Goal: Communication & Community: Participate in discussion

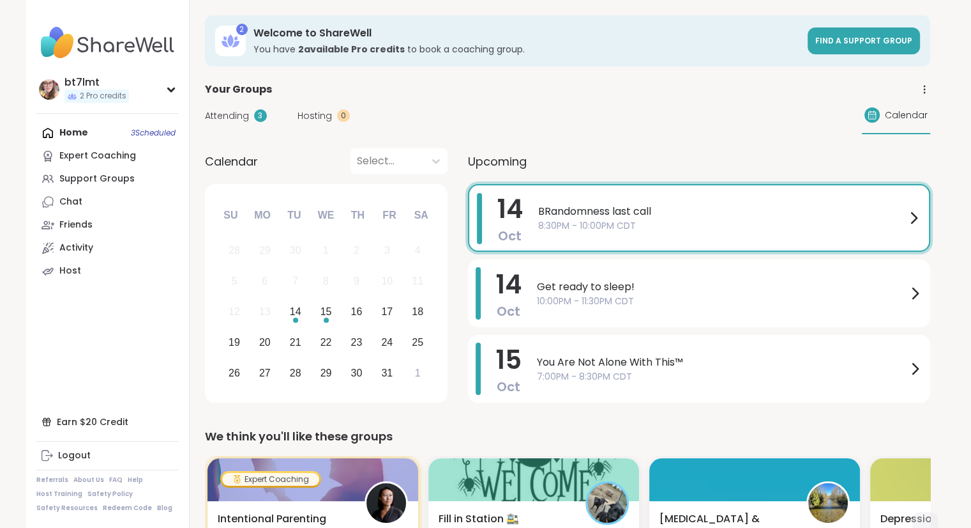
click at [742, 223] on span "8:30PM - 10:00PM CDT" at bounding box center [722, 225] width 368 height 13
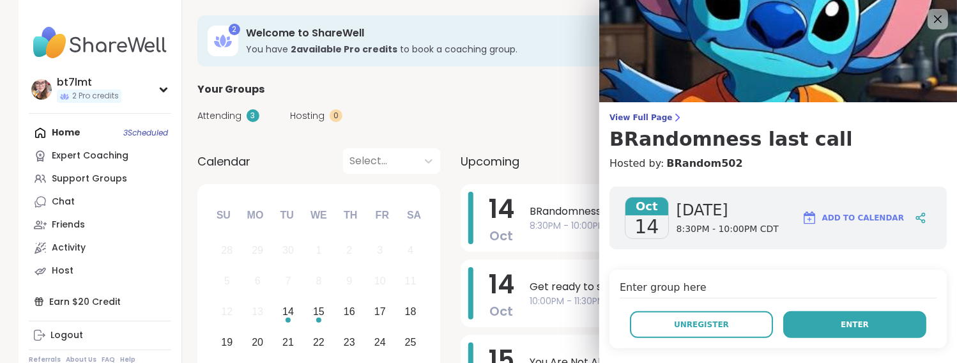
click at [848, 326] on span "Enter" at bounding box center [855, 324] width 28 height 11
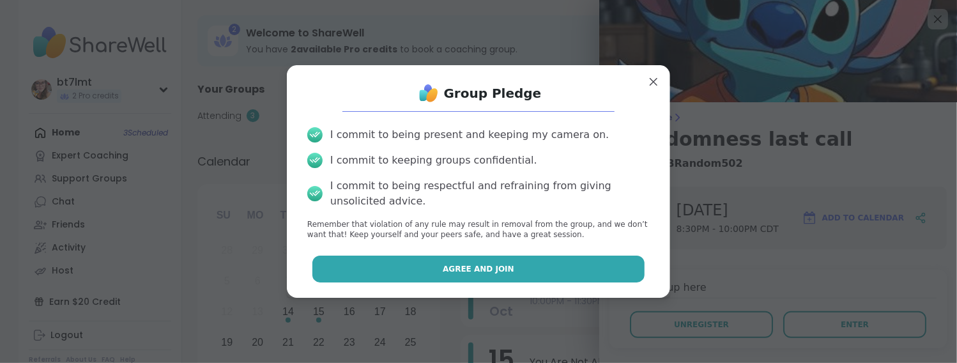
click at [491, 271] on span "Agree and Join" at bounding box center [479, 268] width 72 height 11
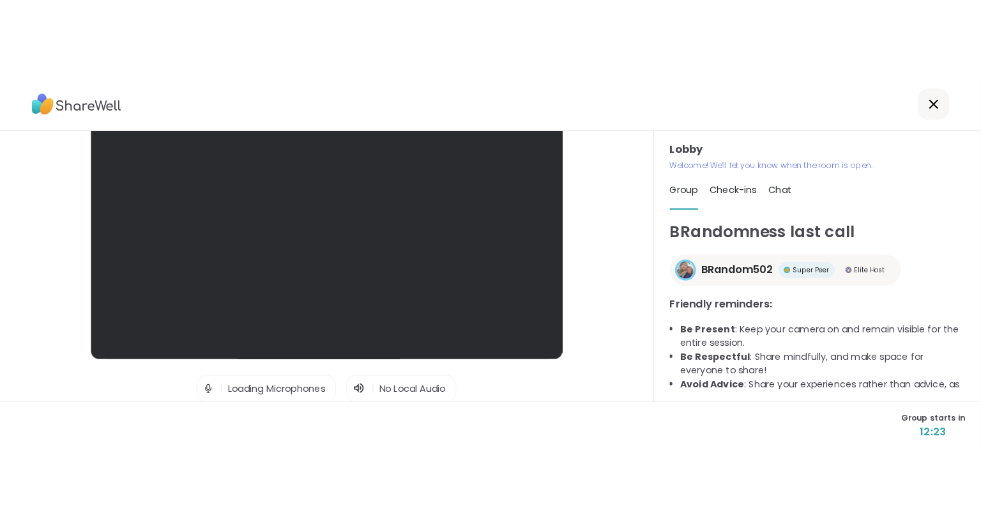
scroll to position [148, 0]
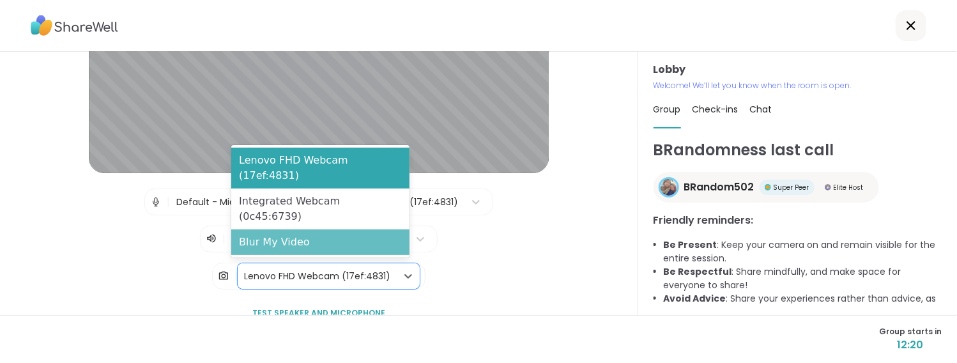
click at [305, 241] on div "Blur My Video" at bounding box center [320, 242] width 178 height 26
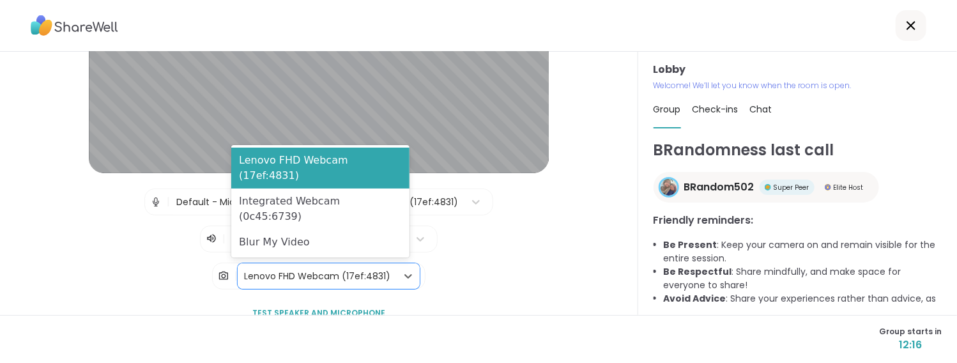
click at [275, 248] on div "Blur My Video" at bounding box center [320, 242] width 178 height 26
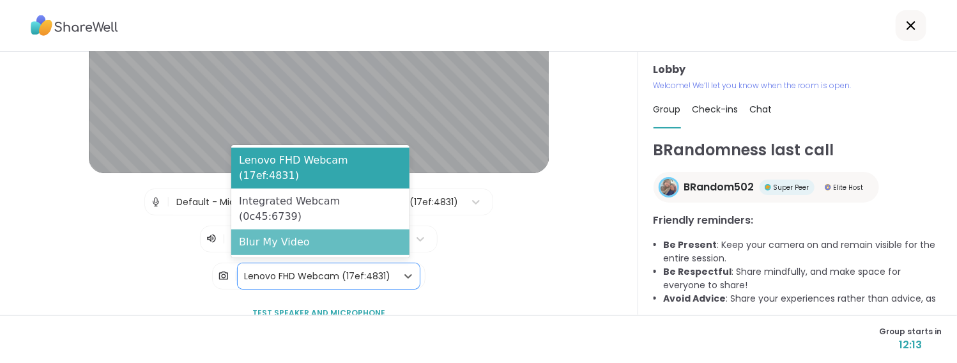
click at [269, 240] on div "Blur My Video" at bounding box center [320, 242] width 178 height 26
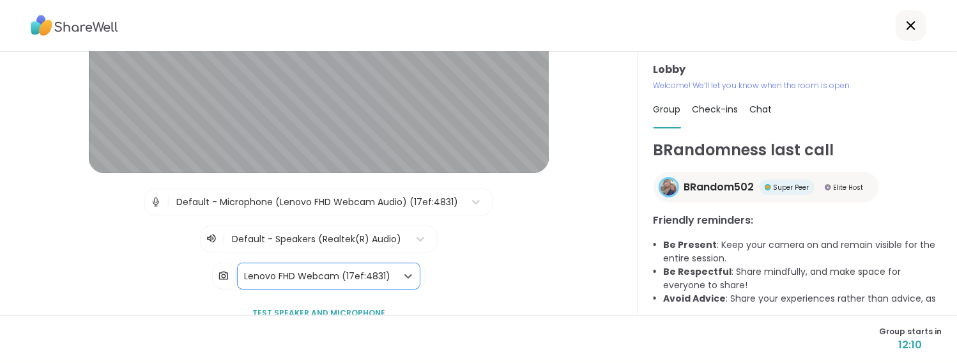
click at [477, 271] on div "| Default - Microphone (Lenovo FHD Webcam Audio) (17ef:4831) | Default - Speake…" at bounding box center [319, 238] width 574 height 101
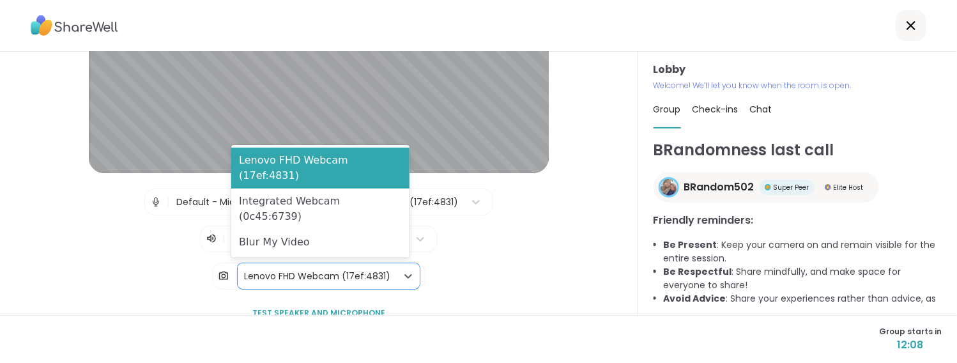
click at [280, 243] on div "Blur My Video" at bounding box center [320, 242] width 178 height 26
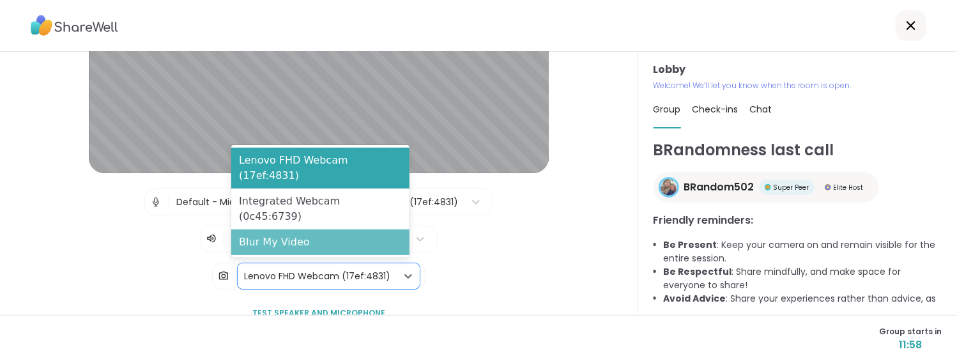
click at [299, 248] on div "Blur My Video" at bounding box center [320, 242] width 178 height 26
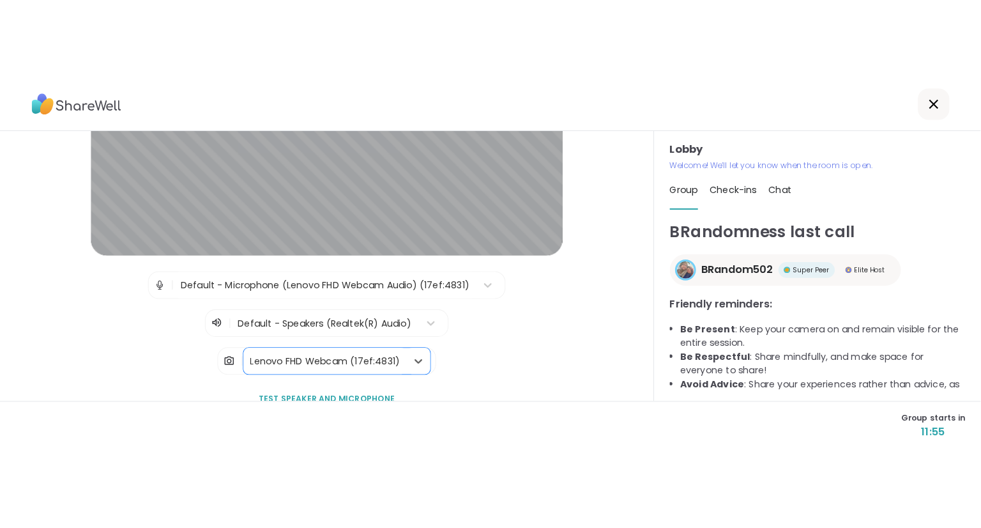
scroll to position [47, 0]
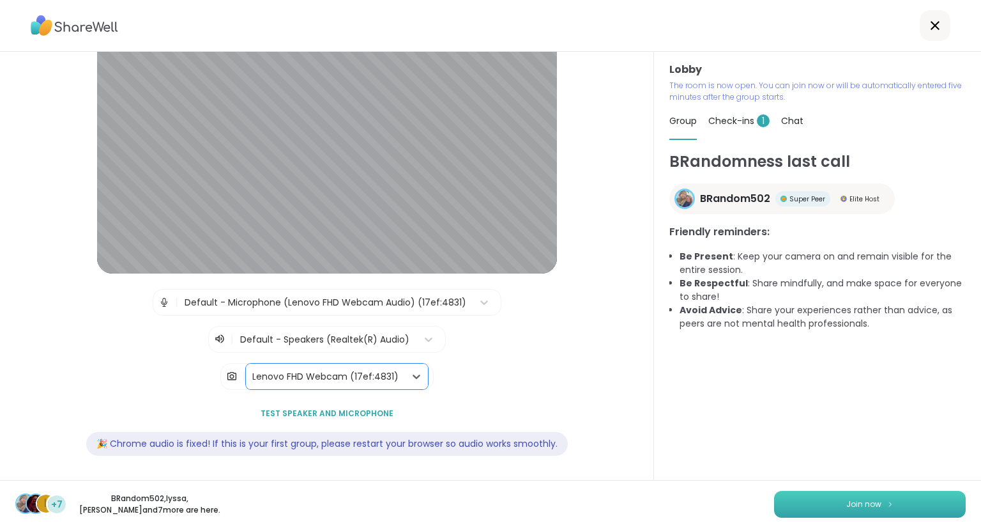
click at [833, 505] on button "Join now" at bounding box center [870, 504] width 192 height 27
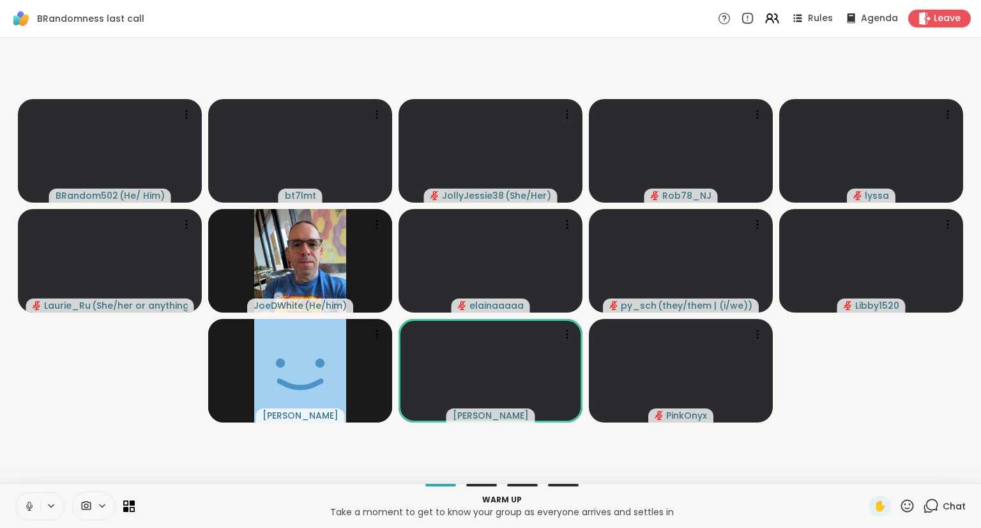
click at [27, 506] on icon at bounding box center [29, 506] width 6 height 4
click at [940, 512] on div "Chat" at bounding box center [944, 506] width 43 height 20
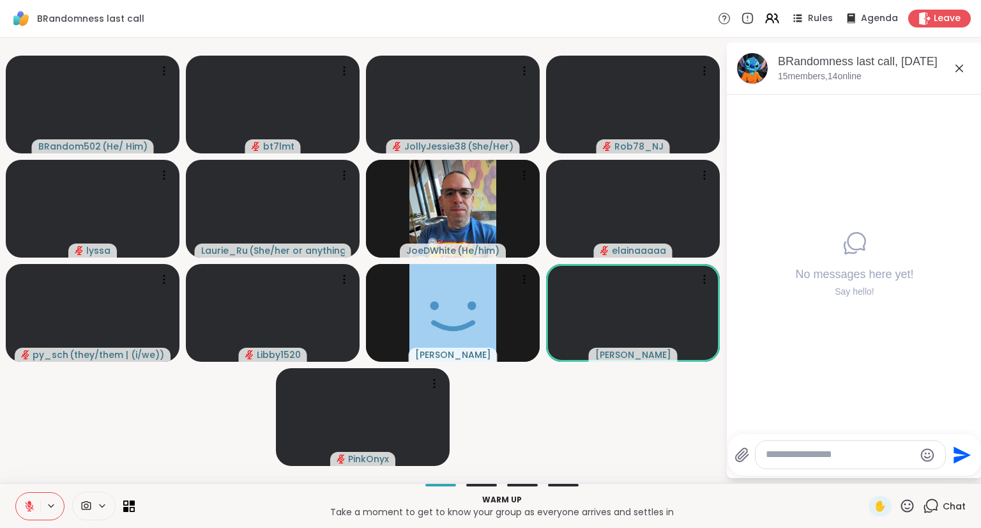
click at [700, 434] on video-player-container "BRandom502 ( He/ Him ) bt7lmt JollyJessie38 ( She/Her ) Rob78_NJ lyssa [PERSON_…" at bounding box center [363, 260] width 710 height 435
click at [28, 503] on icon at bounding box center [29, 505] width 11 height 11
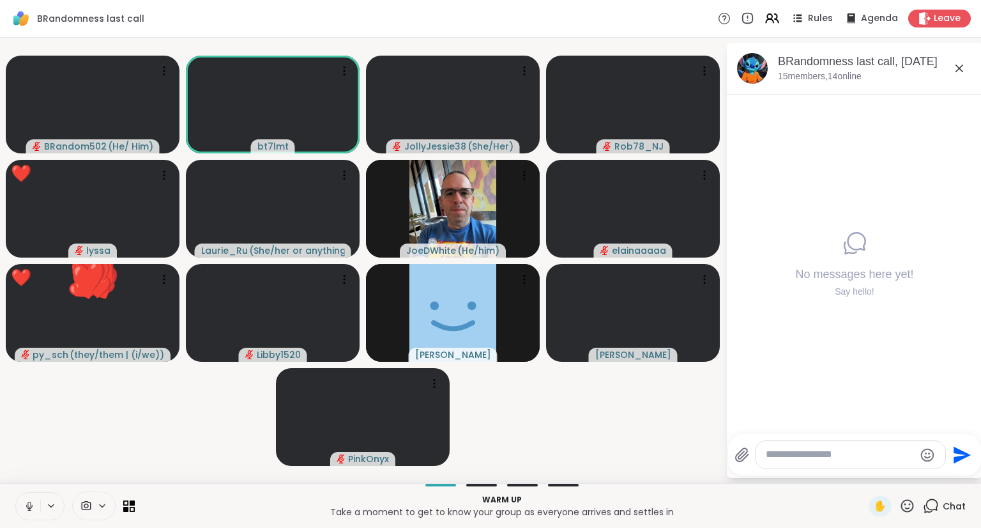
click at [664, 439] on video-player-container "BRandom502 ( He/ Him ) bt7lmt JollyJessie38 ( She/Her ) Rob78_NJ ❤️ lyssa ❤️ ❤️…" at bounding box center [363, 260] width 710 height 435
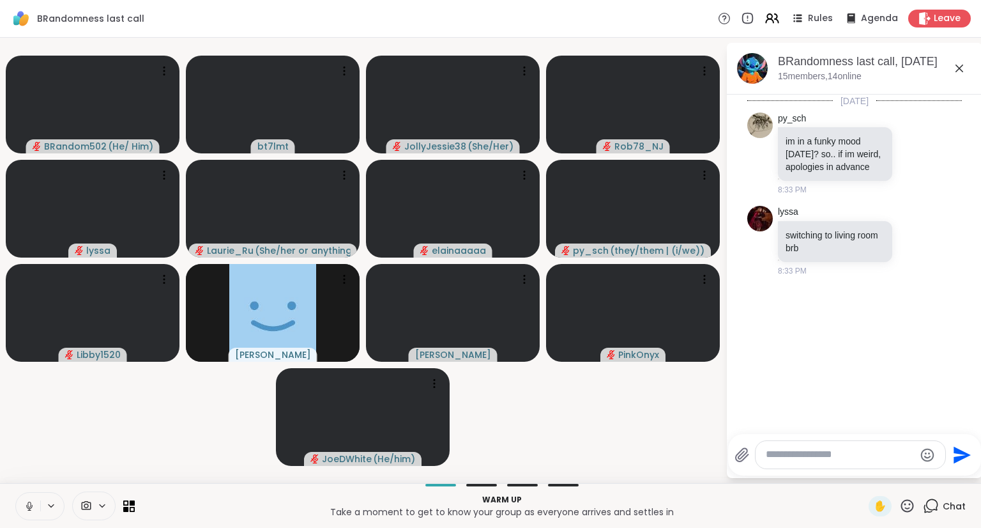
click at [29, 509] on icon at bounding box center [29, 509] width 1 height 3
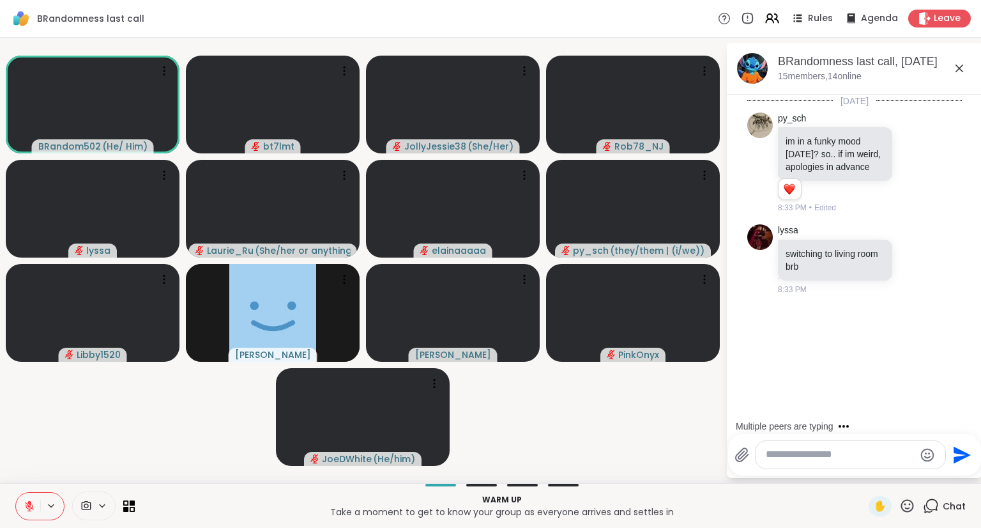
click at [29, 506] on icon at bounding box center [29, 505] width 11 height 11
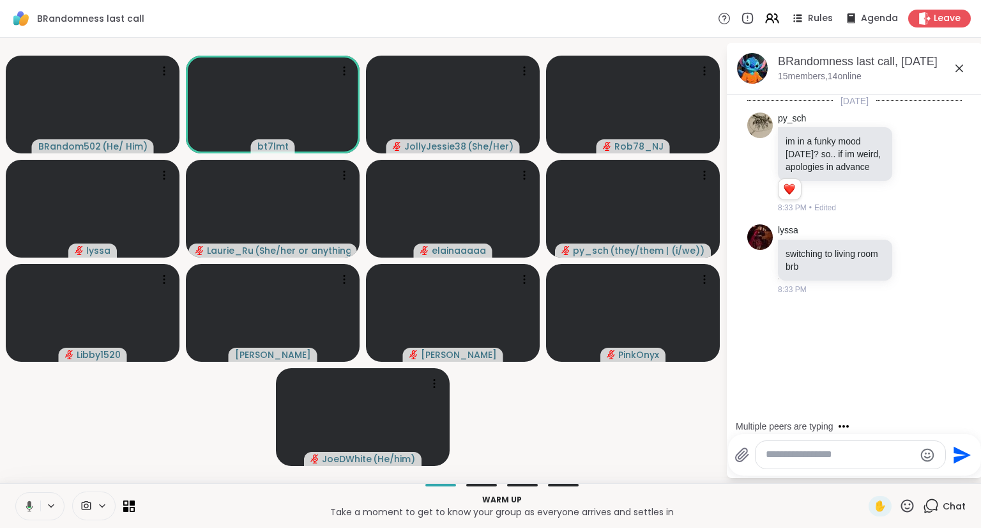
click at [29, 506] on icon at bounding box center [29, 506] width 4 height 1
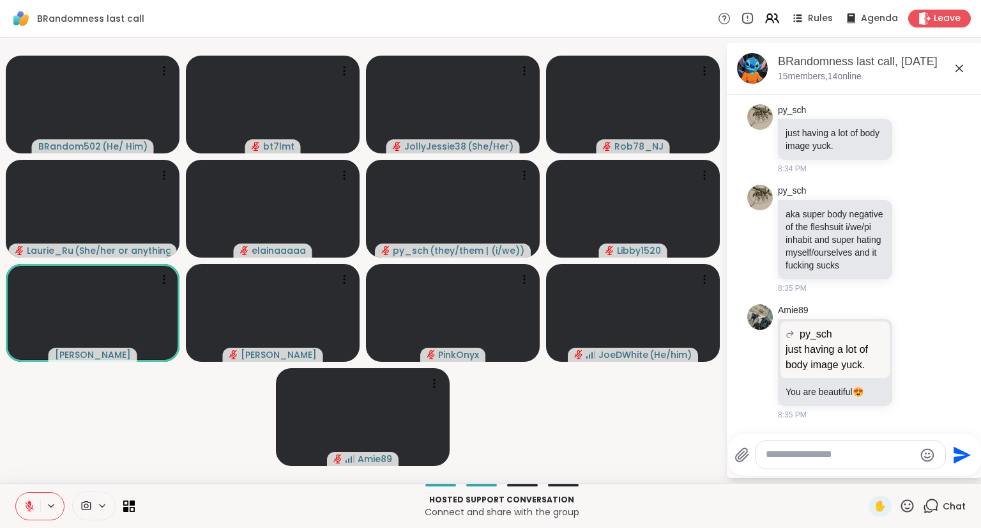
scroll to position [571, 0]
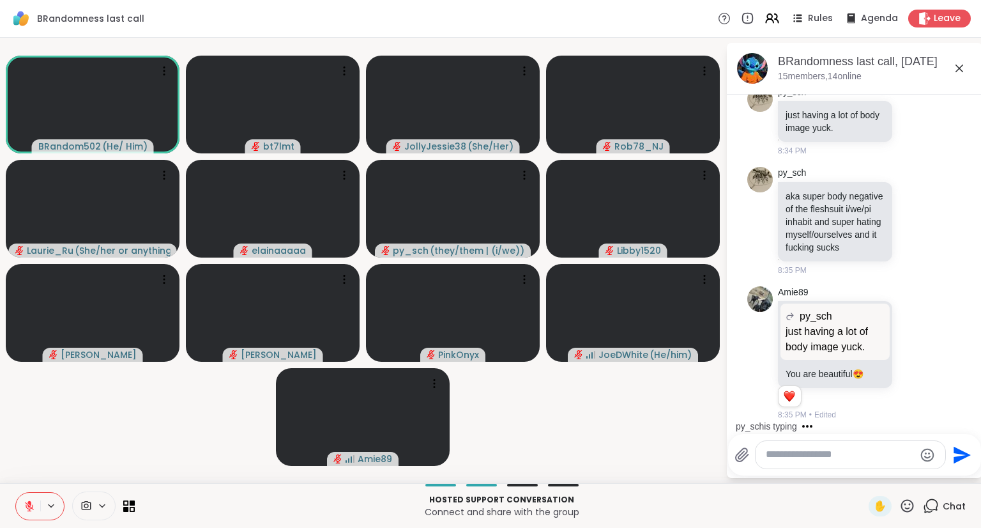
click at [848, 456] on textarea "Type your message" at bounding box center [840, 454] width 149 height 13
type textarea "***"
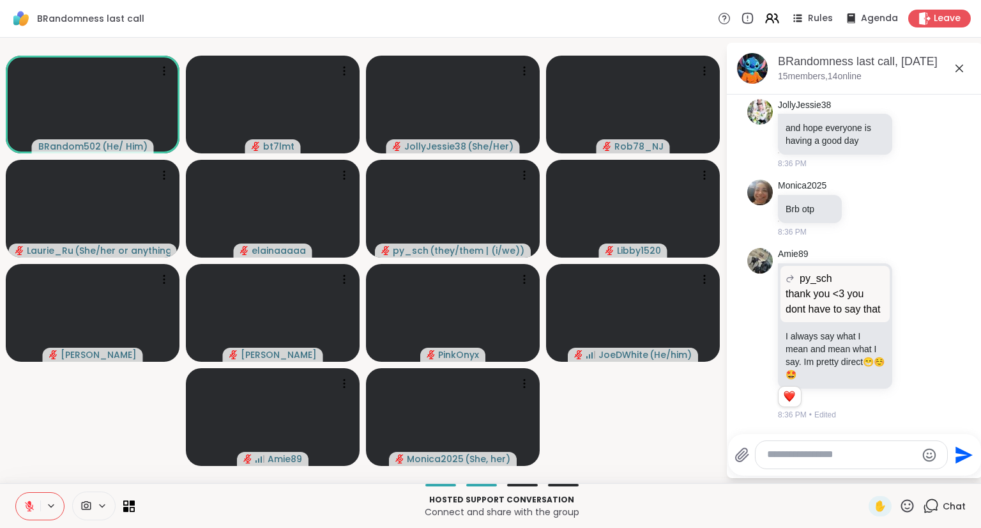
scroll to position [1147, 0]
click at [899, 501] on icon at bounding box center [907, 506] width 16 height 16
click at [864, 471] on span "❤️" at bounding box center [870, 471] width 13 height 15
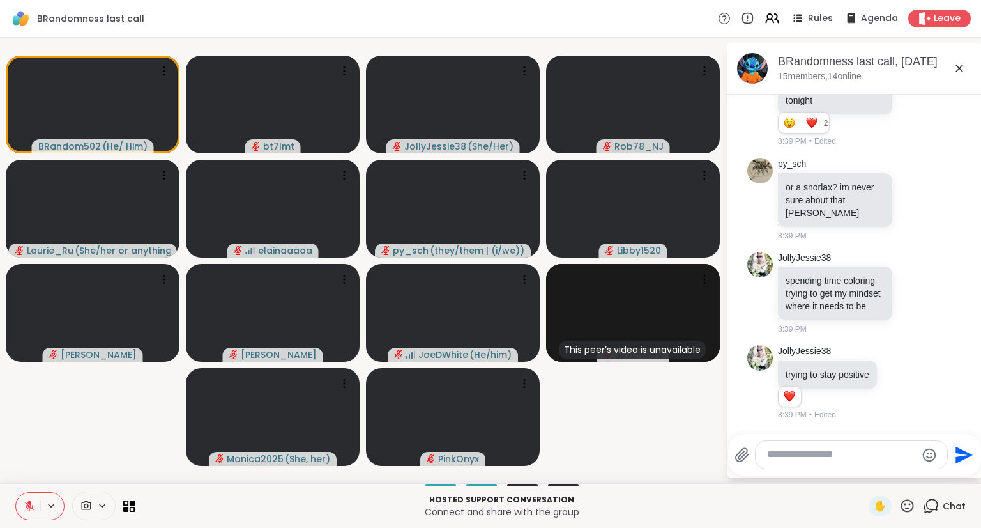
scroll to position [2027, 0]
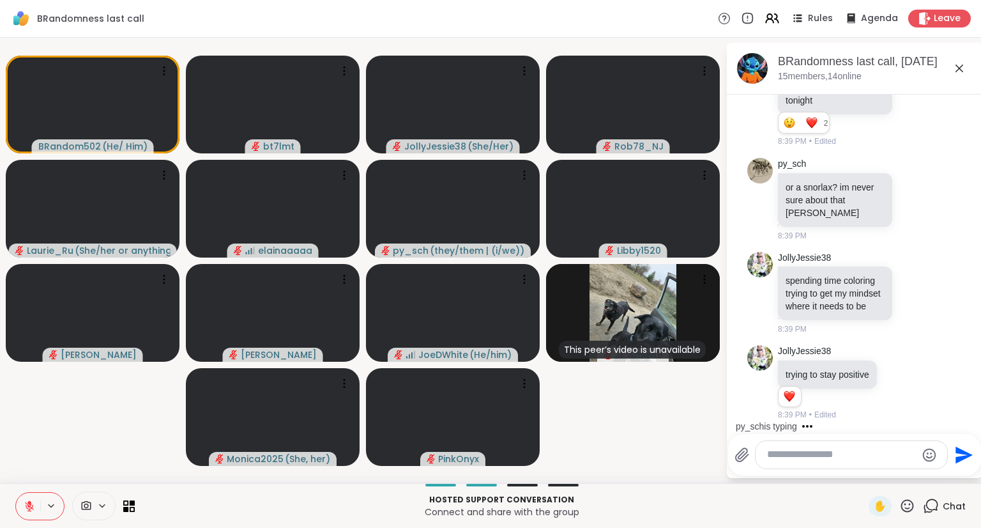
click at [871, 459] on textarea "Type your message" at bounding box center [841, 454] width 149 height 13
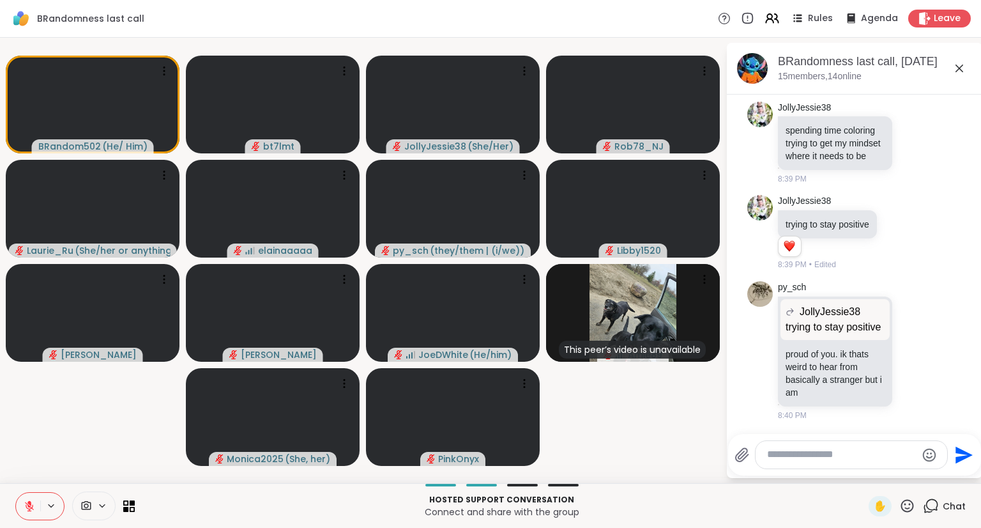
click at [806, 458] on textarea "Type your message" at bounding box center [841, 454] width 149 height 13
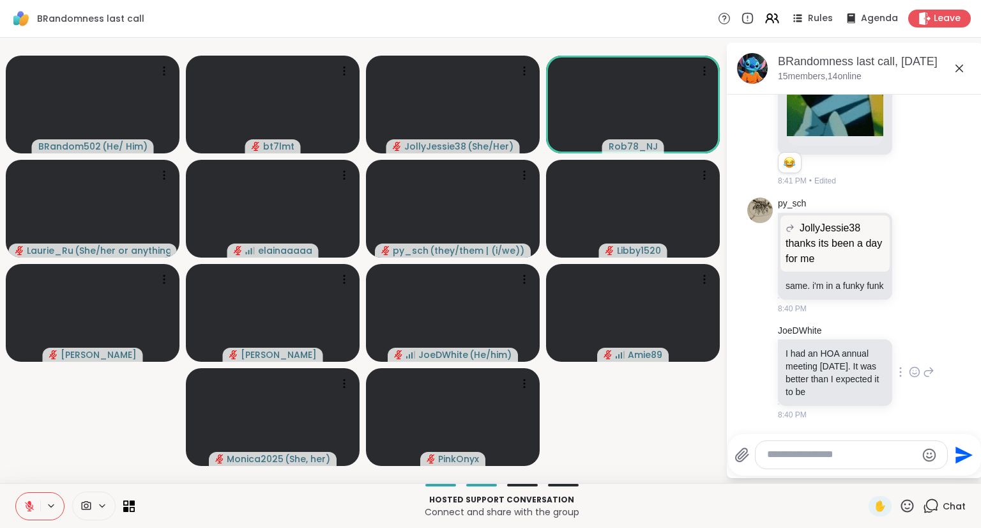
scroll to position [3034, 0]
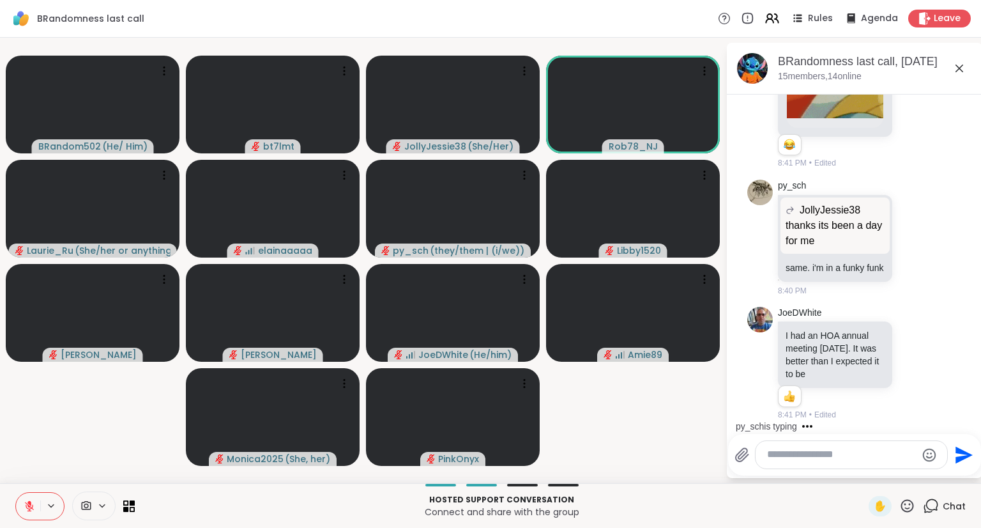
drag, startPoint x: 907, startPoint y: 376, endPoint x: 895, endPoint y: 452, distance: 76.9
click at [895, 452] on textarea "Type your message" at bounding box center [841, 454] width 149 height 13
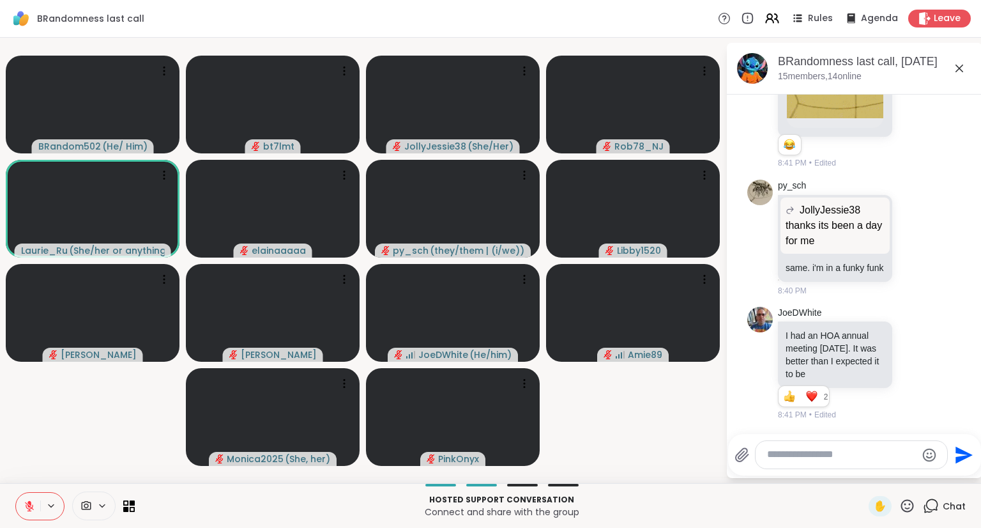
scroll to position [3114, 0]
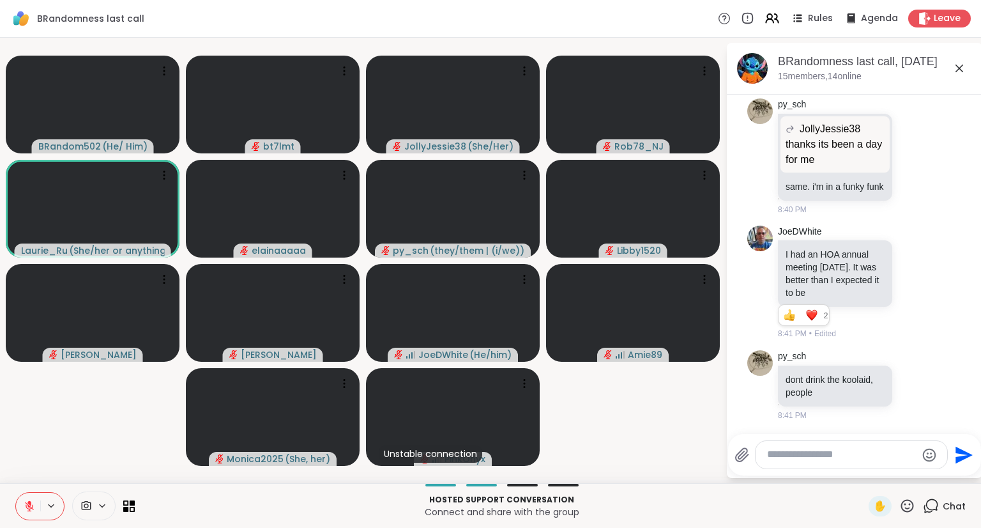
click at [881, 452] on textarea "Type your message" at bounding box center [841, 454] width 149 height 13
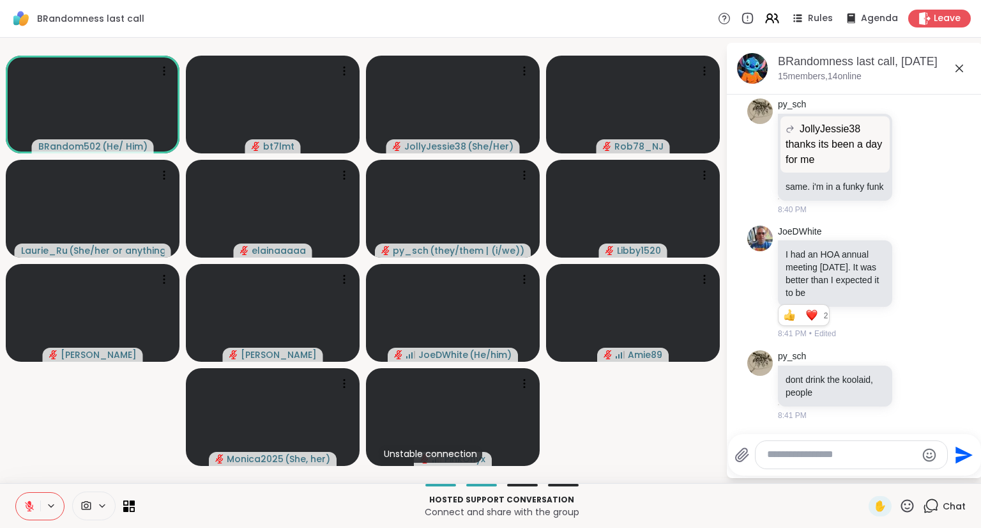
click at [841, 455] on textarea "Type your message" at bounding box center [841, 454] width 149 height 13
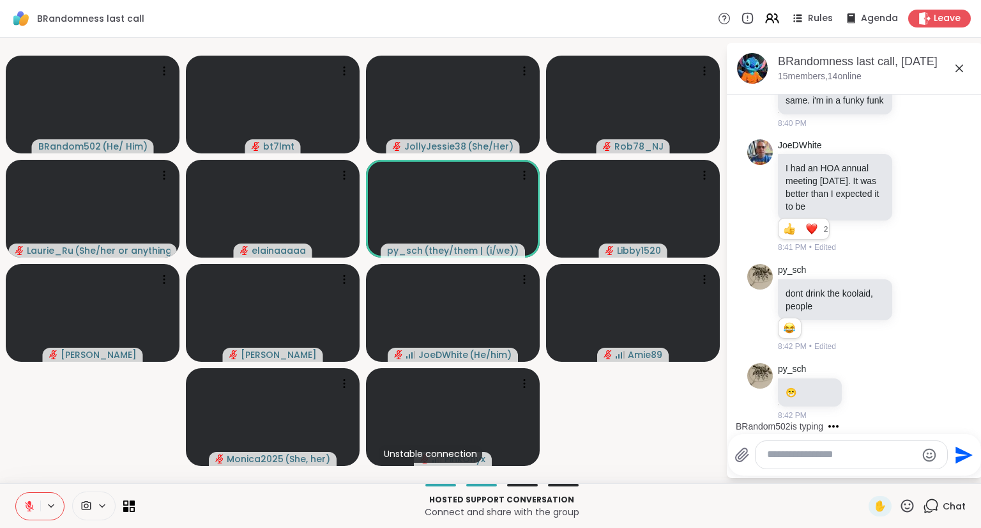
scroll to position [3342, 0]
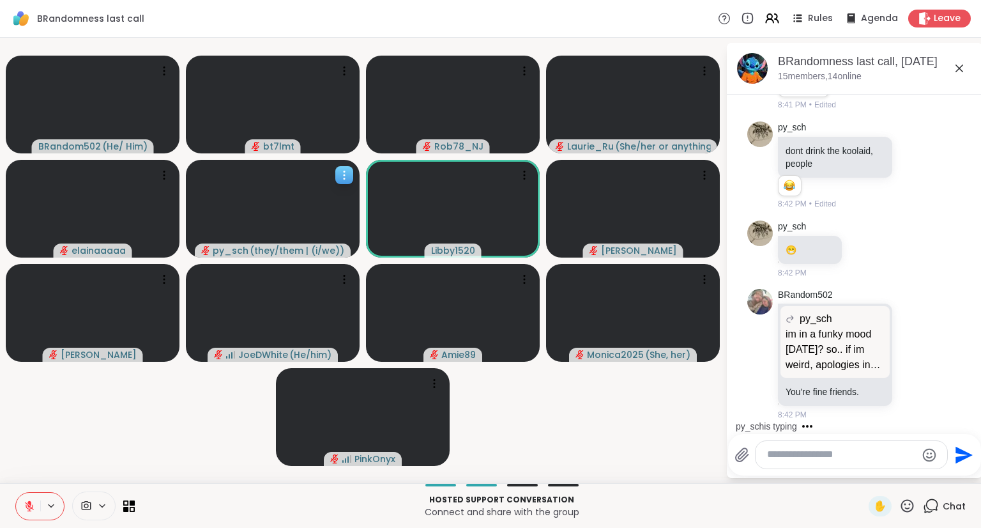
click at [345, 172] on icon at bounding box center [344, 175] width 13 height 13
click at [316, 180] on h4 "View Profile" at bounding box center [302, 182] width 54 height 13
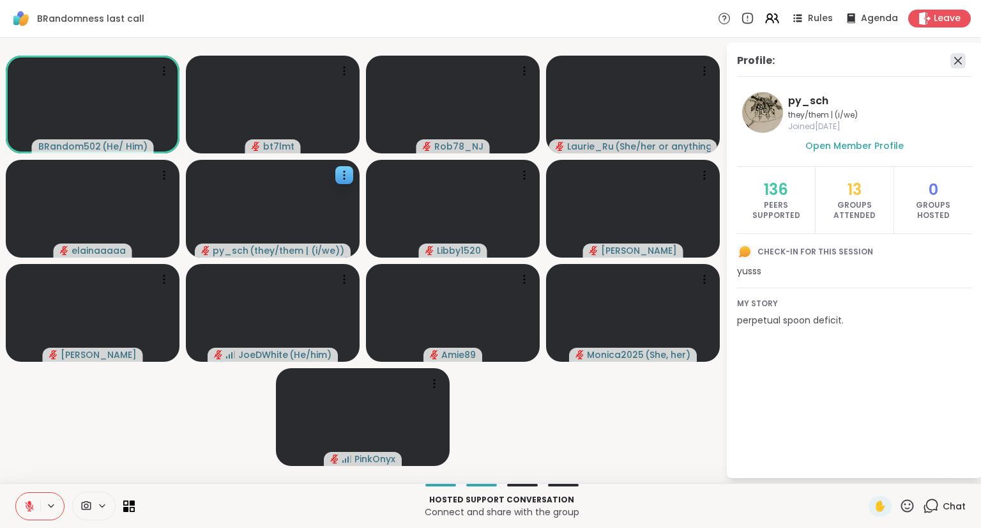
click at [959, 58] on icon at bounding box center [957, 60] width 15 height 15
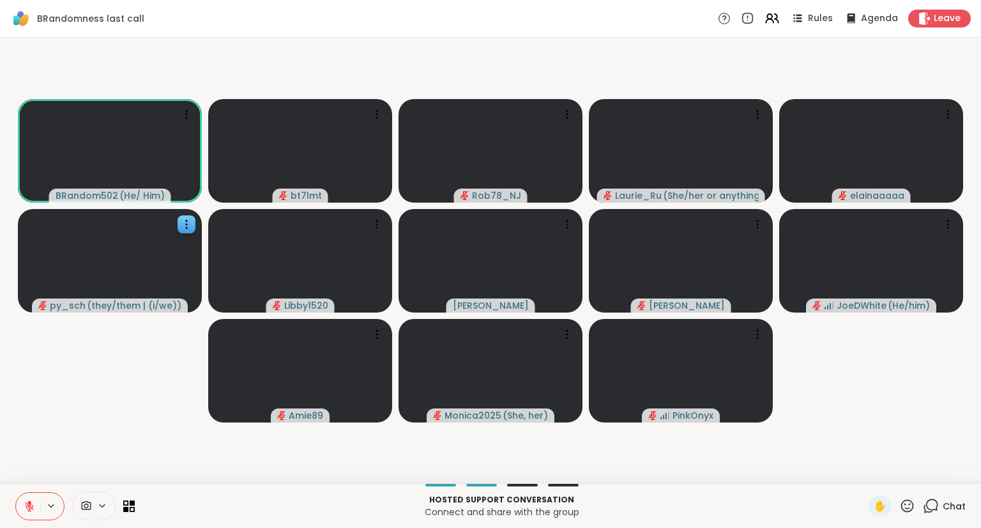
click at [932, 501] on div "Chat" at bounding box center [944, 506] width 43 height 20
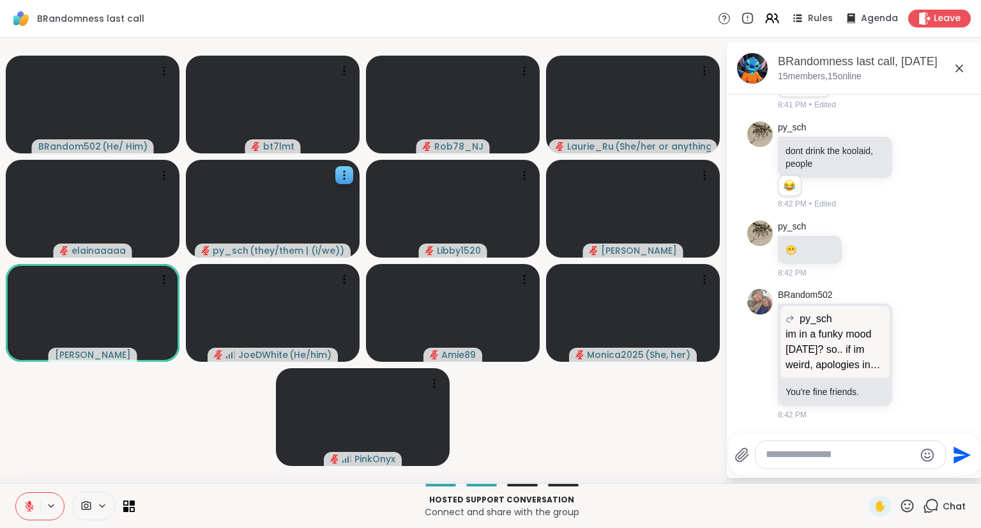
scroll to position [3500, 0]
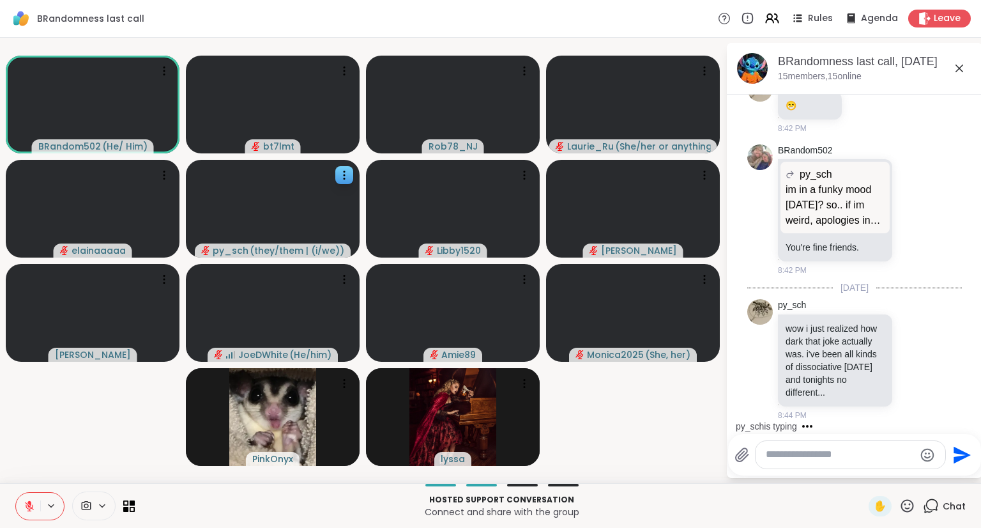
click at [891, 455] on textarea "Type your message" at bounding box center [840, 454] width 149 height 13
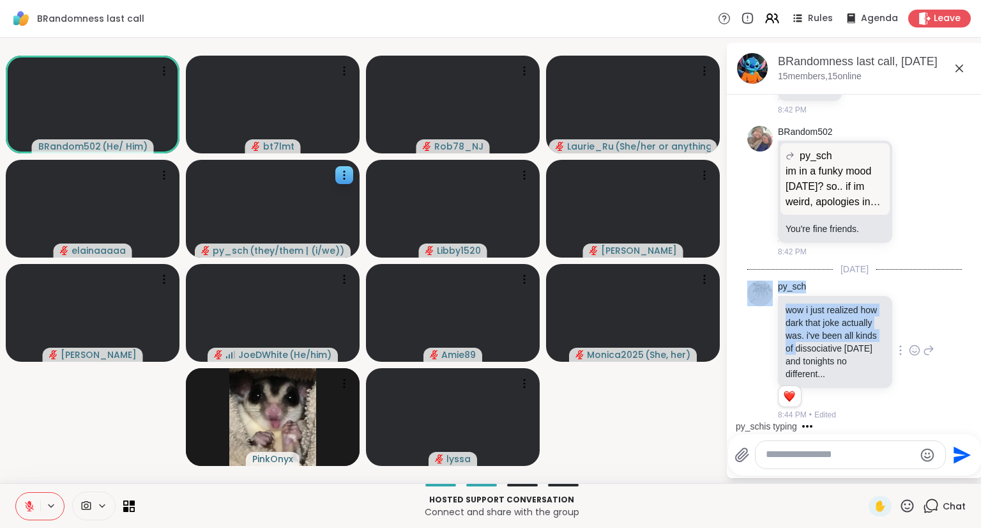
scroll to position [3598, 0]
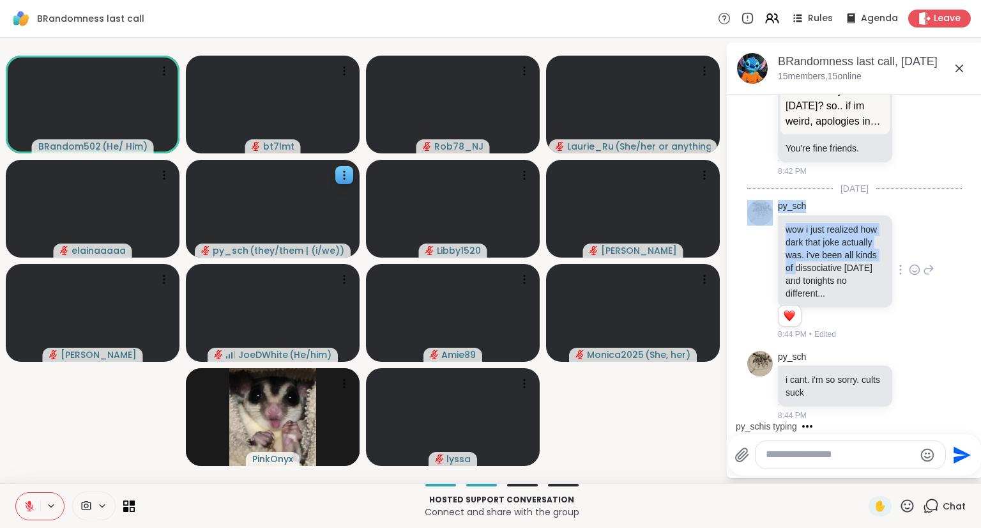
drag, startPoint x: 784, startPoint y: 349, endPoint x: 830, endPoint y: 351, distance: 45.4
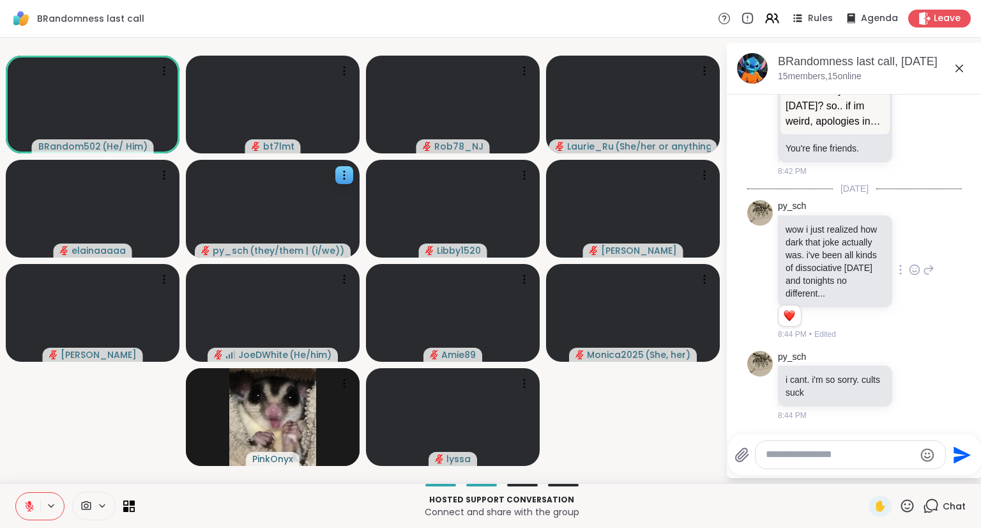
click at [876, 261] on div "wow i just realized how dark that joke actually was. i've been all kinds of dis…" at bounding box center [835, 261] width 114 height 92
click at [26, 501] on icon at bounding box center [29, 505] width 11 height 11
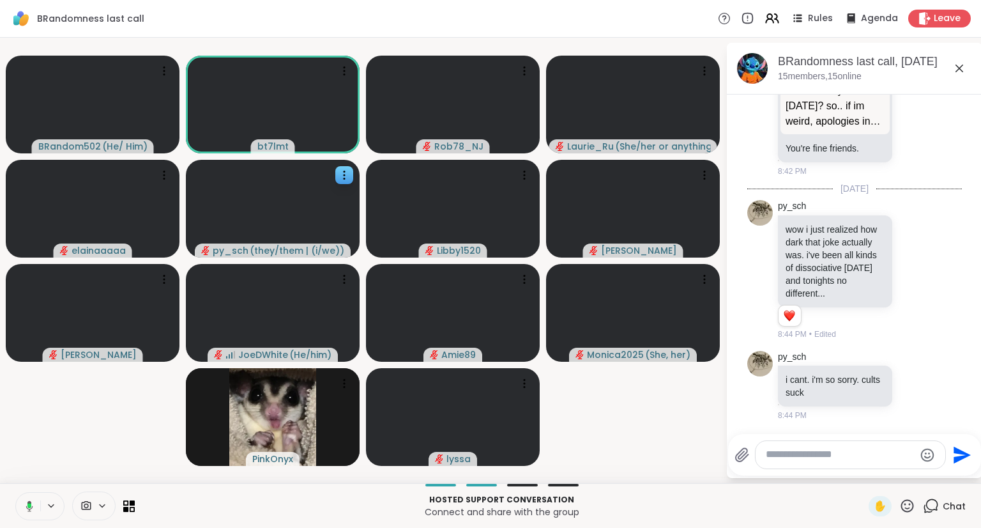
click at [833, 455] on textarea "Type your message" at bounding box center [840, 454] width 149 height 13
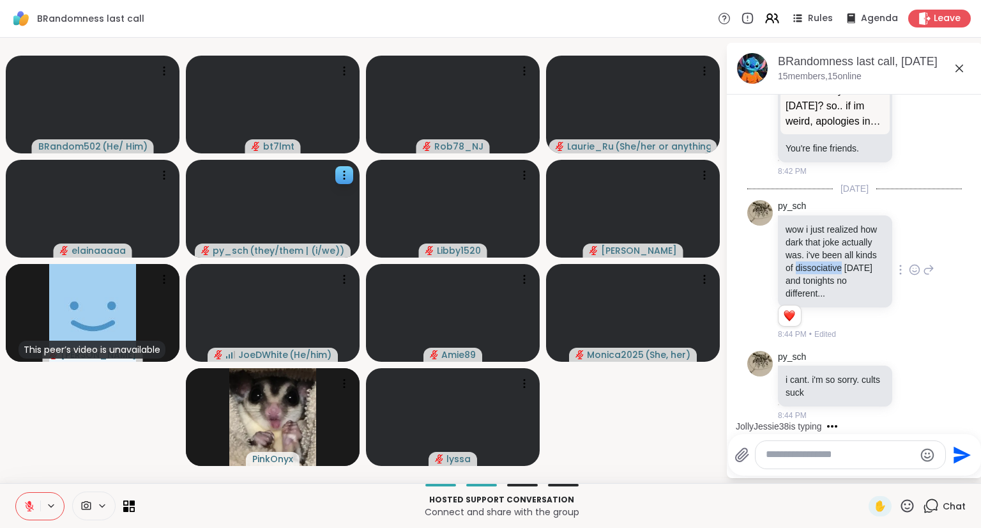
drag, startPoint x: 784, startPoint y: 270, endPoint x: 828, endPoint y: 271, distance: 43.4
click at [828, 271] on p "wow i just realized how dark that joke actually was. i've been all kinds of dis…" at bounding box center [835, 261] width 99 height 77
copy p "dissociative"
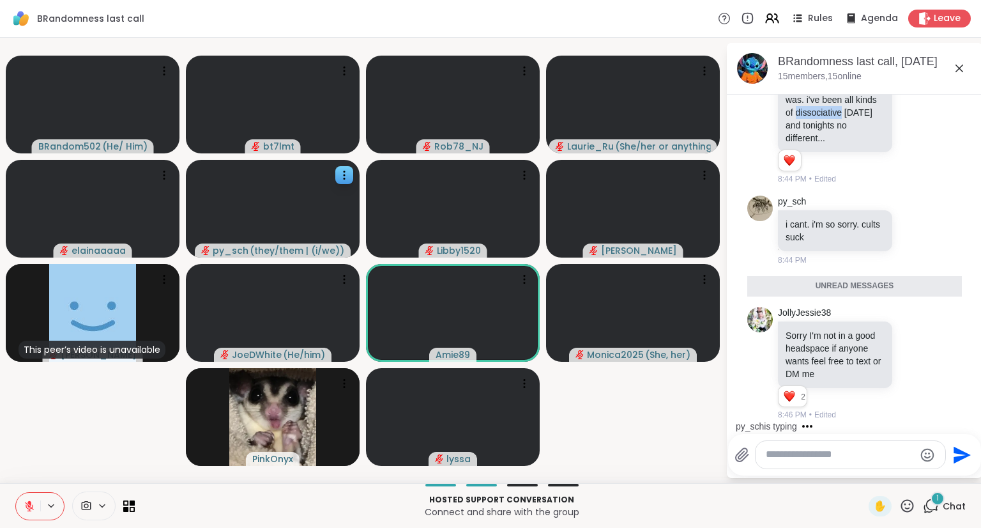
scroll to position [3723, 0]
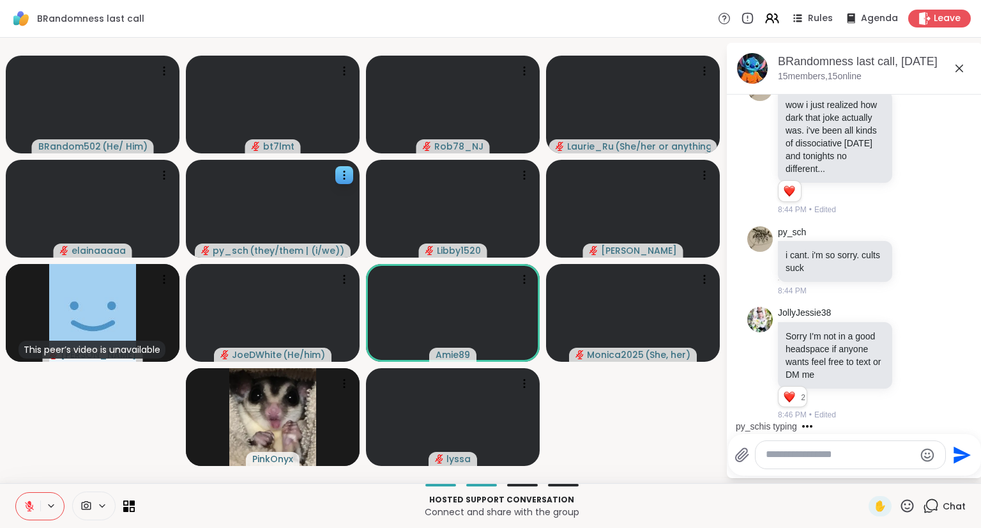
click at [827, 453] on textarea "Type your message" at bounding box center [840, 454] width 149 height 13
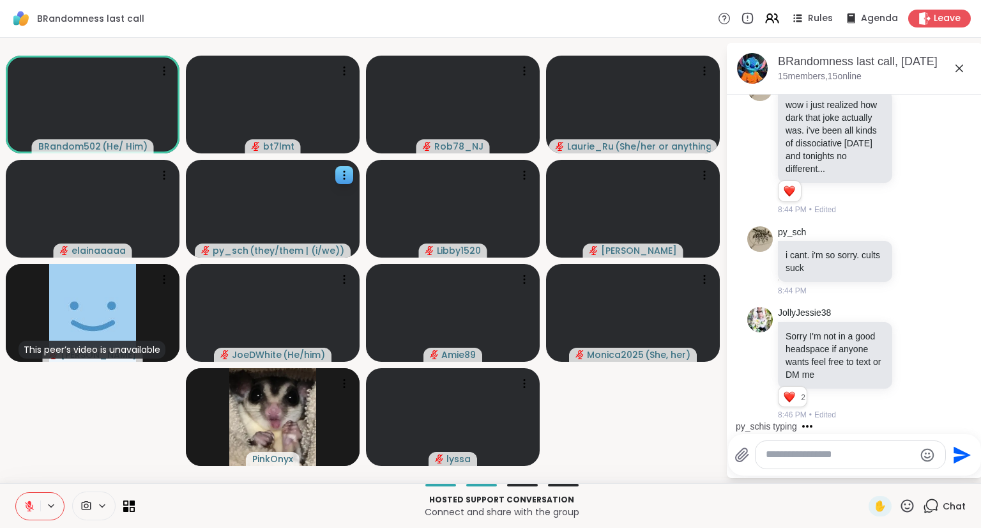
click at [830, 455] on textarea "Type your message" at bounding box center [840, 454] width 149 height 13
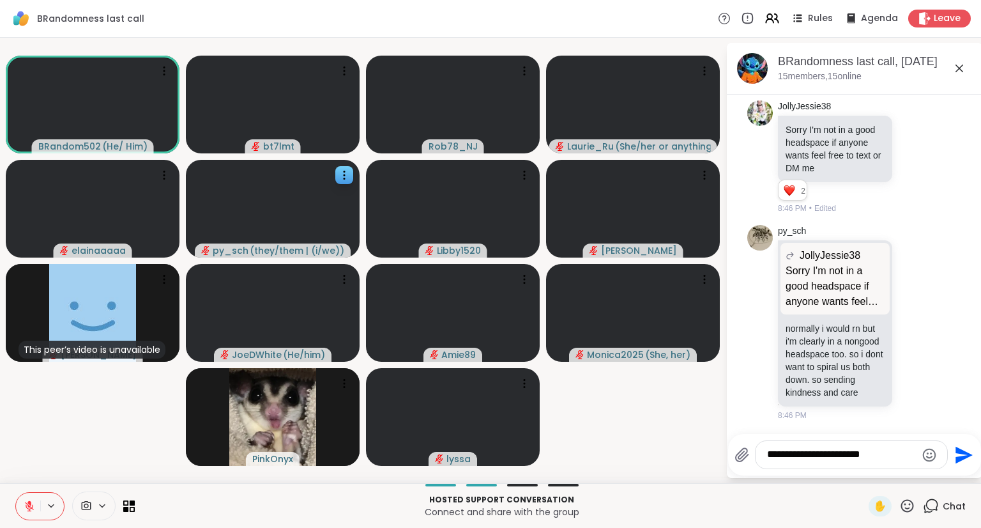
type textarea "**********"
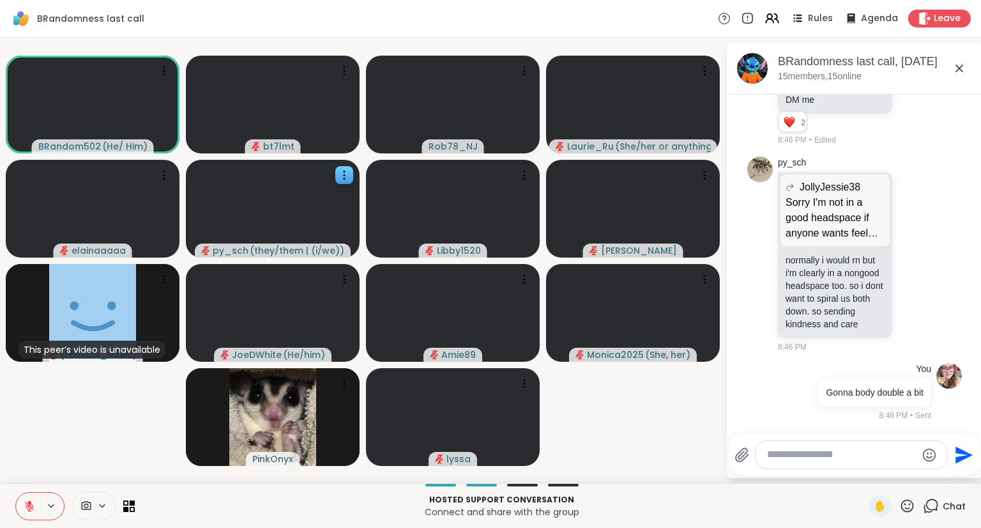
click at [31, 509] on icon at bounding box center [29, 505] width 11 height 11
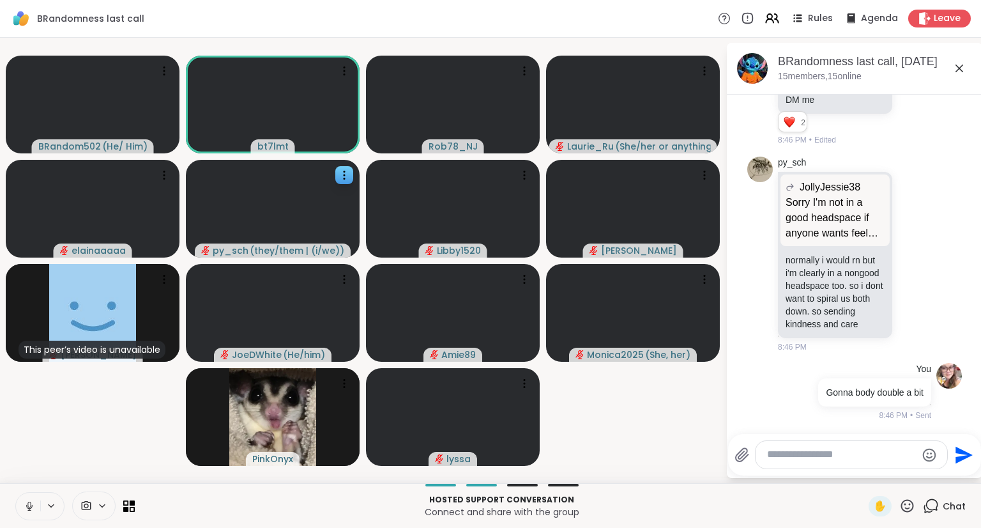
scroll to position [4040, 0]
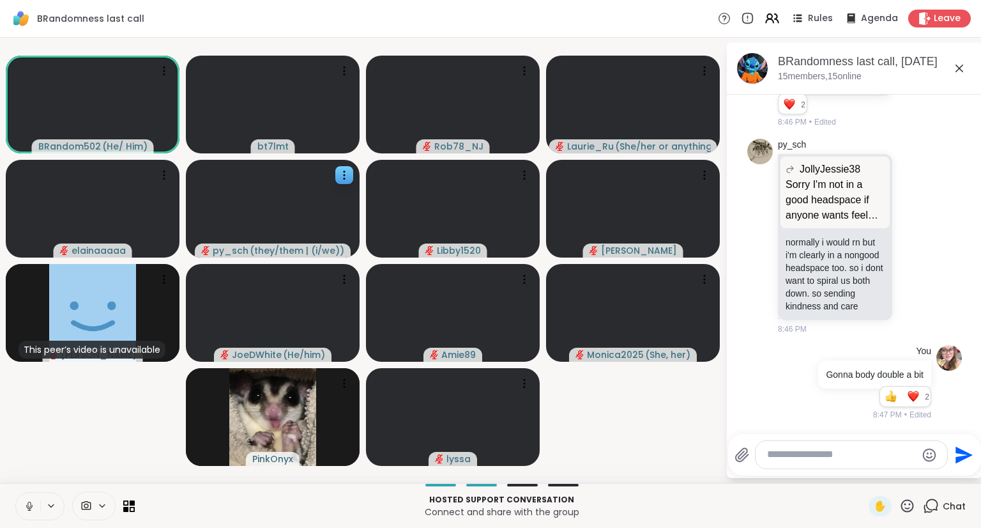
click at [26, 506] on icon at bounding box center [29, 505] width 11 height 11
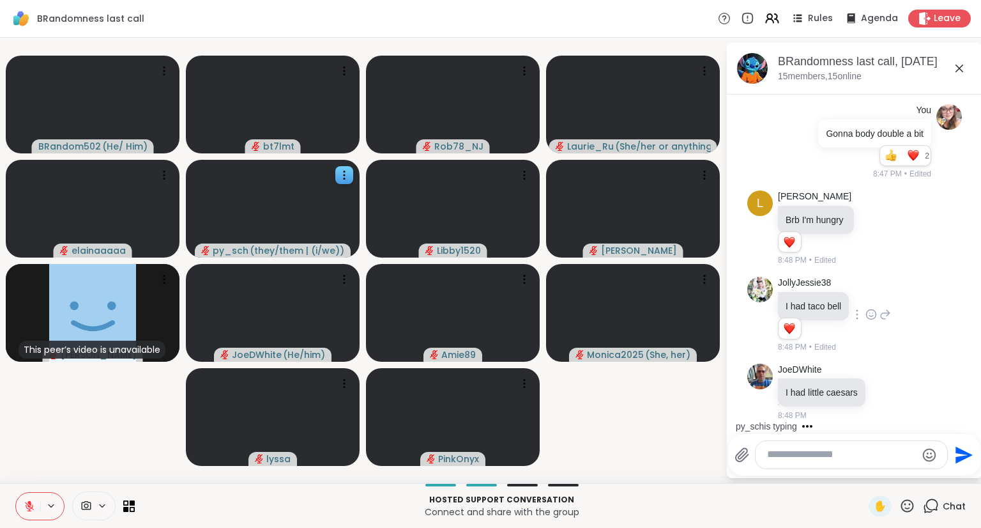
scroll to position [4348, 0]
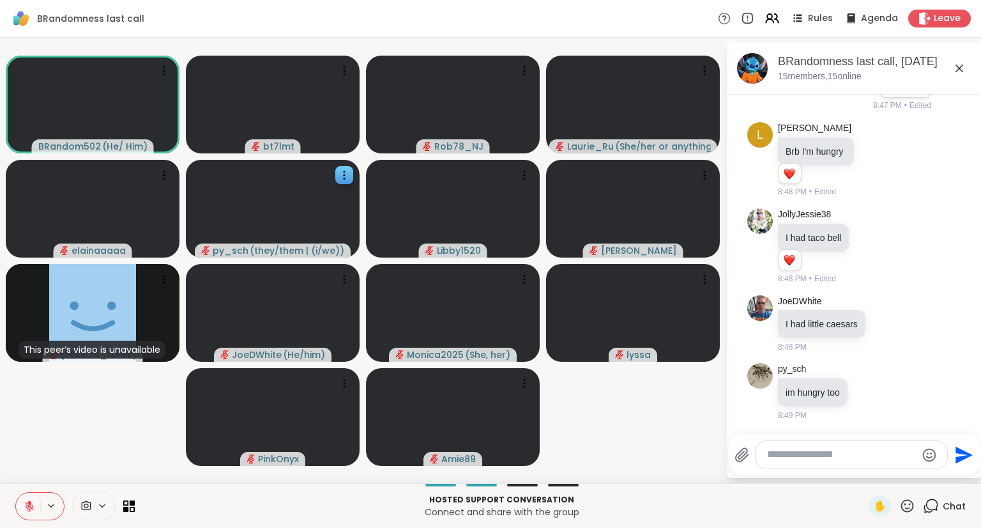
click at [837, 458] on textarea "Type your message" at bounding box center [841, 454] width 149 height 13
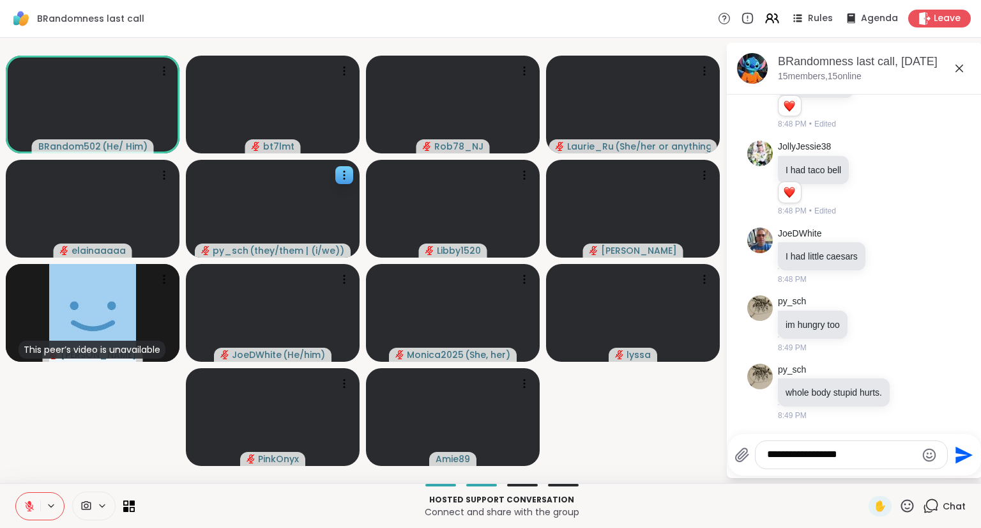
type textarea "**********"
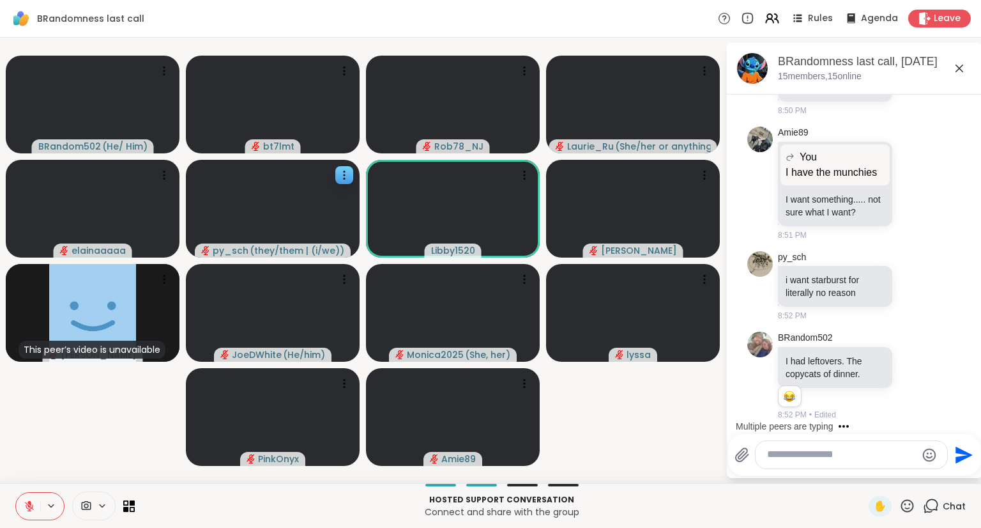
scroll to position [5202, 0]
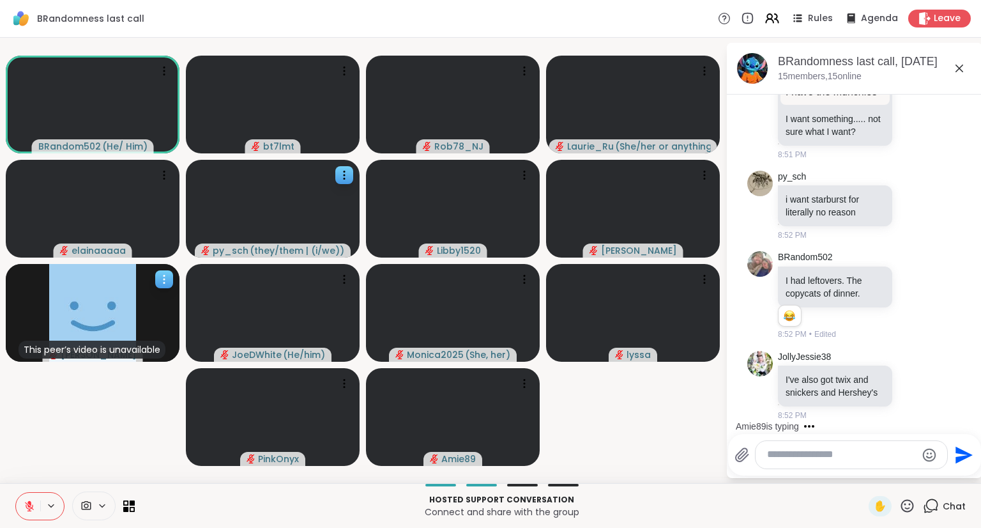
click at [169, 278] on icon at bounding box center [164, 279] width 13 height 13
click at [141, 287] on h4 "View Profile" at bounding box center [125, 288] width 54 height 13
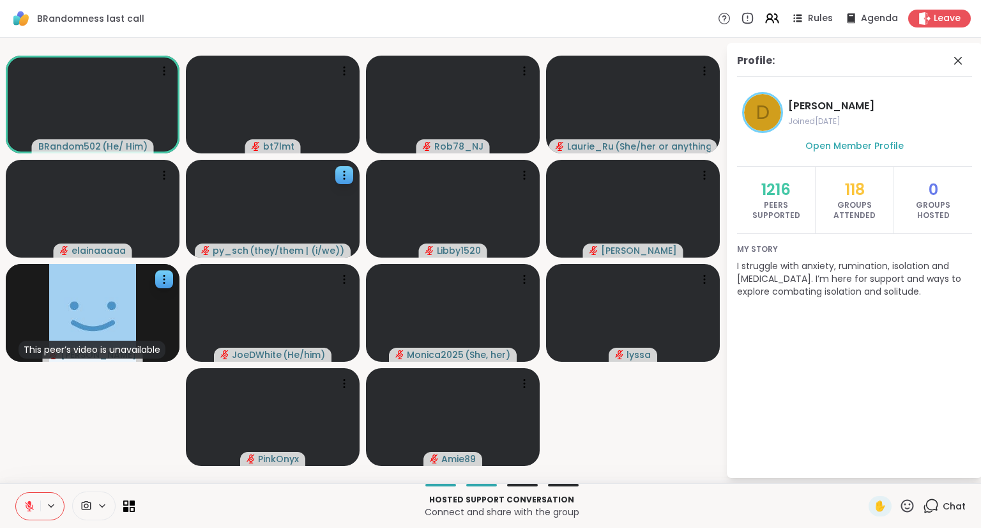
click at [956, 62] on icon at bounding box center [958, 61] width 8 height 8
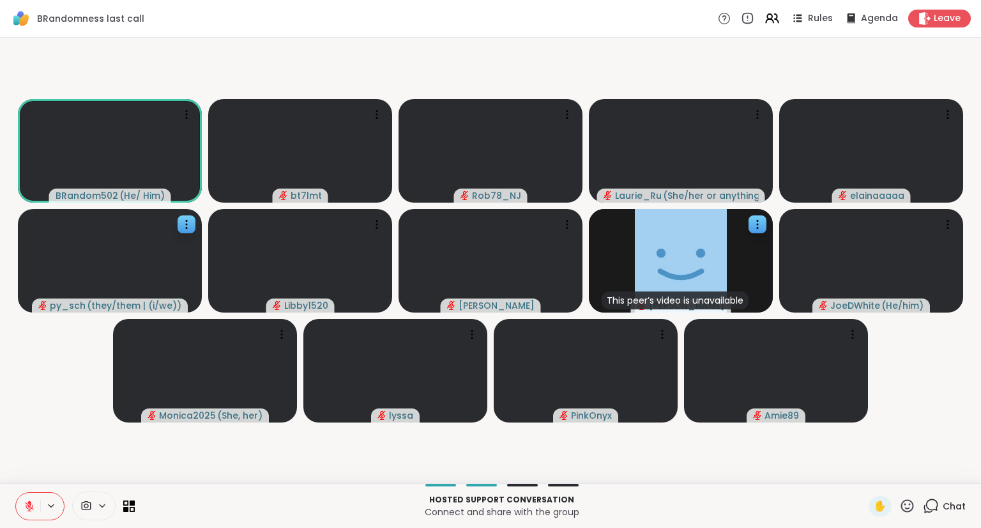
click at [946, 505] on span "Chat" at bounding box center [954, 505] width 23 height 13
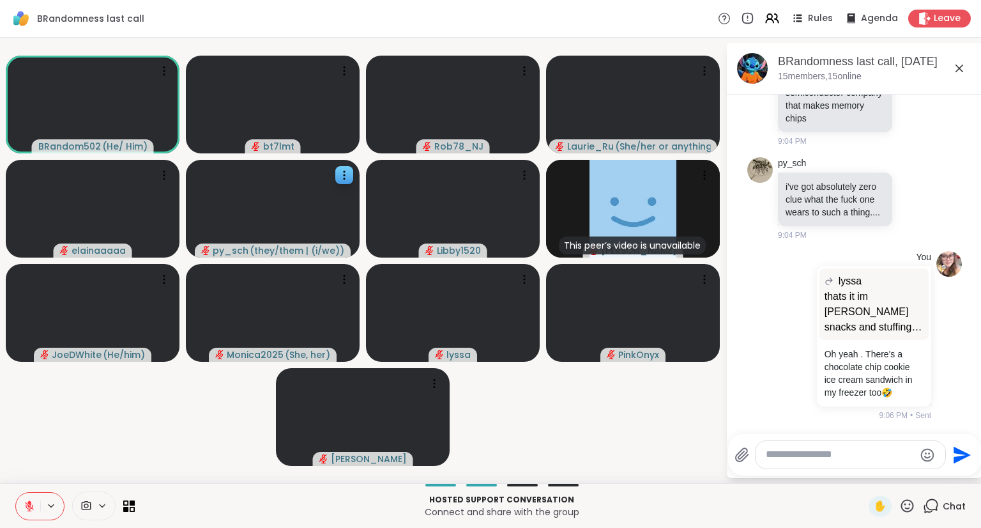
scroll to position [8142, 0]
click at [901, 510] on icon at bounding box center [907, 505] width 13 height 13
click at [920, 473] on span "🌟" at bounding box center [926, 471] width 13 height 15
click at [28, 506] on icon at bounding box center [29, 505] width 9 height 9
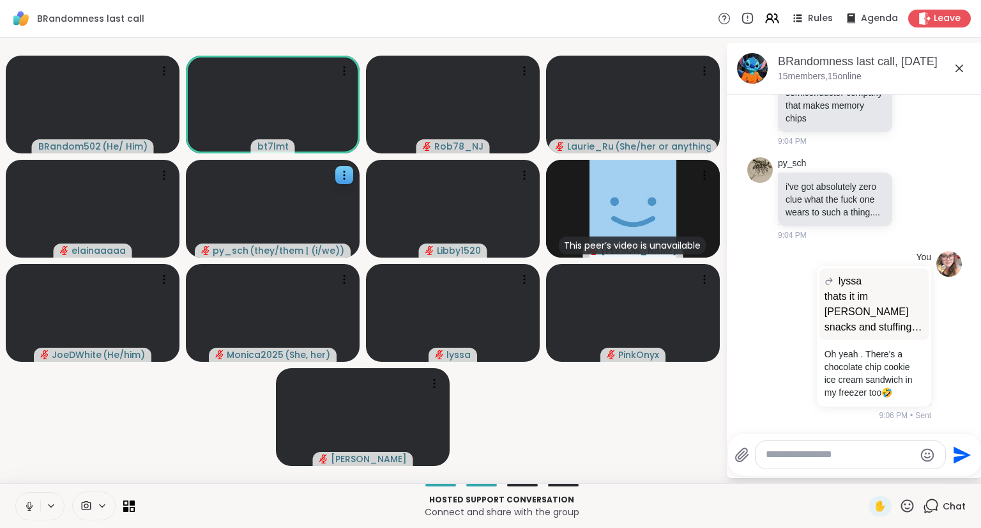
click at [29, 509] on icon at bounding box center [29, 509] width 1 height 3
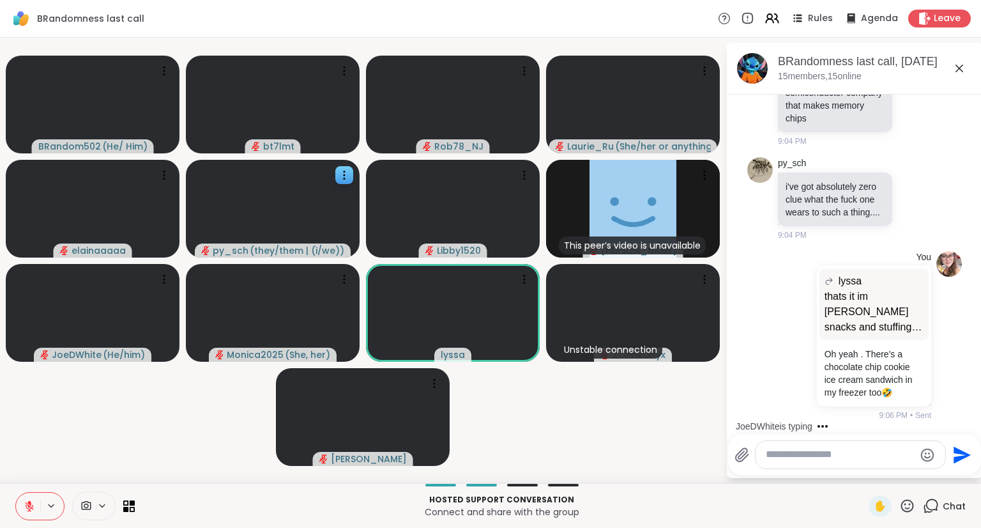
scroll to position [8274, 0]
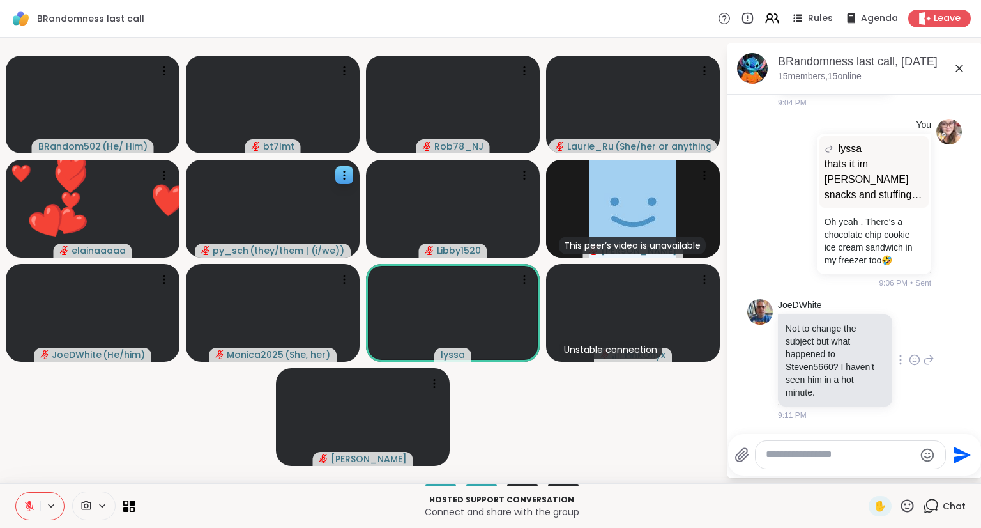
click at [909, 358] on icon at bounding box center [914, 359] width 11 height 13
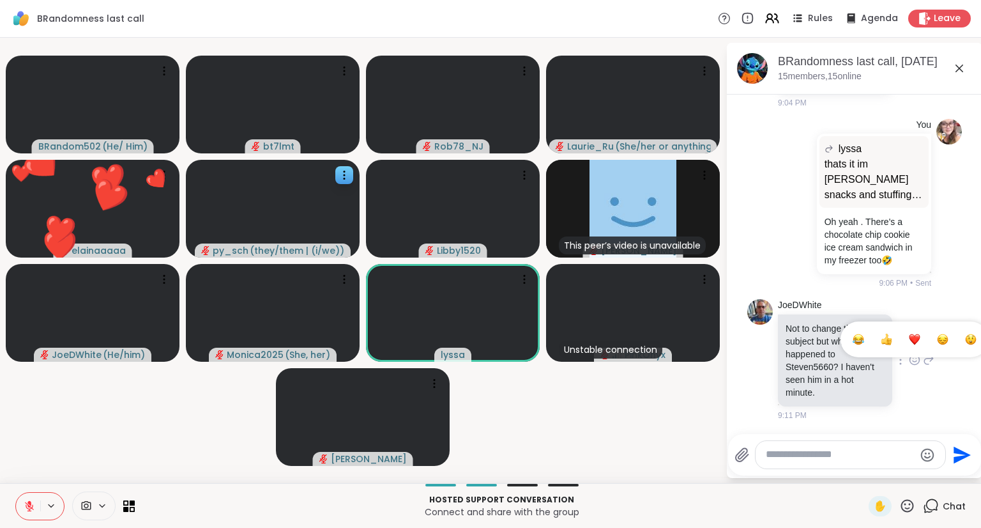
click at [909, 342] on div "Select Reaction: Heart" at bounding box center [914, 338] width 11 height 11
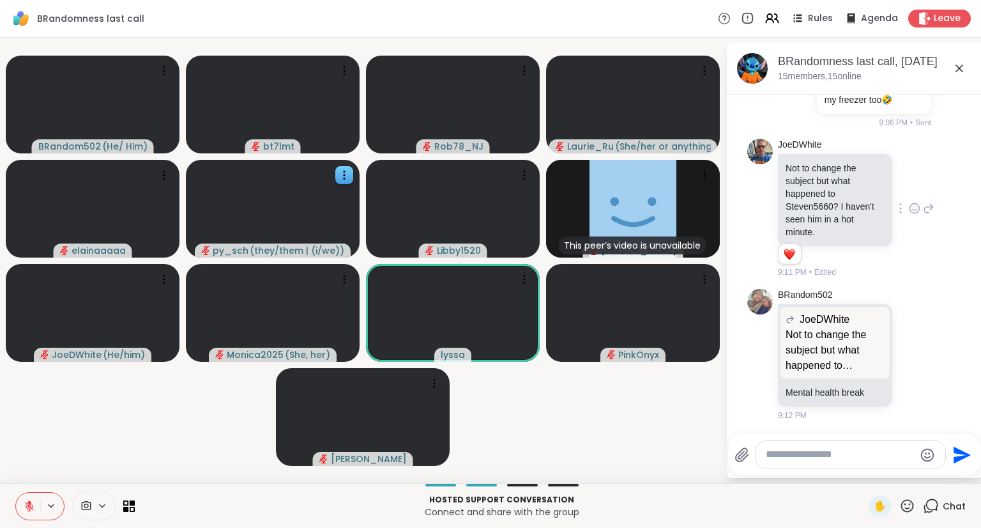
scroll to position [8452, 0]
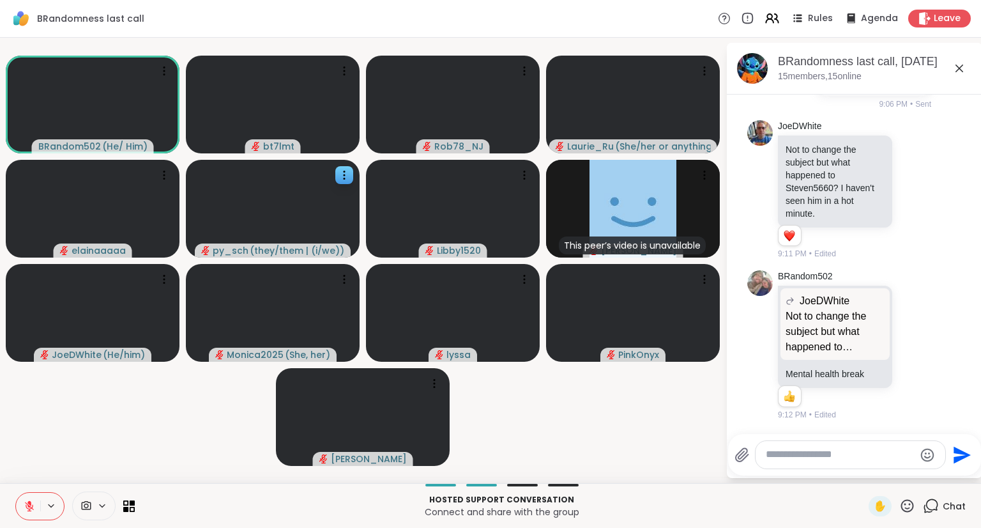
click at [899, 503] on icon at bounding box center [907, 506] width 16 height 16
click at [864, 471] on span "❤️" at bounding box center [870, 471] width 13 height 15
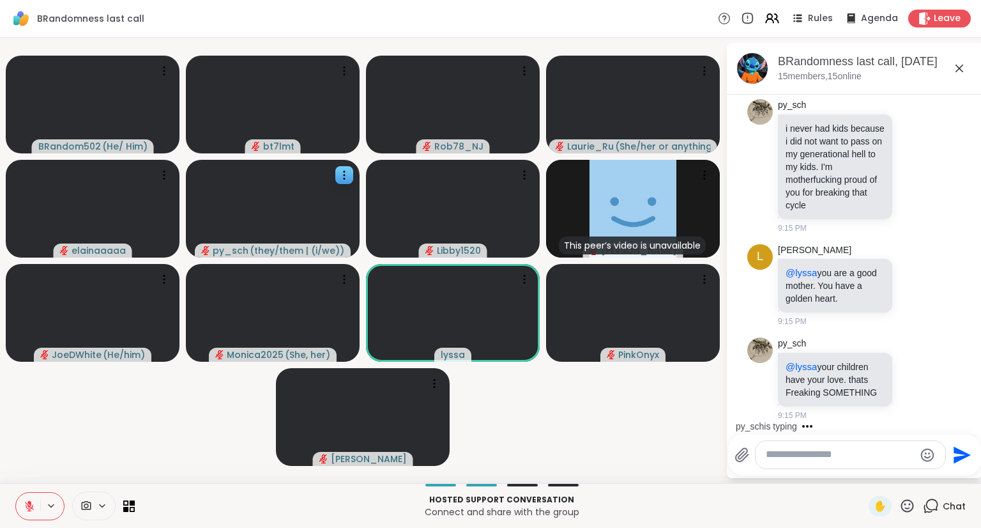
scroll to position [9008, 0]
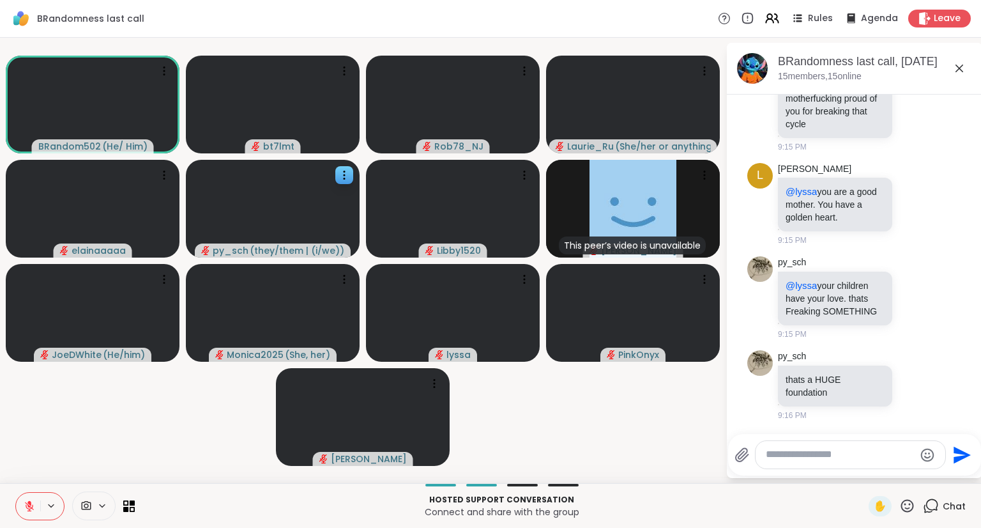
click at [899, 508] on icon at bounding box center [907, 506] width 16 height 16
click at [864, 471] on span "❤️" at bounding box center [870, 471] width 13 height 15
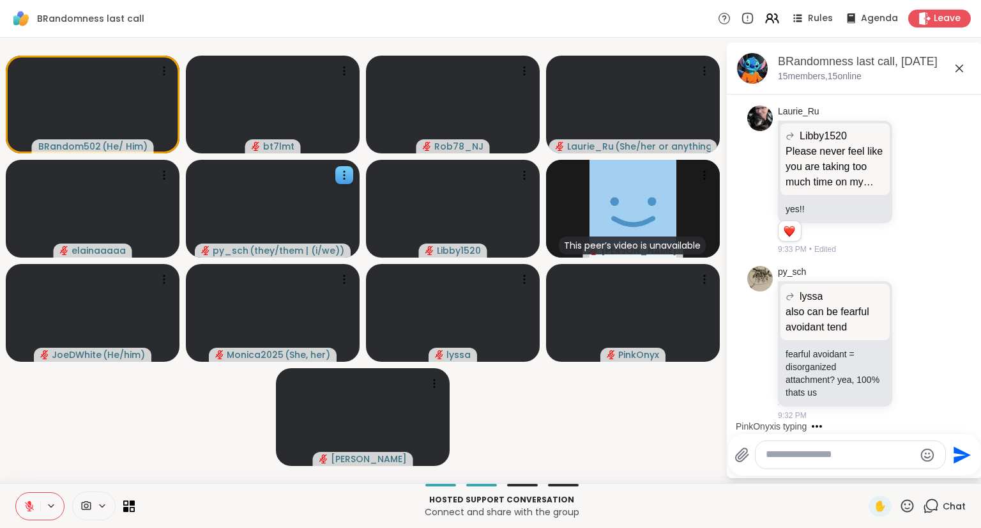
scroll to position [13021, 0]
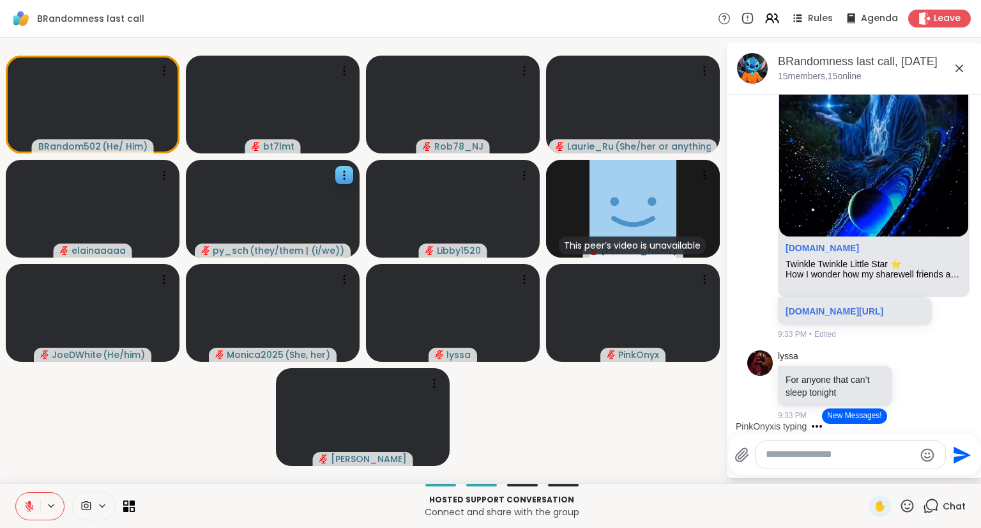
click at [869, 419] on button "New Messages!" at bounding box center [854, 415] width 65 height 15
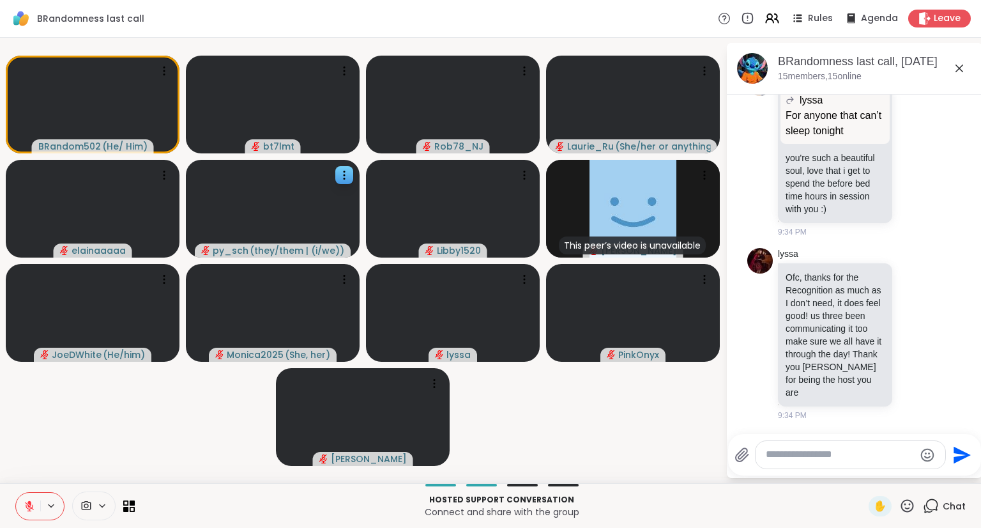
scroll to position [13865, 0]
click at [95, 504] on span at bounding box center [85, 505] width 24 height 12
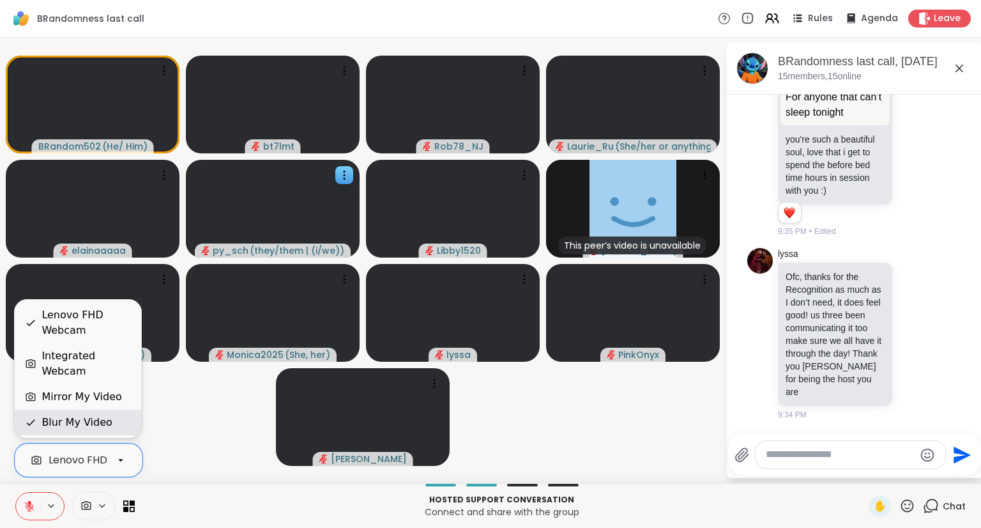
click at [82, 426] on div "Blur My Video" at bounding box center [77, 422] width 70 height 15
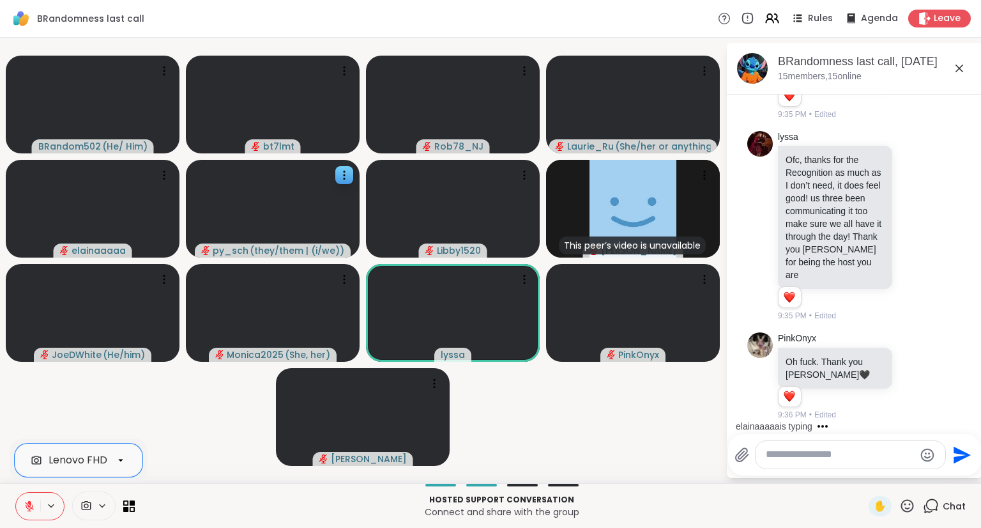
scroll to position [14068, 0]
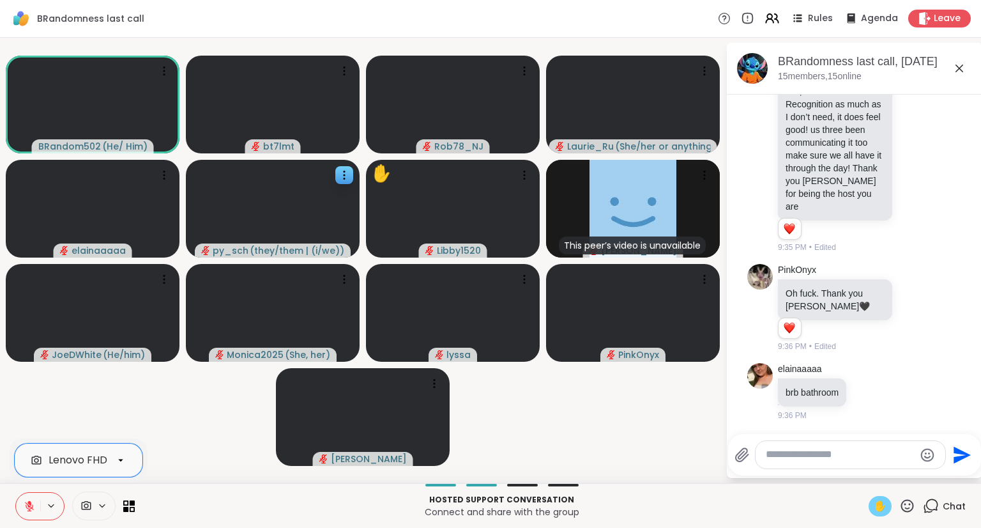
click at [874, 506] on span "✋" at bounding box center [880, 505] width 13 height 15
click at [874, 512] on span "✋" at bounding box center [880, 505] width 13 height 15
click at [24, 508] on icon at bounding box center [29, 505] width 11 height 11
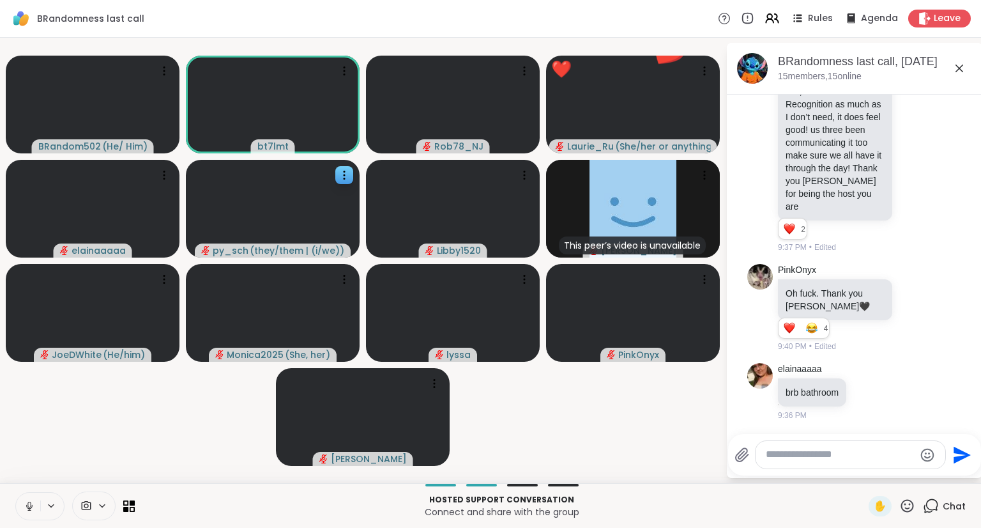
click at [29, 509] on icon at bounding box center [29, 509] width 1 height 3
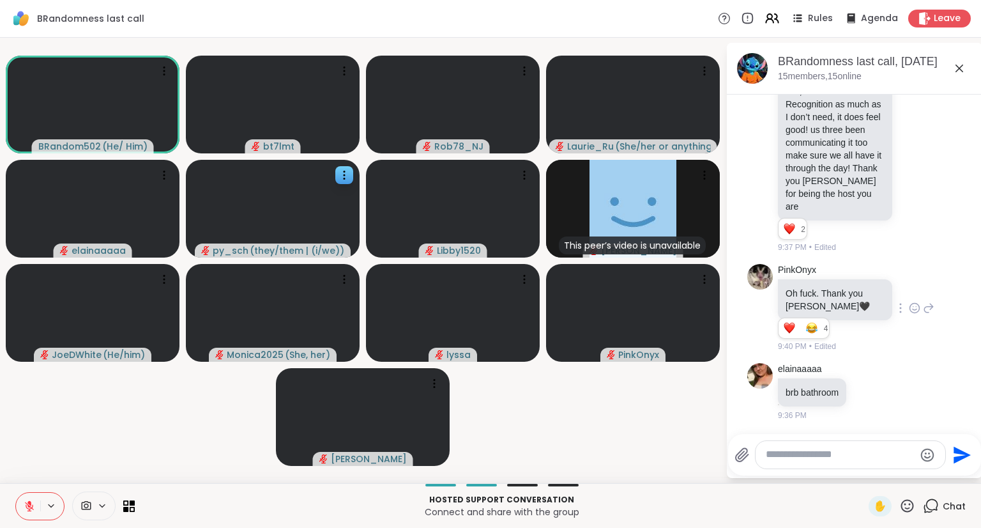
click at [909, 307] on icon at bounding box center [914, 307] width 11 height 13
click at [853, 293] on div "Select Reaction: Joy" at bounding box center [858, 287] width 11 height 11
click at [901, 506] on icon at bounding box center [907, 506] width 16 height 16
click at [864, 473] on span "❤️" at bounding box center [870, 471] width 13 height 15
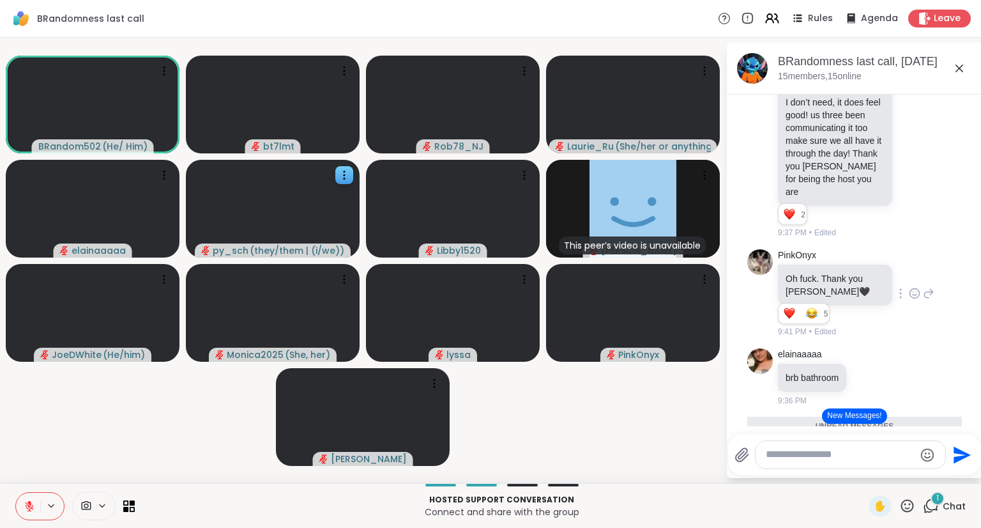
click at [31, 503] on icon at bounding box center [29, 502] width 4 height 5
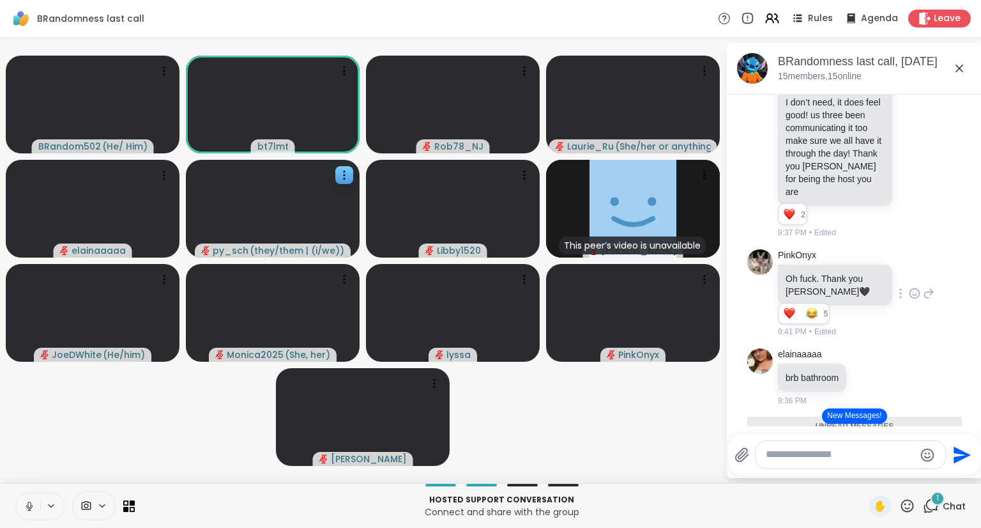
click at [28, 508] on icon at bounding box center [29, 505] width 11 height 11
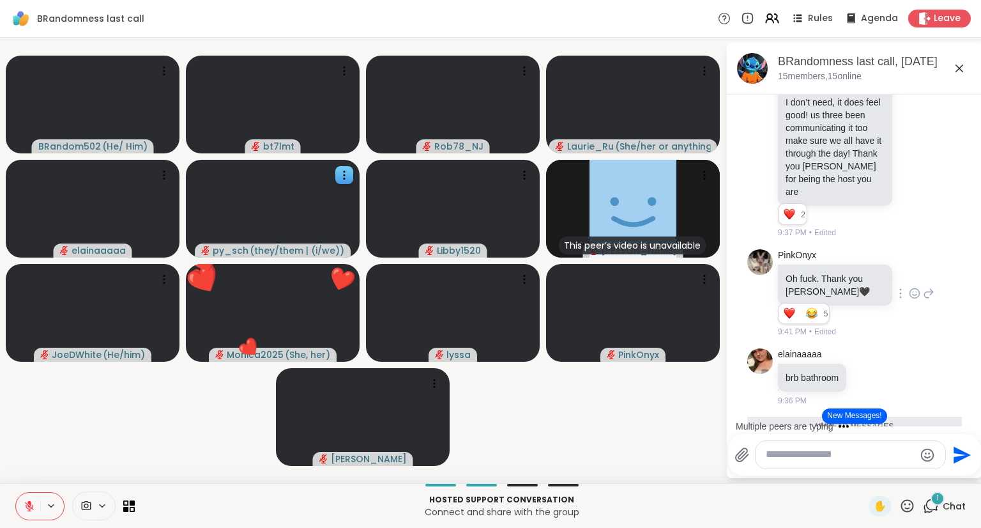
click at [22, 506] on button at bounding box center [28, 505] width 24 height 27
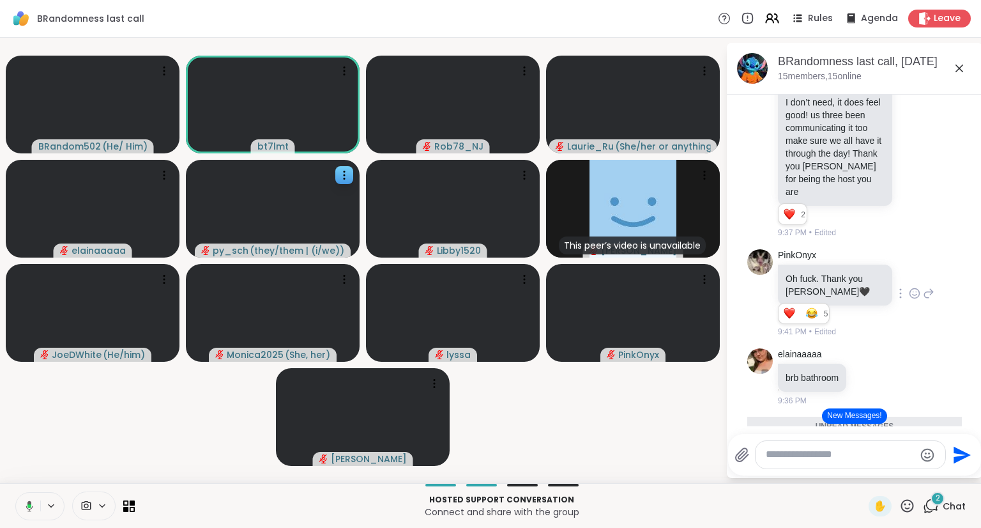
click at [29, 501] on icon at bounding box center [29, 505] width 7 height 11
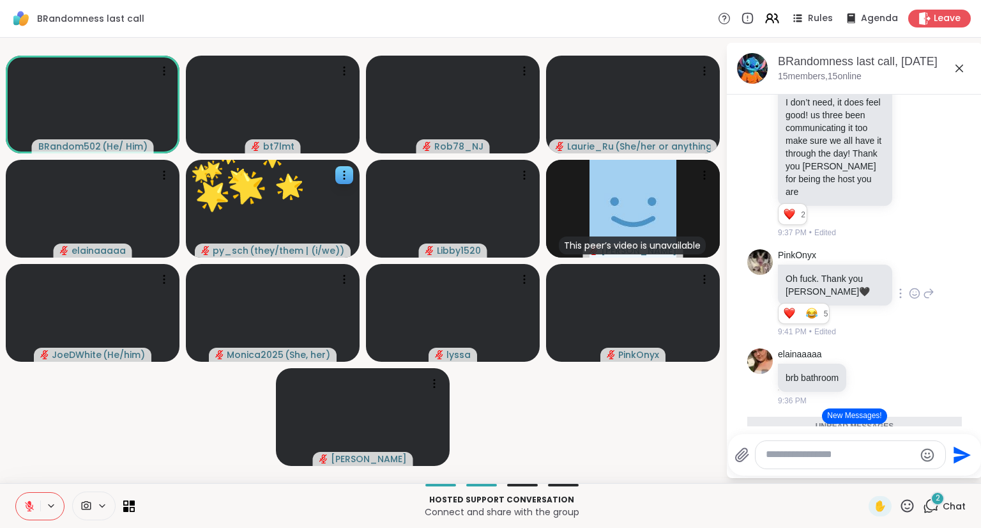
click at [853, 415] on button "New Messages!" at bounding box center [854, 415] width 65 height 15
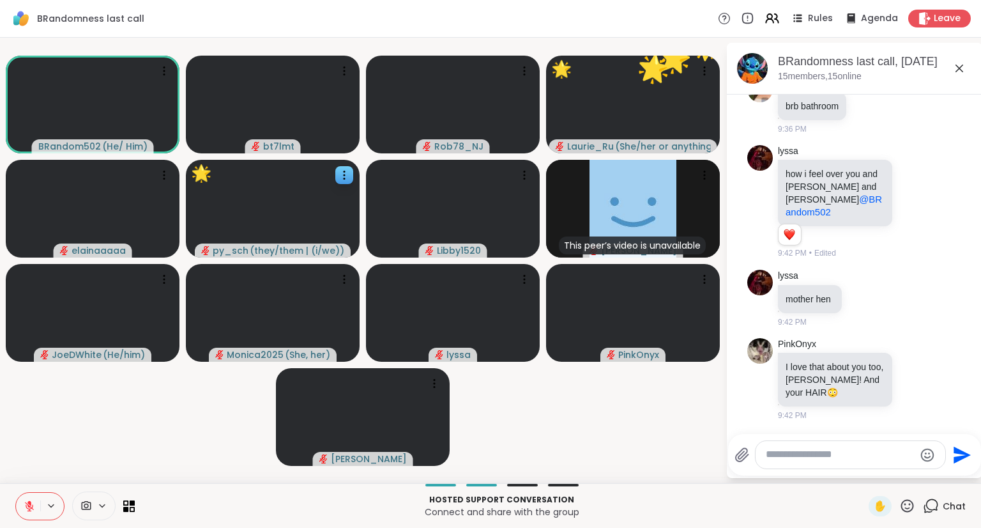
scroll to position [14340, 0]
click at [909, 379] on icon at bounding box center [914, 378] width 11 height 13
click at [909, 359] on div "Select Reaction: Heart" at bounding box center [914, 358] width 11 height 11
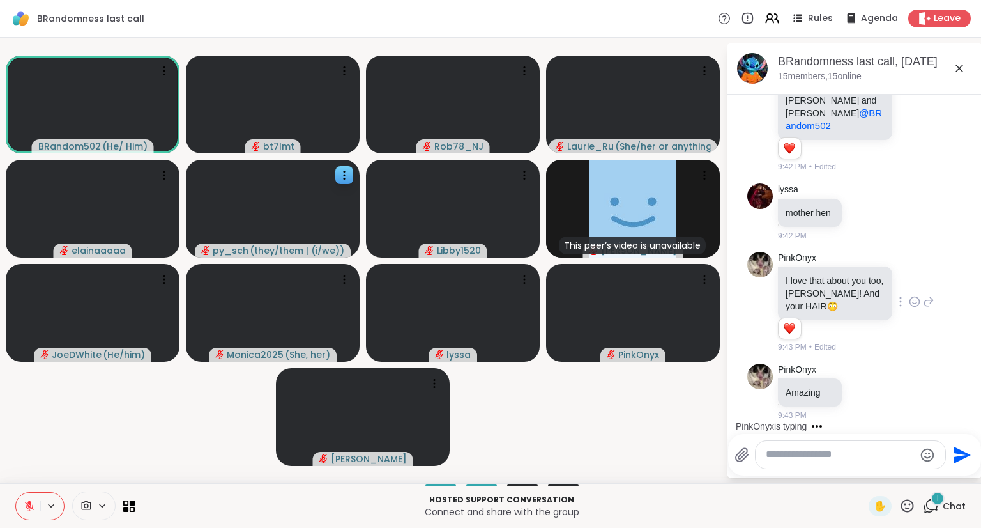
scroll to position [14427, 0]
click at [865, 390] on icon at bounding box center [865, 390] width 0 height 0
click at [867, 364] on button "Select Reaction: Heart" at bounding box center [864, 371] width 26 height 26
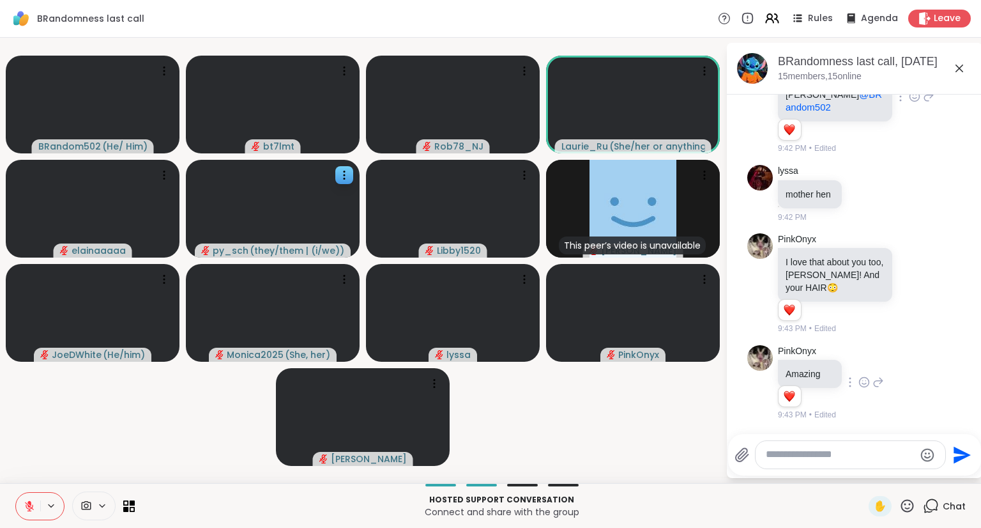
scroll to position [14317, 0]
click at [909, 103] on icon at bounding box center [914, 96] width 11 height 13
click at [909, 82] on div "Select Reaction: Heart" at bounding box center [914, 75] width 11 height 11
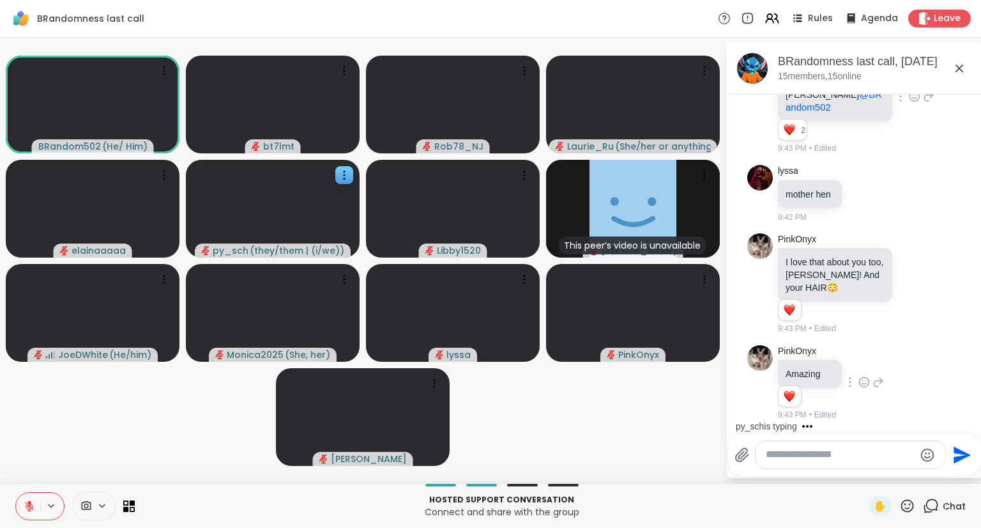
scroll to position [14564, 0]
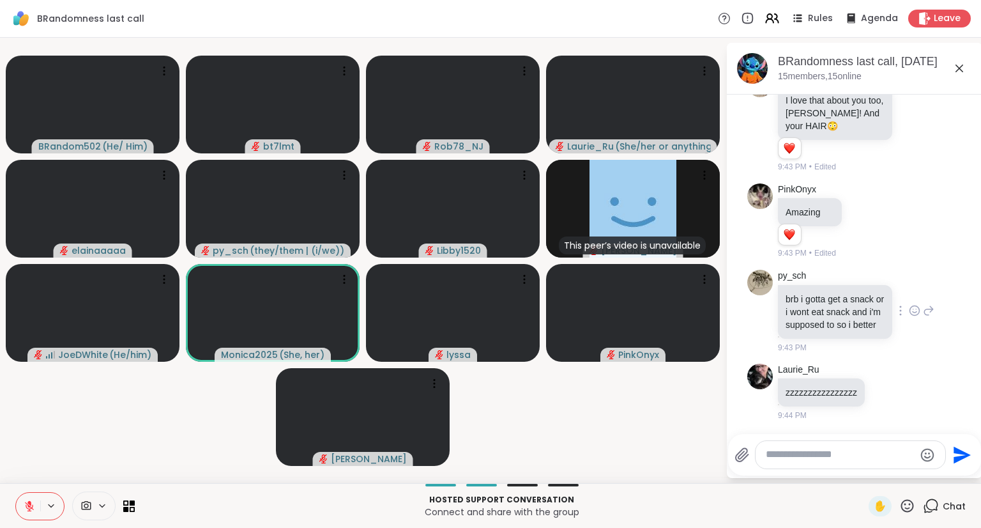
scroll to position [14503, 0]
click at [925, 126] on icon at bounding box center [929, 121] width 9 height 9
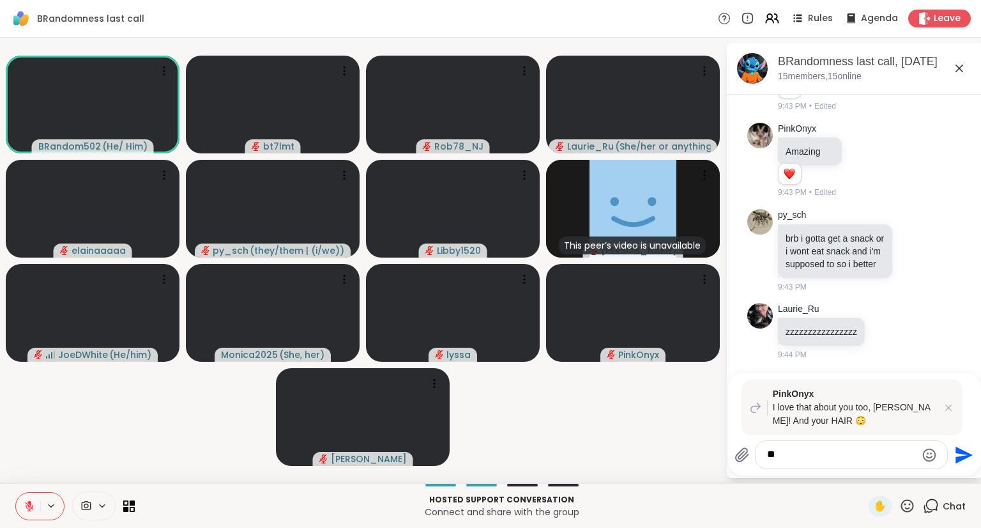
click at [930, 454] on icon "Emoji picker" at bounding box center [929, 454] width 15 height 15
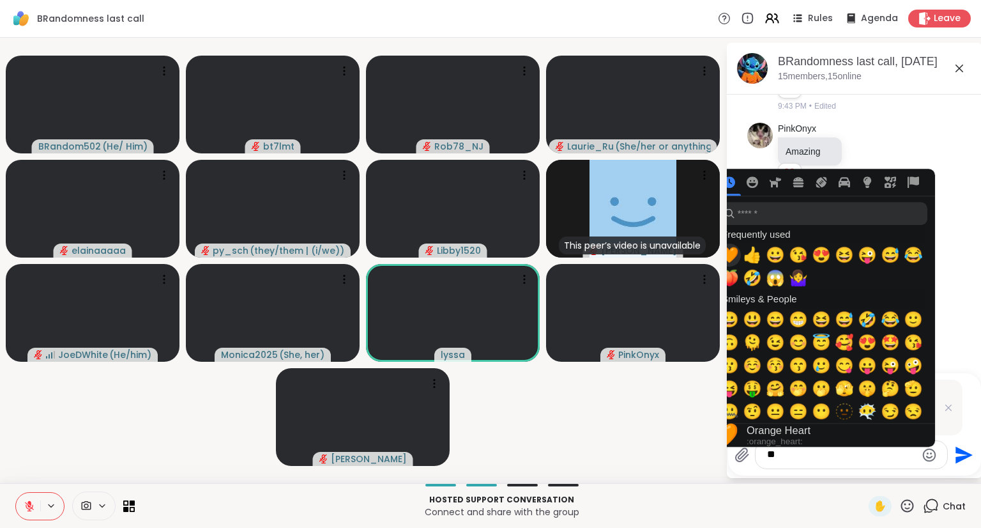
click at [736, 254] on span "🧡" at bounding box center [729, 255] width 19 height 18
click at [731, 254] on span "🧡" at bounding box center [729, 255] width 19 height 18
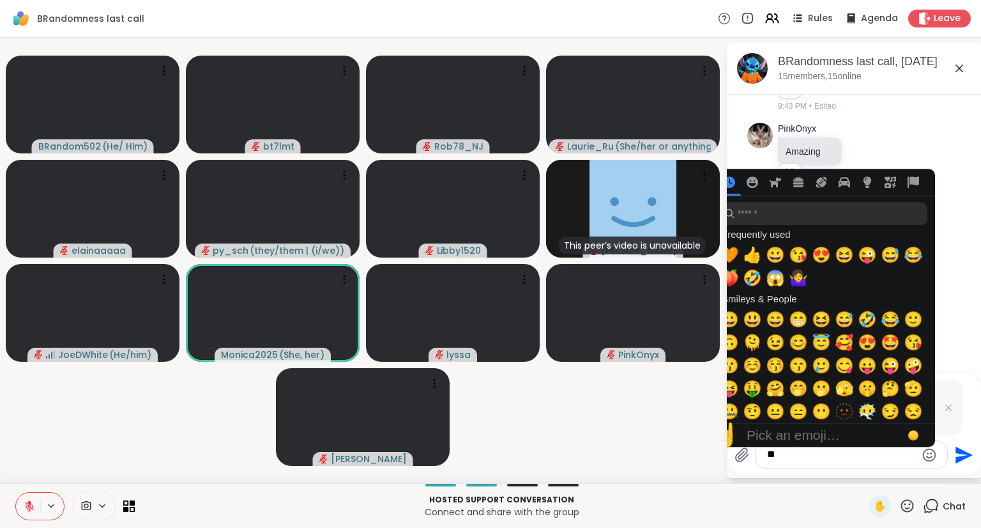
click at [818, 459] on textarea "*" at bounding box center [841, 454] width 149 height 13
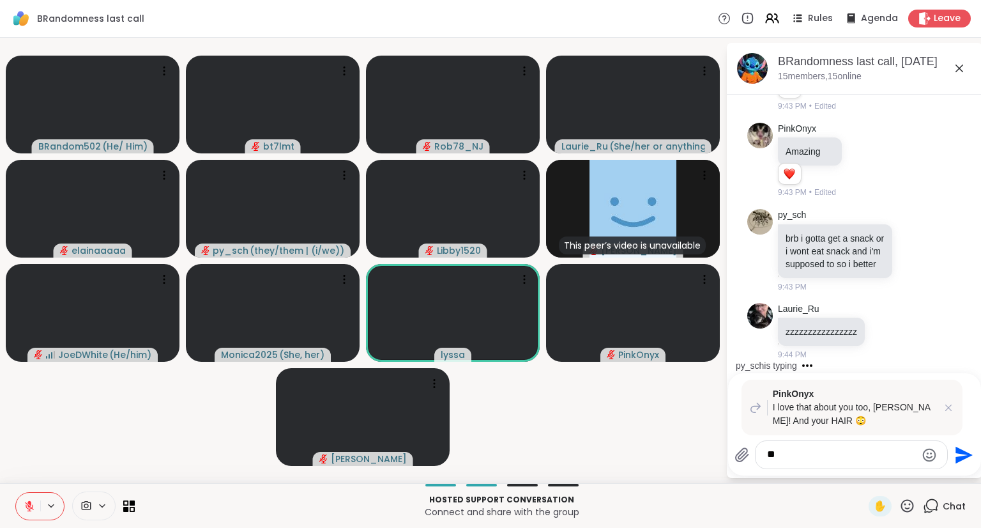
click at [927, 452] on icon "Emoji picker" at bounding box center [929, 454] width 15 height 15
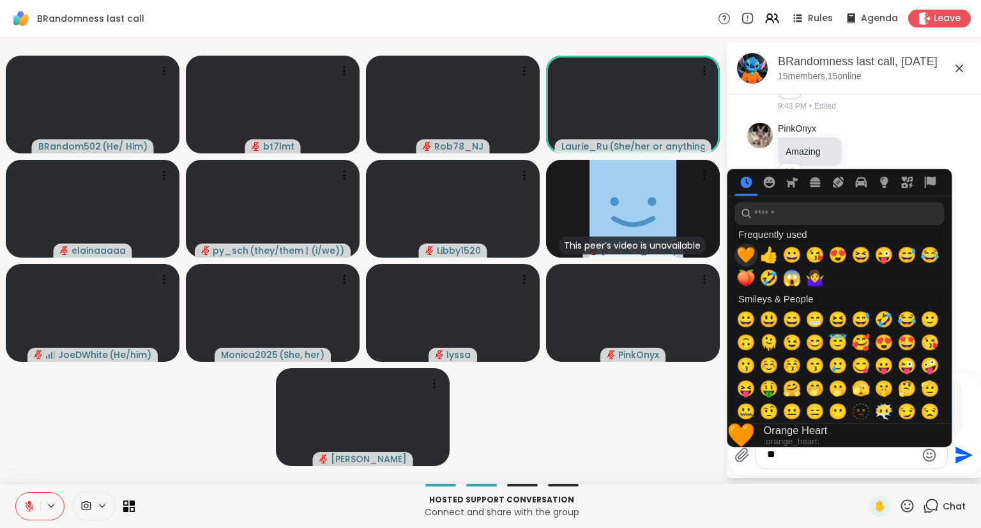
click at [743, 258] on span "🧡" at bounding box center [745, 255] width 19 height 18
click at [742, 251] on span "🧡" at bounding box center [745, 255] width 19 height 18
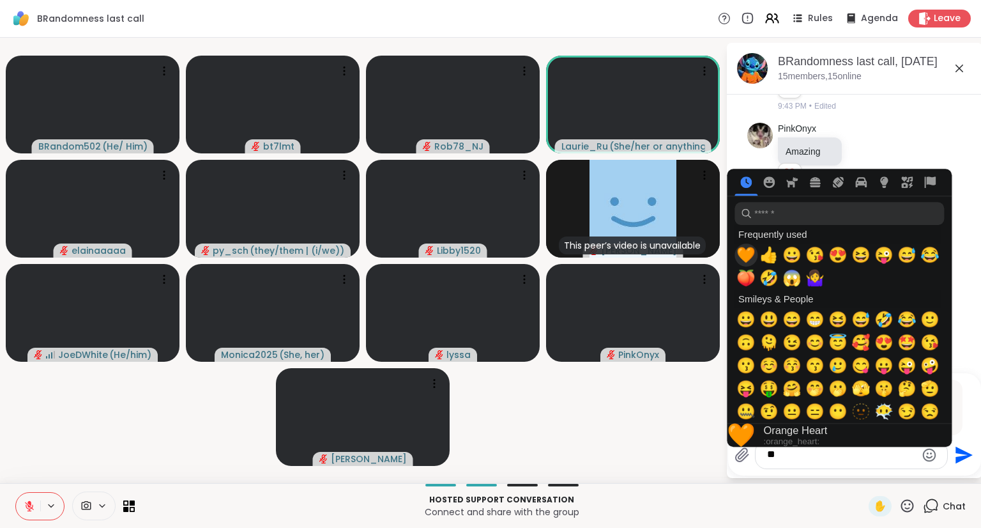
click at [742, 251] on span "🧡" at bounding box center [745, 255] width 19 height 18
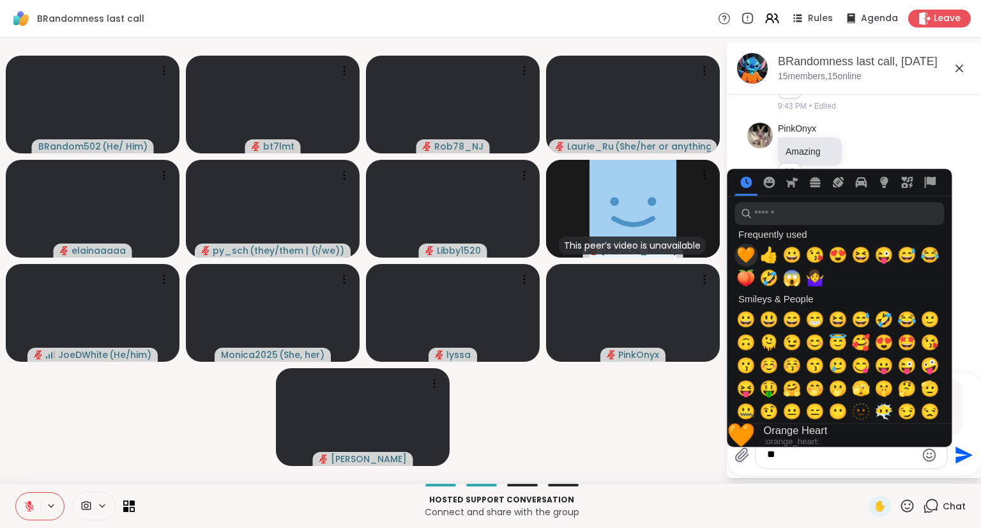
click at [742, 252] on span "🧡" at bounding box center [745, 255] width 19 height 18
click at [772, 254] on span "👍" at bounding box center [768, 255] width 19 height 18
click at [749, 256] on span "🧡" at bounding box center [745, 255] width 19 height 18
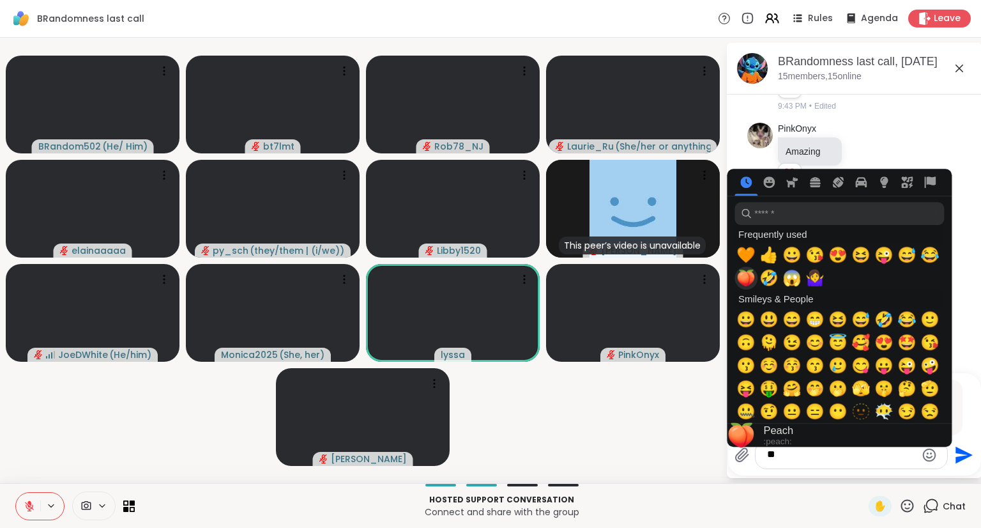
click at [746, 283] on span "🍑" at bounding box center [745, 278] width 19 height 18
click at [740, 257] on span "🧡" at bounding box center [745, 255] width 19 height 18
click at [812, 461] on div "*" at bounding box center [852, 454] width 192 height 27
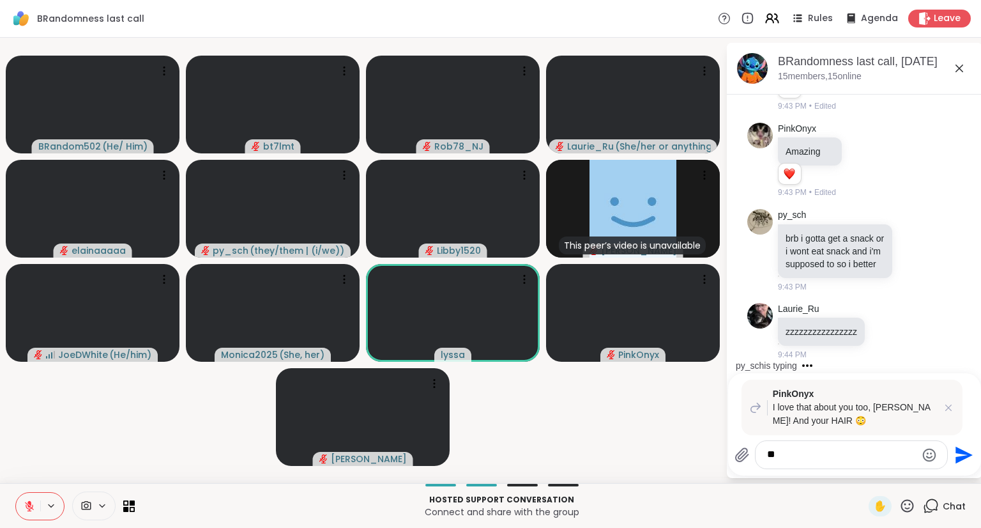
click at [812, 454] on textarea "*" at bounding box center [841, 454] width 149 height 13
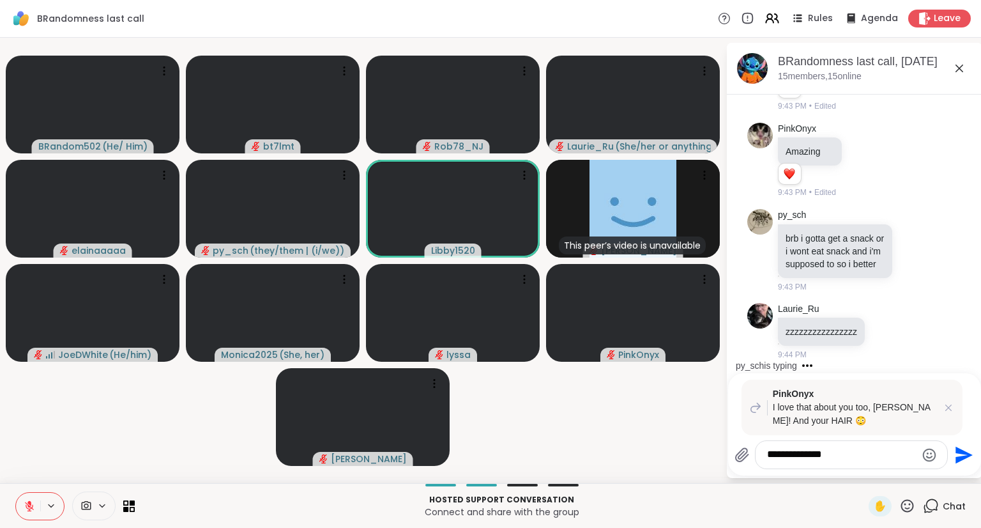
type textarea "**********"
drag, startPoint x: 849, startPoint y: 455, endPoint x: 773, endPoint y: 453, distance: 75.4
click at [773, 453] on textarea "**********" at bounding box center [841, 454] width 149 height 13
type textarea "*********"
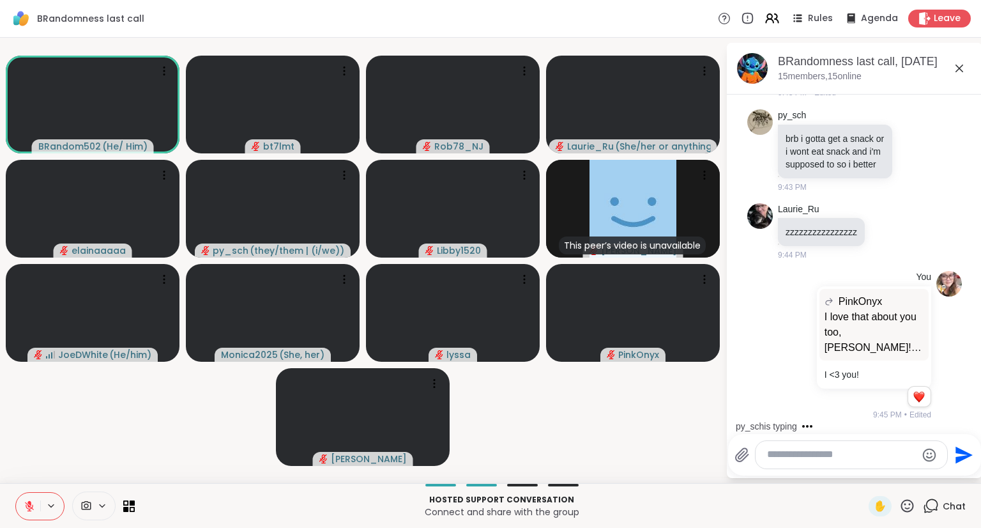
scroll to position [14924, 0]
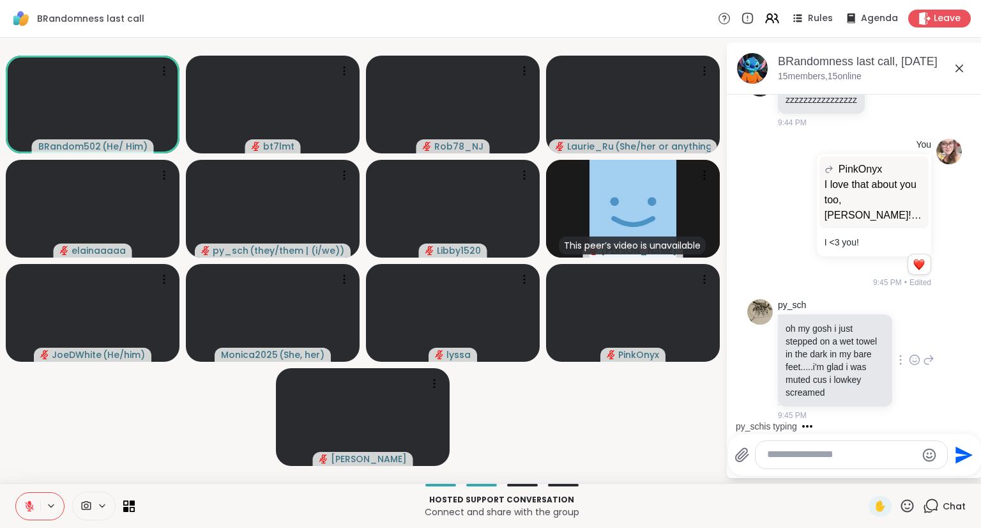
click at [909, 358] on icon at bounding box center [914, 359] width 11 height 13
click at [915, 406] on div "py_sch oh my gosh i just stepped on a wet towel in the dark in my bare feet....…" at bounding box center [856, 360] width 156 height 122
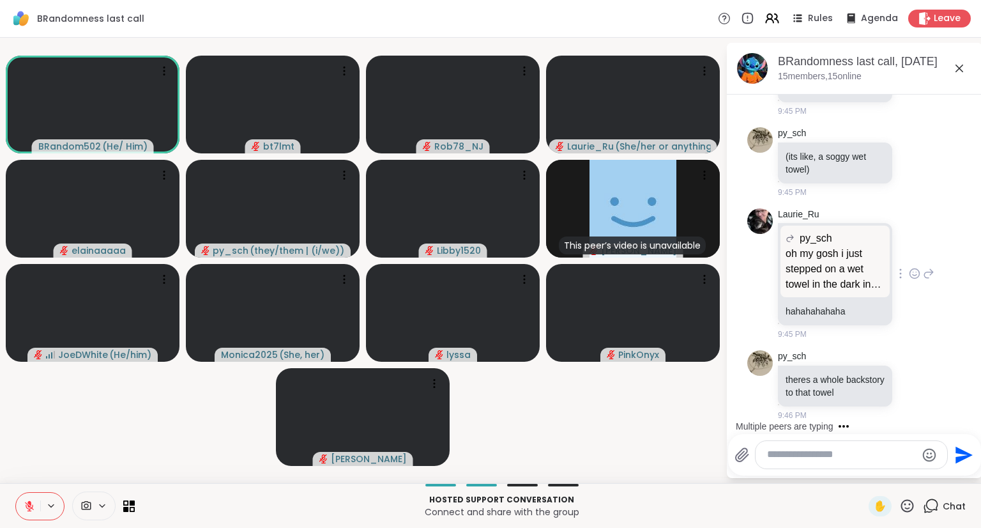
scroll to position [15048, 0]
click at [917, 54] on icon at bounding box center [917, 54] width 0 height 0
click at [853, 41] on div "Select Reaction: Joy" at bounding box center [858, 34] width 11 height 11
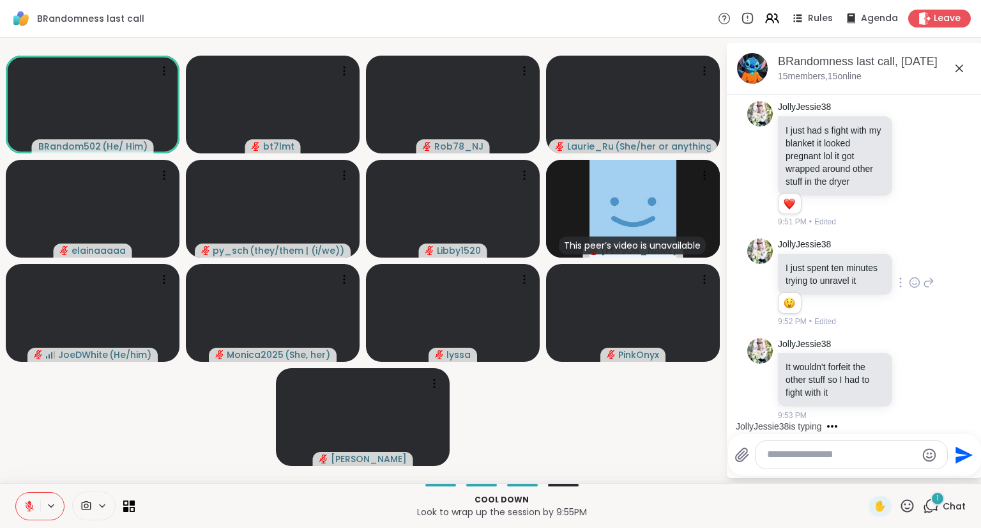
scroll to position [15928, 0]
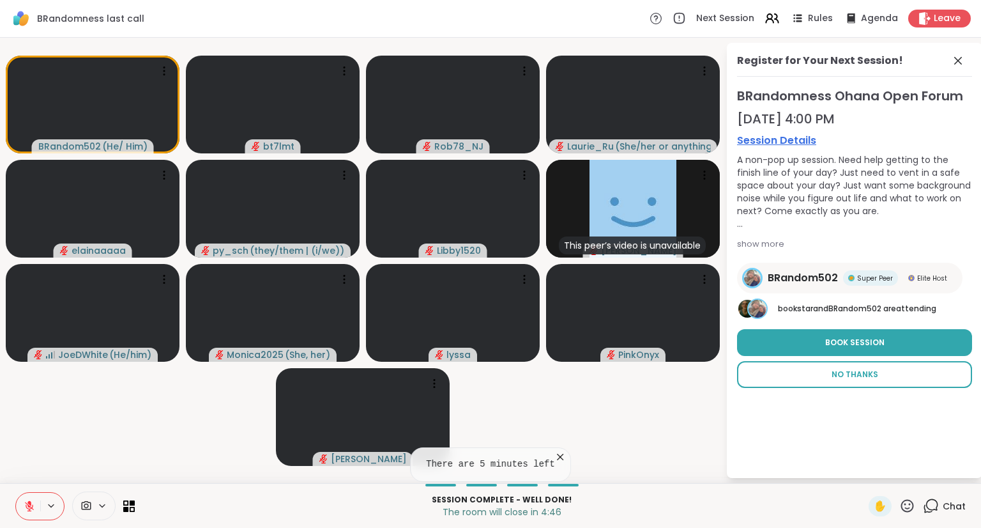
click at [876, 374] on span "No Thanks" at bounding box center [855, 374] width 47 height 11
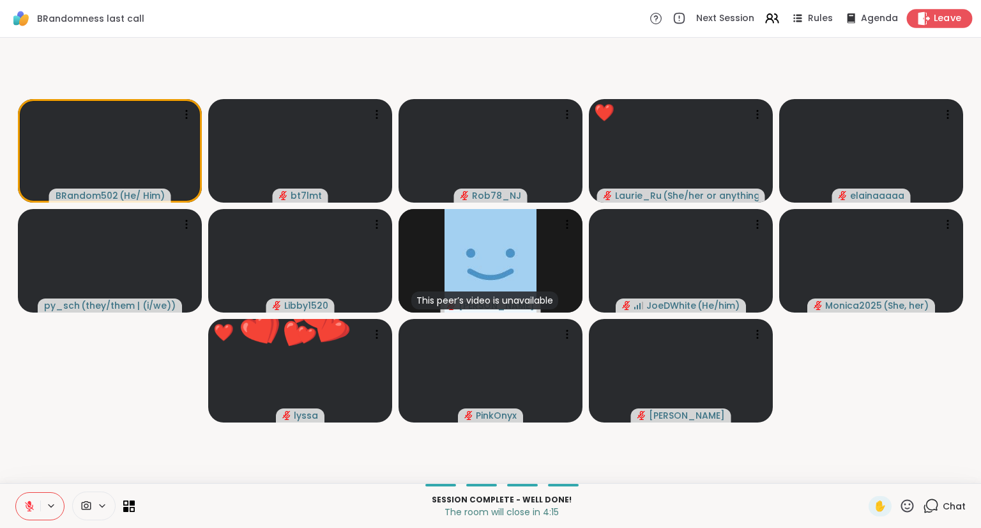
click at [938, 16] on span "Leave" at bounding box center [948, 18] width 28 height 13
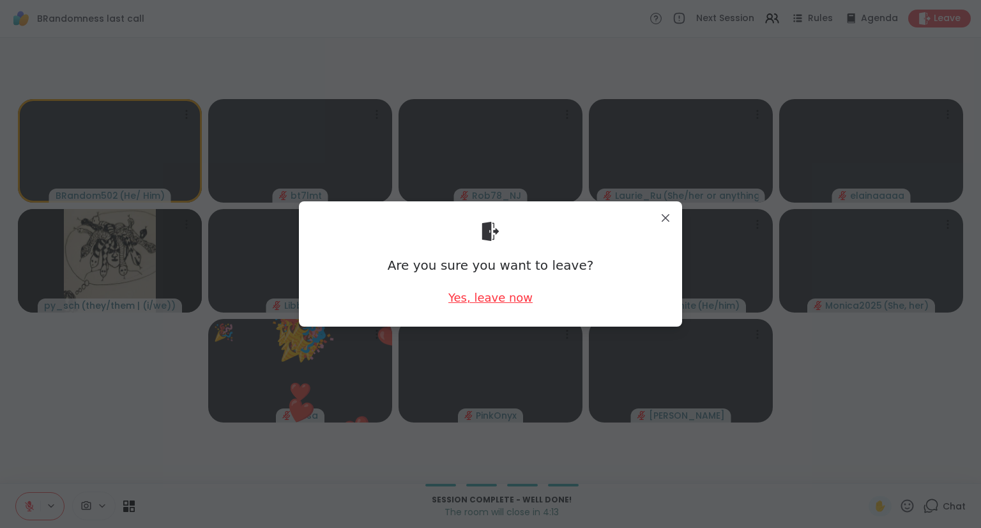
click at [491, 300] on div "Yes, leave now" at bounding box center [490, 297] width 84 height 16
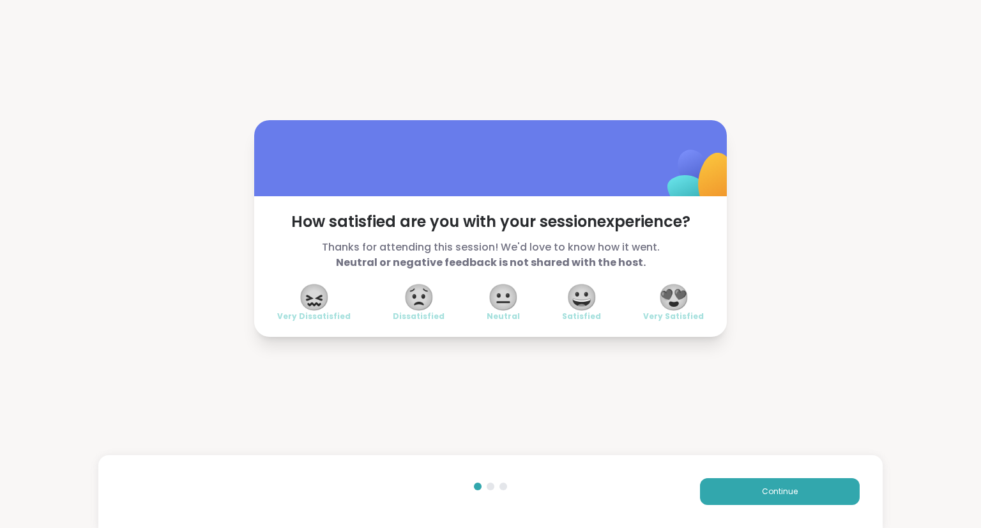
click at [665, 303] on span "😍" at bounding box center [674, 296] width 32 height 23
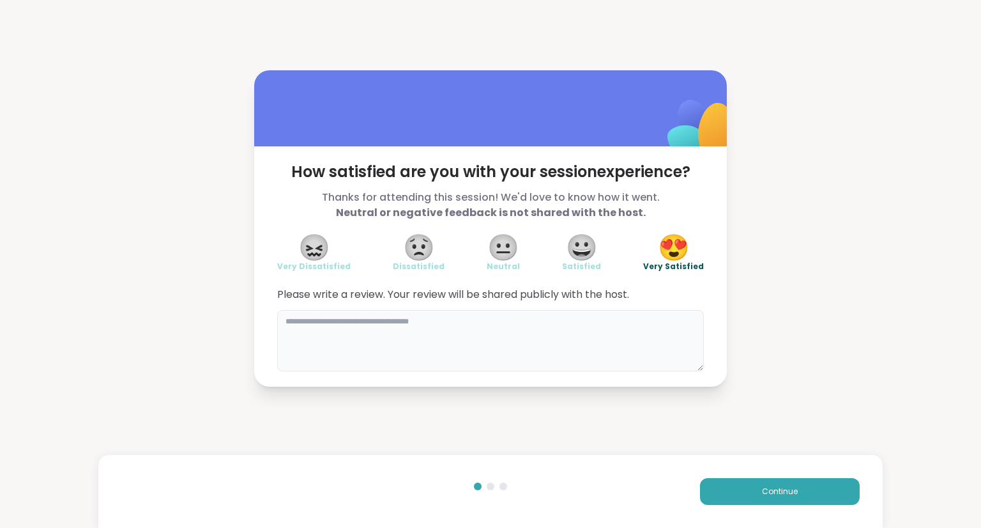
click at [593, 347] on textarea at bounding box center [490, 340] width 427 height 61
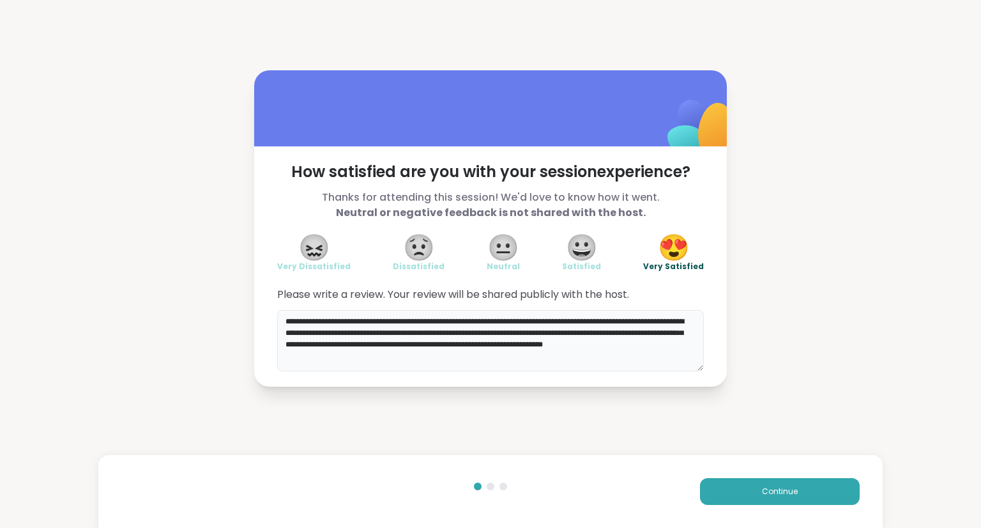
click at [655, 342] on textarea "**********" at bounding box center [490, 340] width 427 height 61
drag, startPoint x: 363, startPoint y: 358, endPoint x: 675, endPoint y: 339, distance: 312.9
click at [675, 339] on textarea "**********" at bounding box center [490, 340] width 427 height 61
drag, startPoint x: 678, startPoint y: 342, endPoint x: 580, endPoint y: 361, distance: 100.1
click at [521, 346] on textarea "**********" at bounding box center [490, 340] width 427 height 61
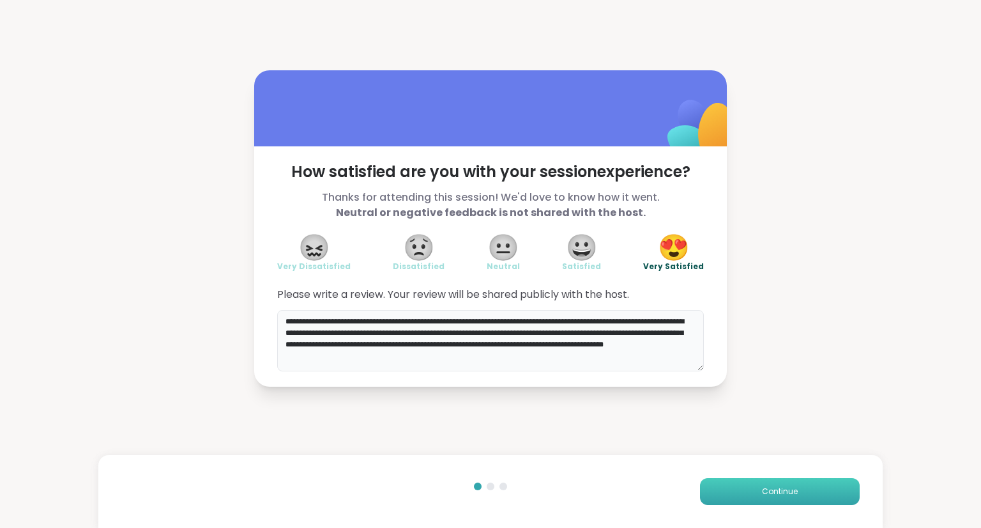
type textarea "**********"
click at [762, 489] on span "Continue" at bounding box center [780, 490] width 36 height 11
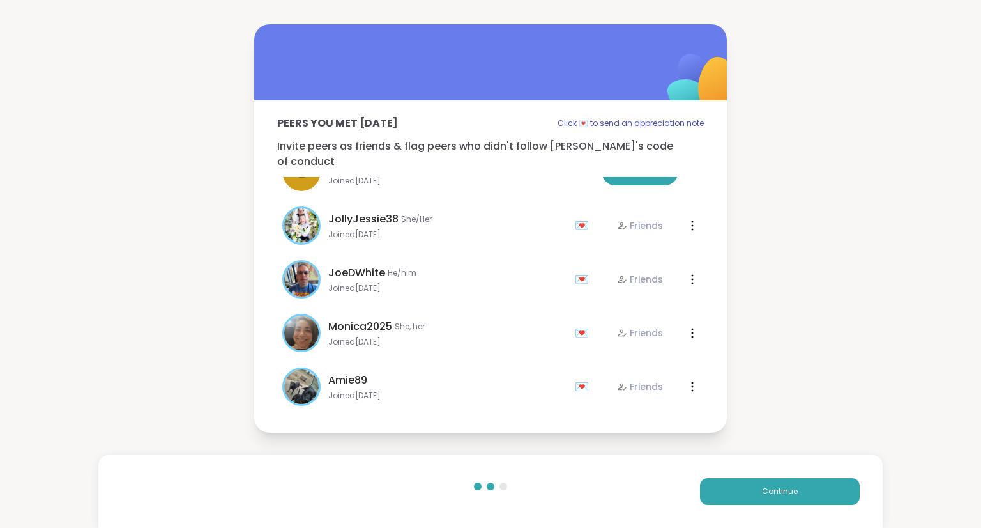
scroll to position [64, 0]
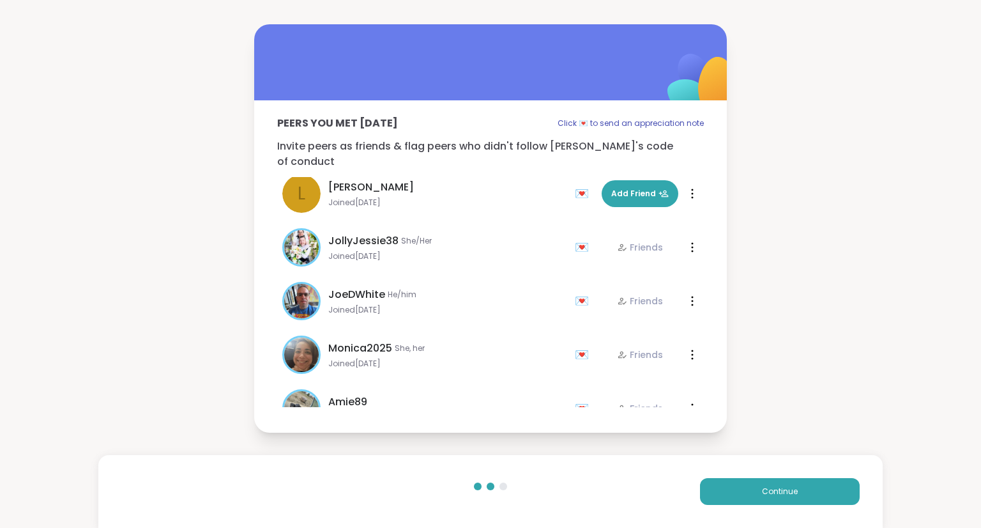
click at [692, 243] on icon at bounding box center [692, 247] width 1 height 9
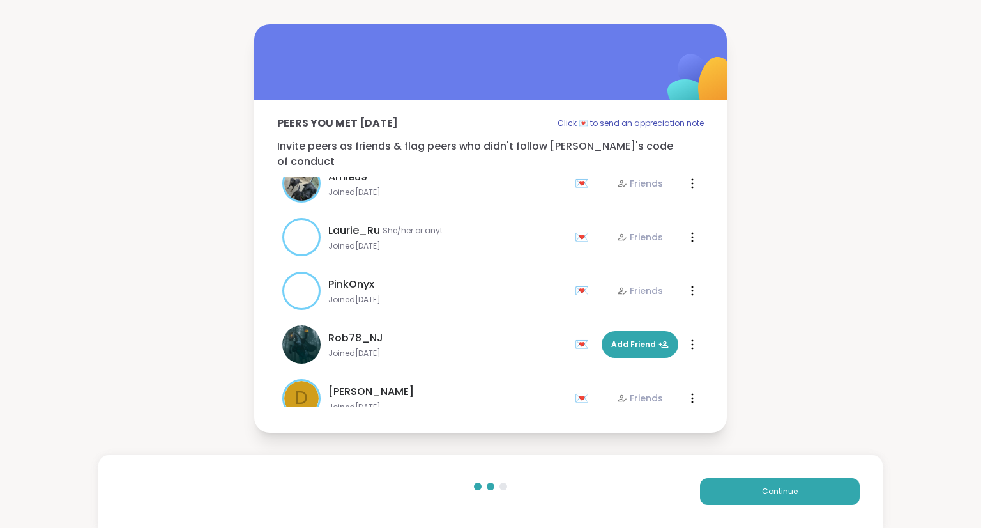
scroll to position [266, 0]
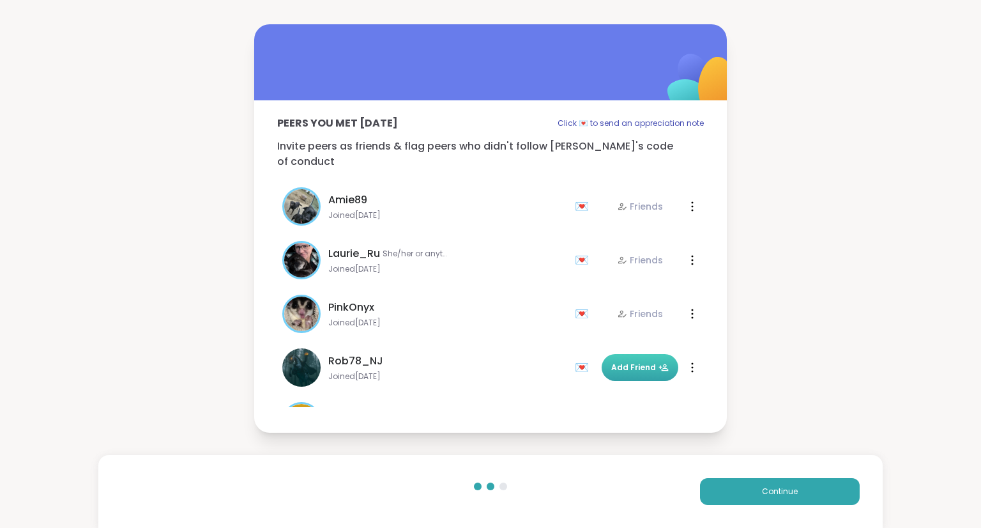
click at [611, 361] on span "Add Friend" at bounding box center [639, 366] width 57 height 11
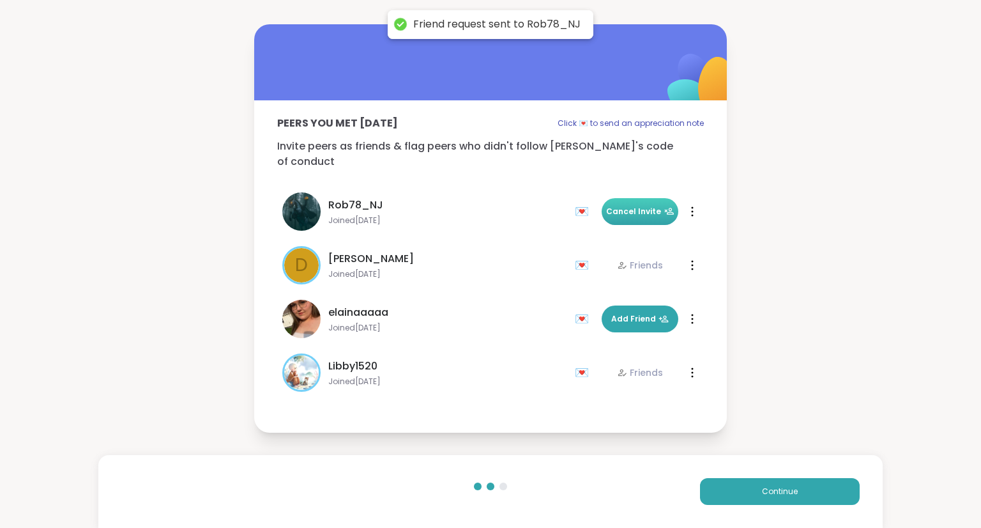
scroll to position [521, 0]
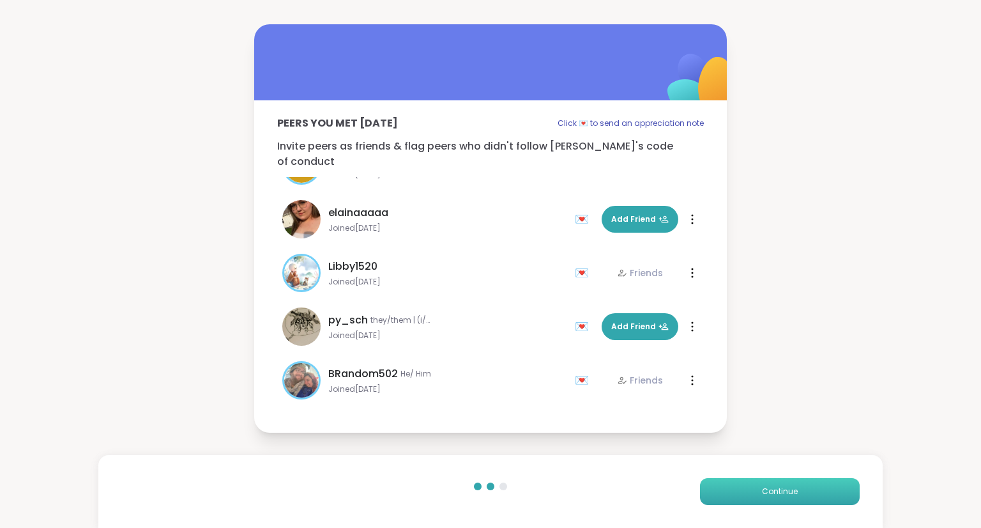
click at [766, 496] on span "Continue" at bounding box center [780, 490] width 36 height 11
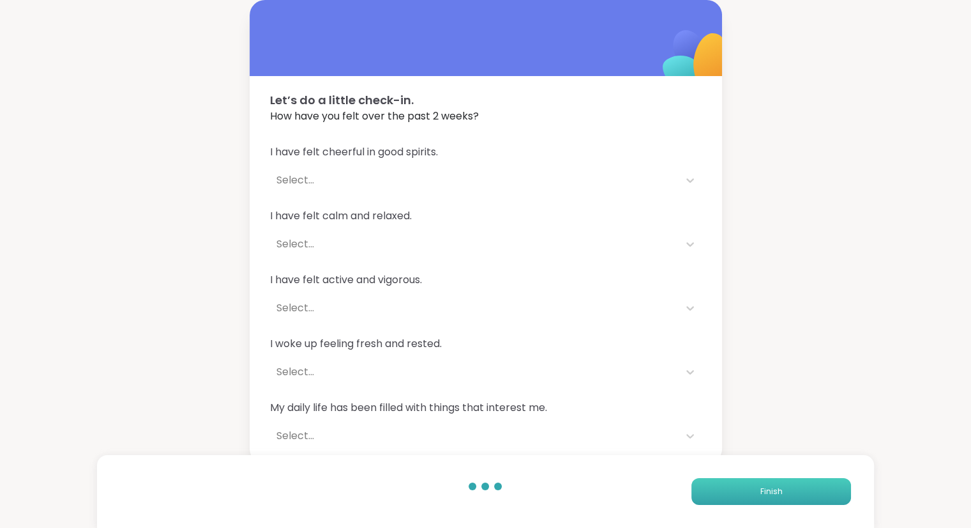
click at [766, 492] on span "Finish" at bounding box center [771, 490] width 22 height 11
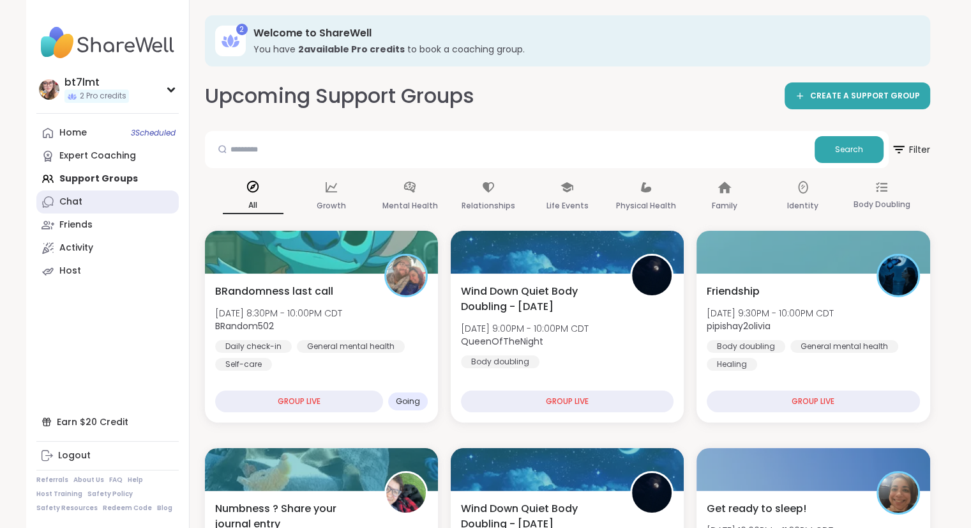
click at [101, 199] on link "Chat" at bounding box center [107, 201] width 142 height 23
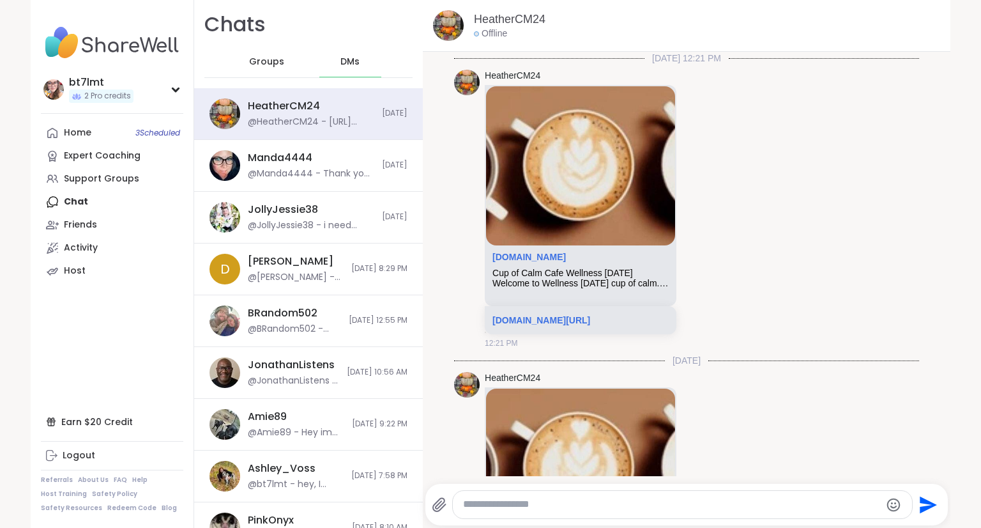
scroll to position [205, 0]
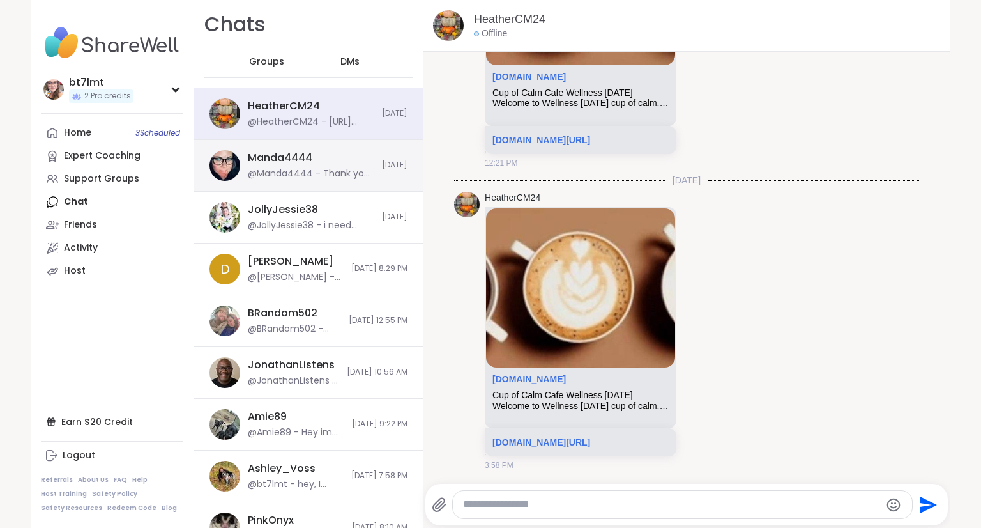
click at [324, 164] on div "Manda4444 @Manda4444 - Thank you again for all of the helpful info!!! Just want…" at bounding box center [311, 165] width 126 height 29
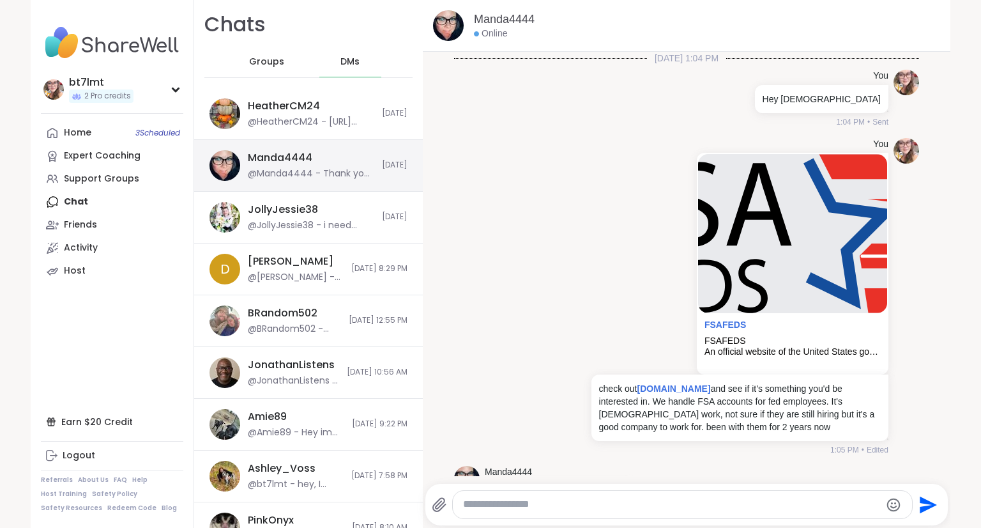
scroll to position [653, 0]
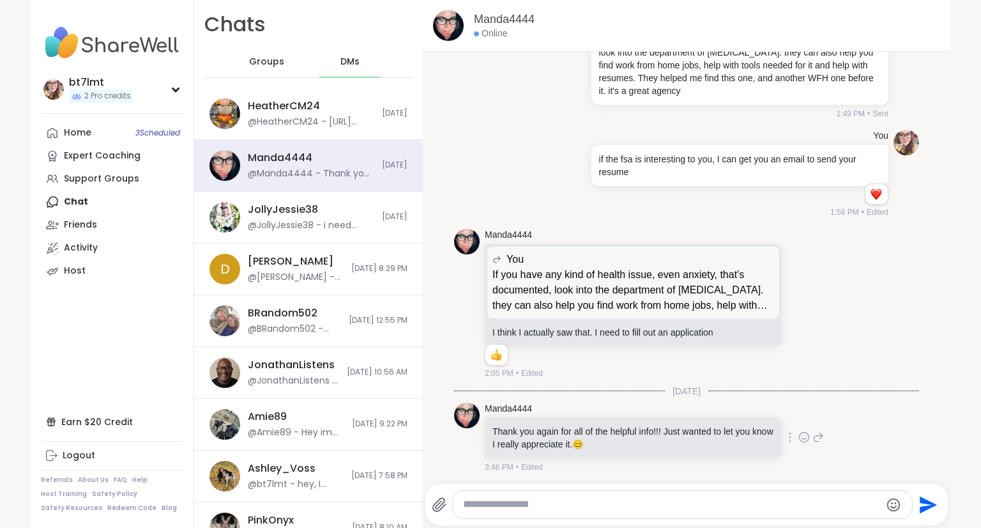
click at [798, 434] on icon at bounding box center [803, 436] width 11 height 13
click at [697, 415] on div "Select Reaction: Heart" at bounding box center [702, 416] width 11 height 11
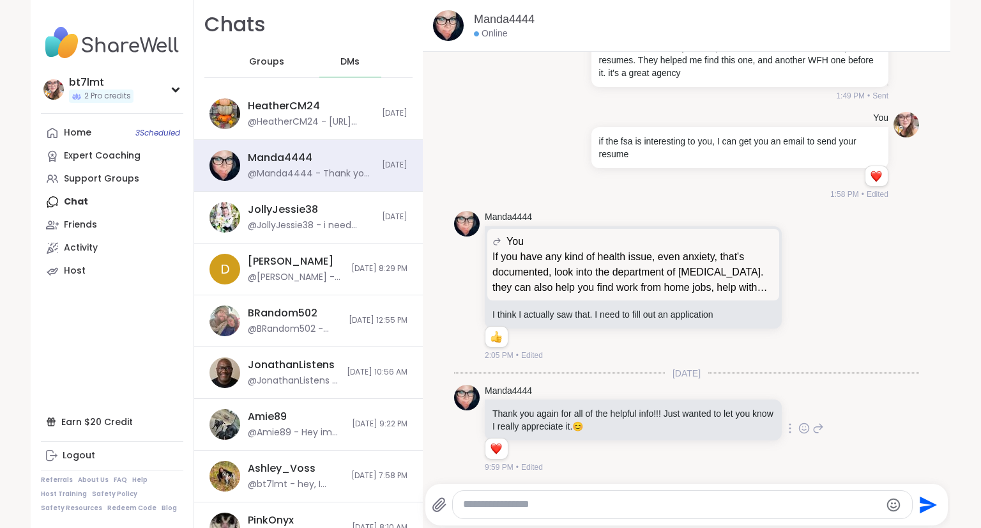
click at [628, 505] on textarea "Type your message" at bounding box center [671, 504] width 417 height 13
type textarea "**********"
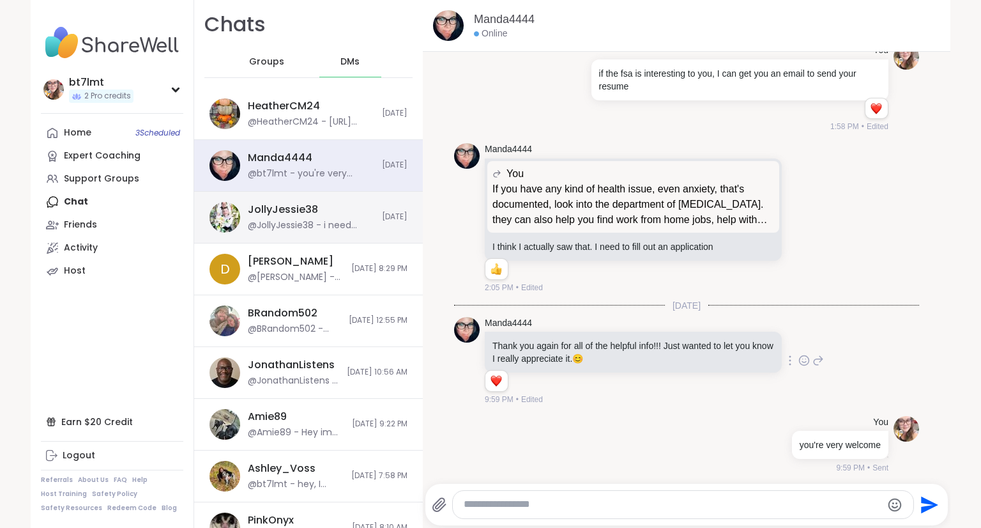
click at [300, 217] on div "JollyJessie38 @JollyJessie38 - i need someone to talk to is anyone available?" at bounding box center [311, 216] width 126 height 29
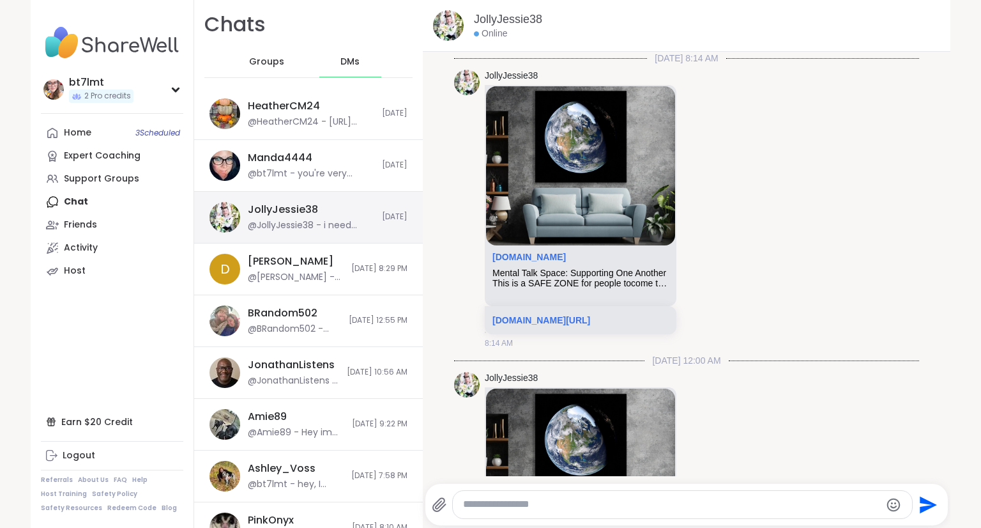
scroll to position [5434, 0]
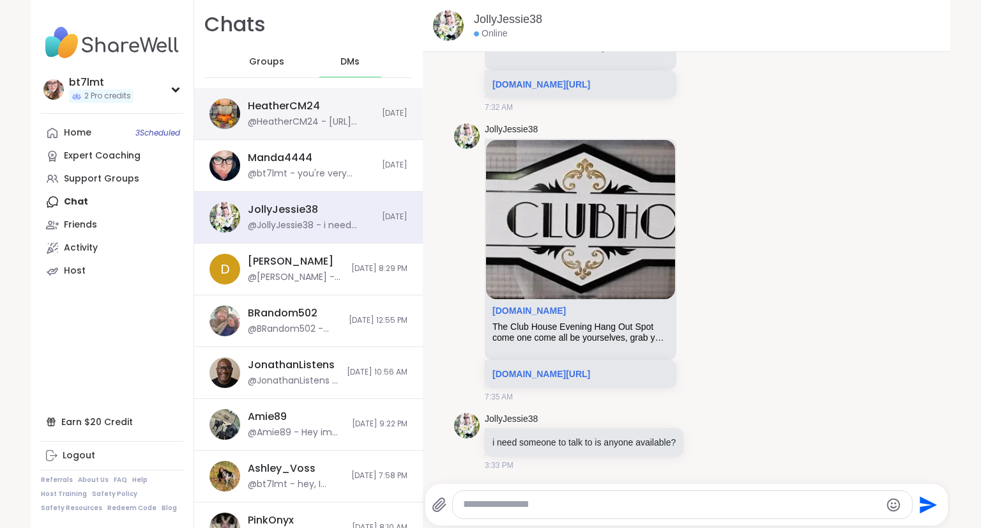
click at [289, 107] on div "HeatherCM24" at bounding box center [284, 106] width 72 height 14
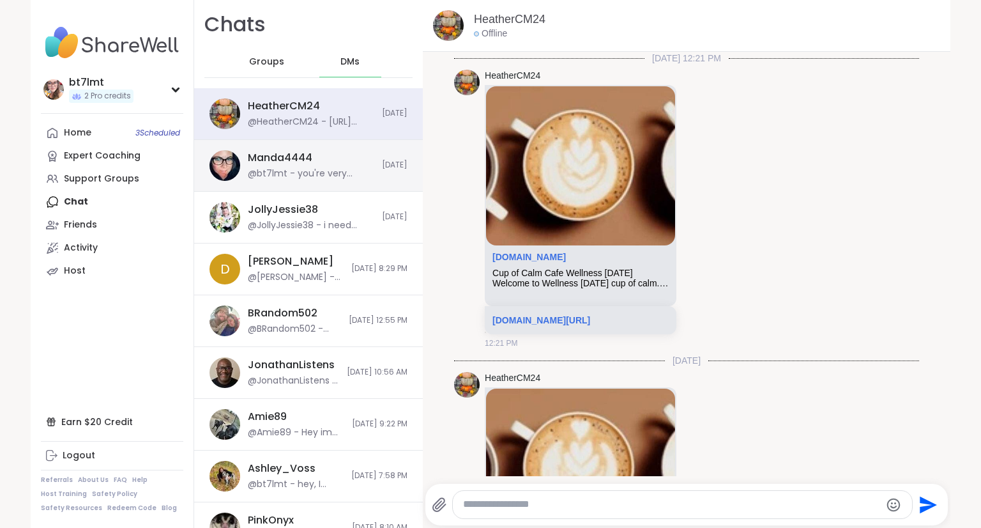
scroll to position [205, 0]
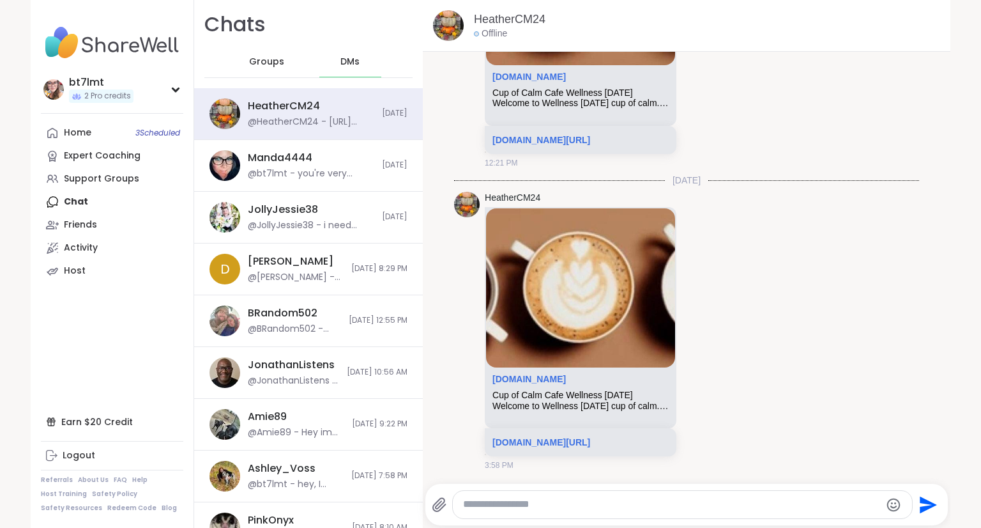
click at [263, 57] on span "Groups" at bounding box center [266, 62] width 35 height 13
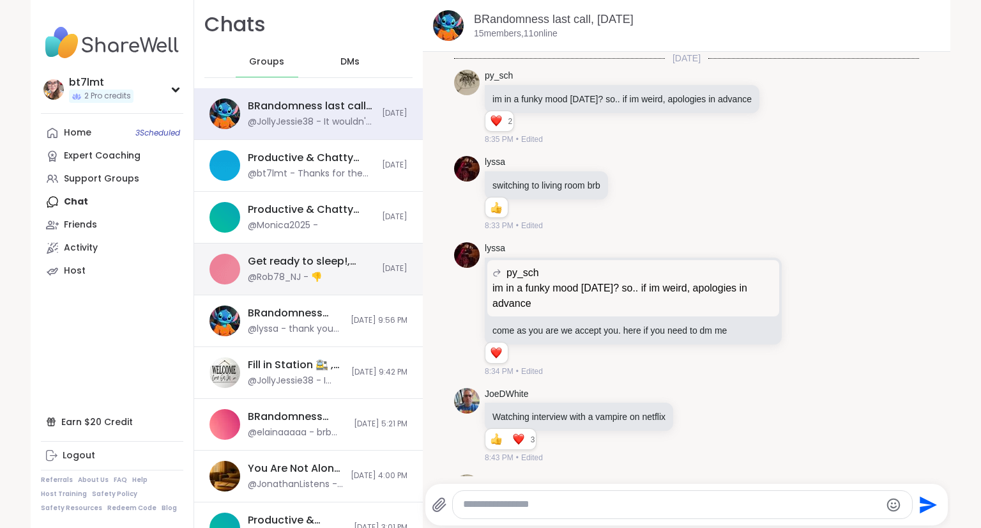
scroll to position [12375, 0]
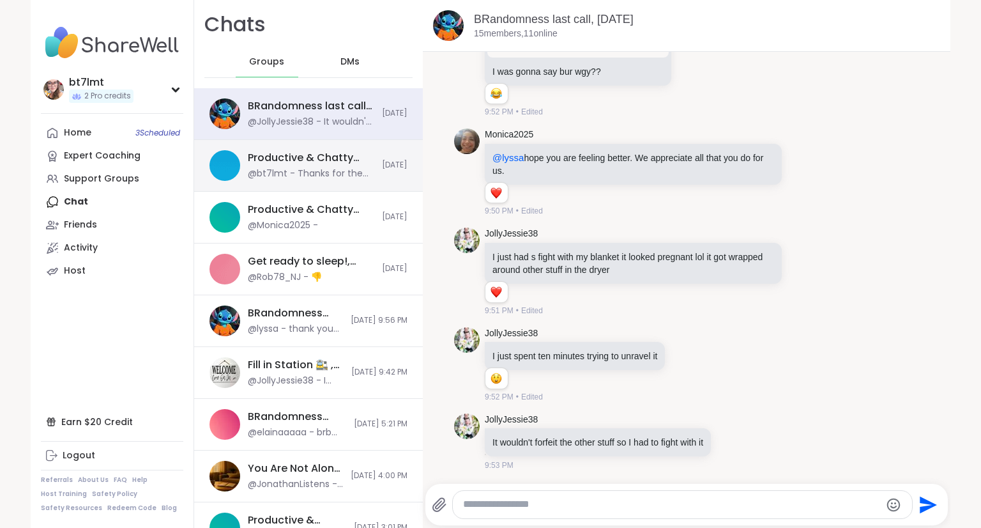
click at [294, 168] on div "@bt7lmt - Thanks for the company today, y'all! I'll see you guys later, as I'm …" at bounding box center [311, 173] width 126 height 13
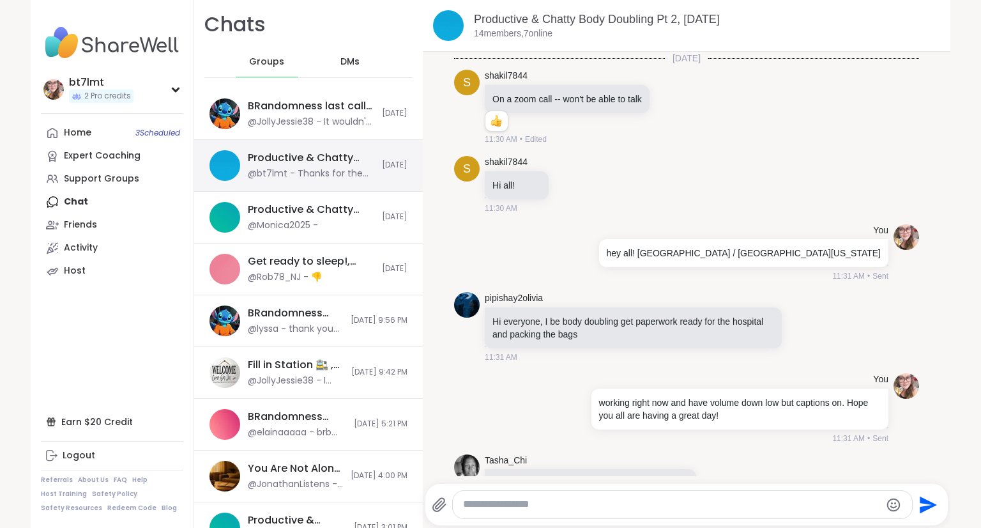
scroll to position [4667, 0]
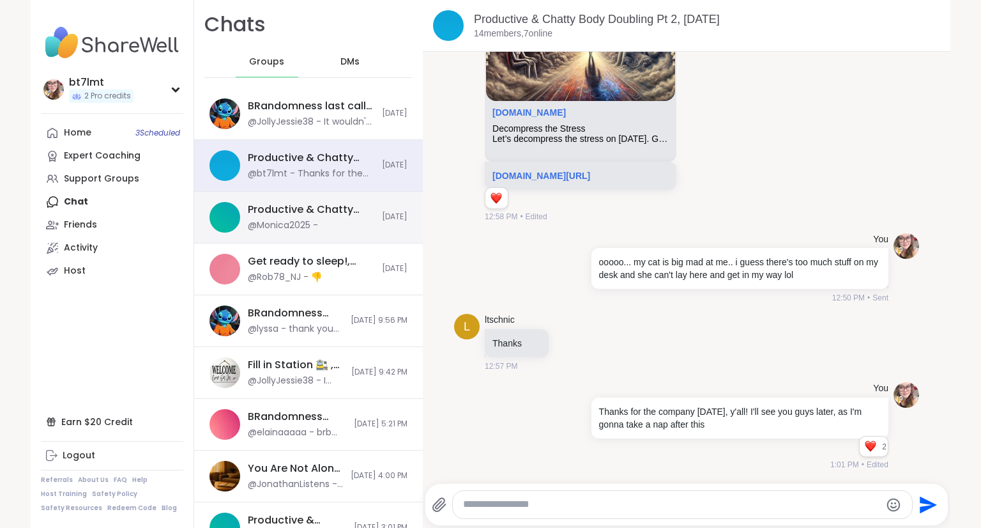
click at [342, 219] on div "Productive & Chatty Body Doubling Pt 1, Oct 14 @Monica2025 -" at bounding box center [311, 216] width 126 height 29
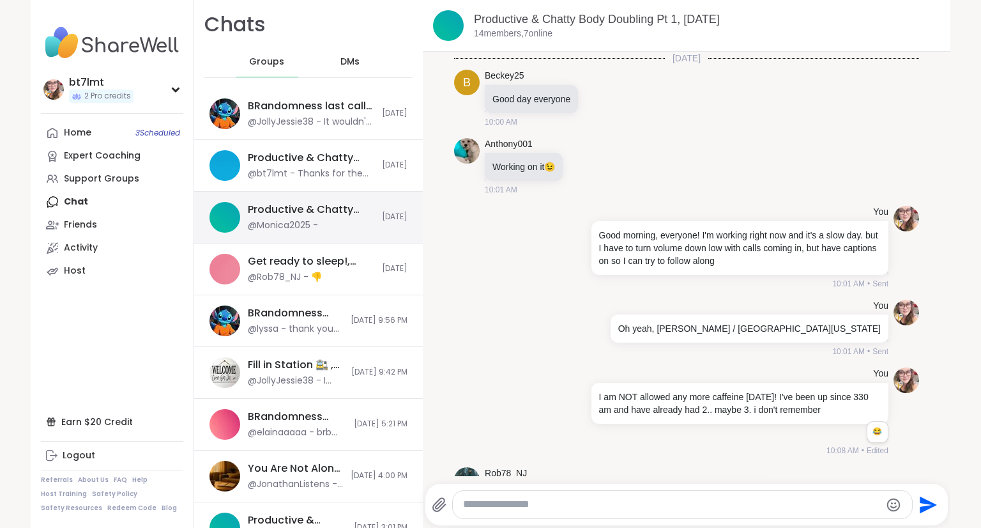
scroll to position [3576, 0]
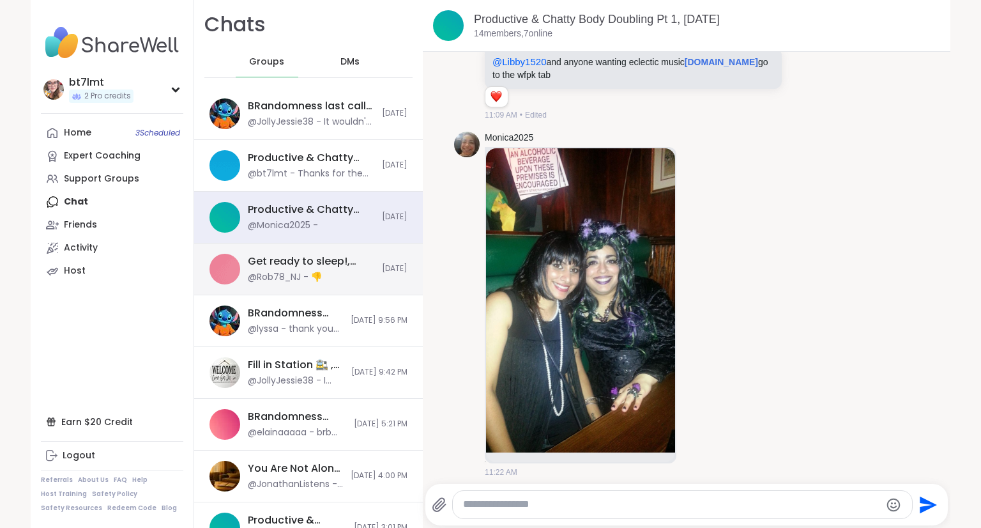
click at [349, 285] on div "Get ready to sleep!, Oct 13 @Rob78_NJ - 👎 Today" at bounding box center [308, 269] width 229 height 52
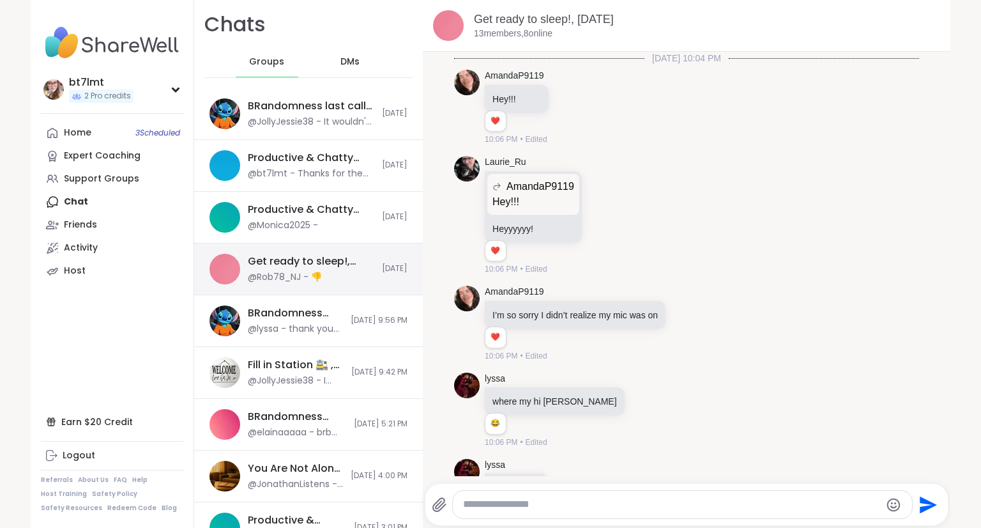
scroll to position [6669, 0]
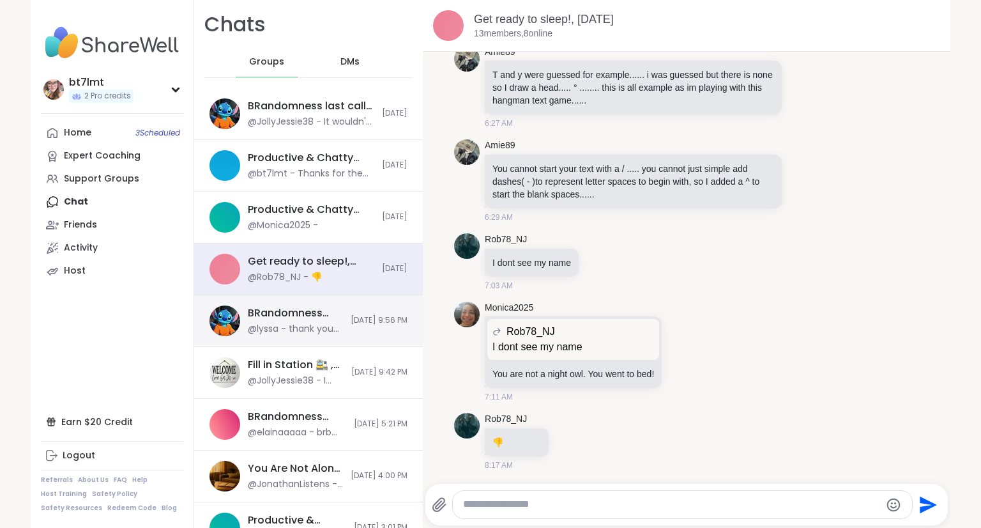
click at [353, 333] on div "BRandomness last call, Oct 13 @lyssa - thank you brandom 10/13/2025, 9:56 PM" at bounding box center [308, 321] width 229 height 52
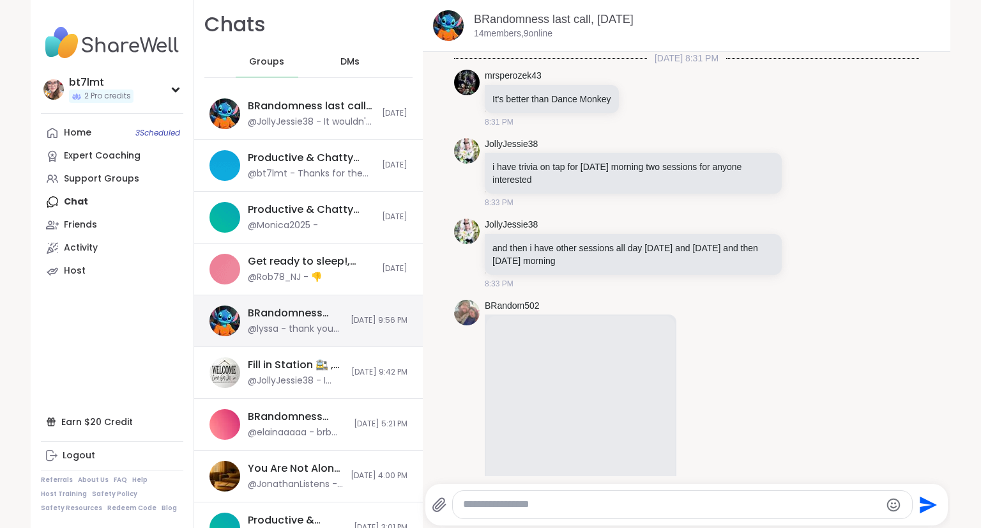
scroll to position [6048, 0]
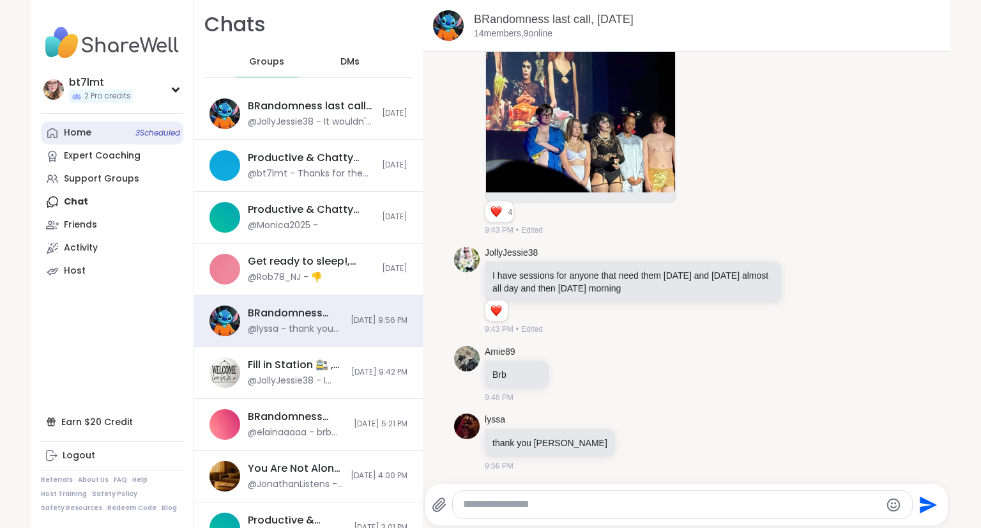
click at [68, 133] on div "Home 3 Scheduled" at bounding box center [77, 132] width 27 height 13
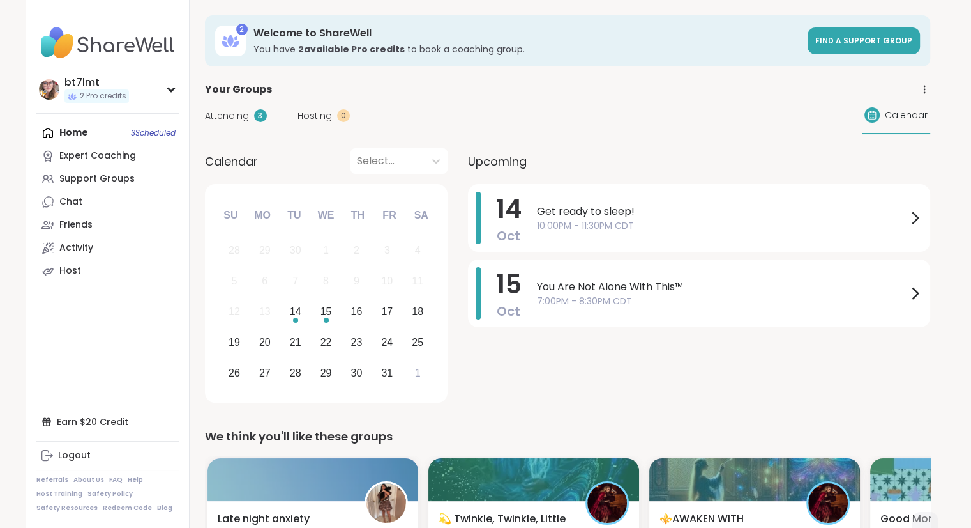
click at [597, 215] on span "Get ready to sleep!" at bounding box center [722, 211] width 370 height 15
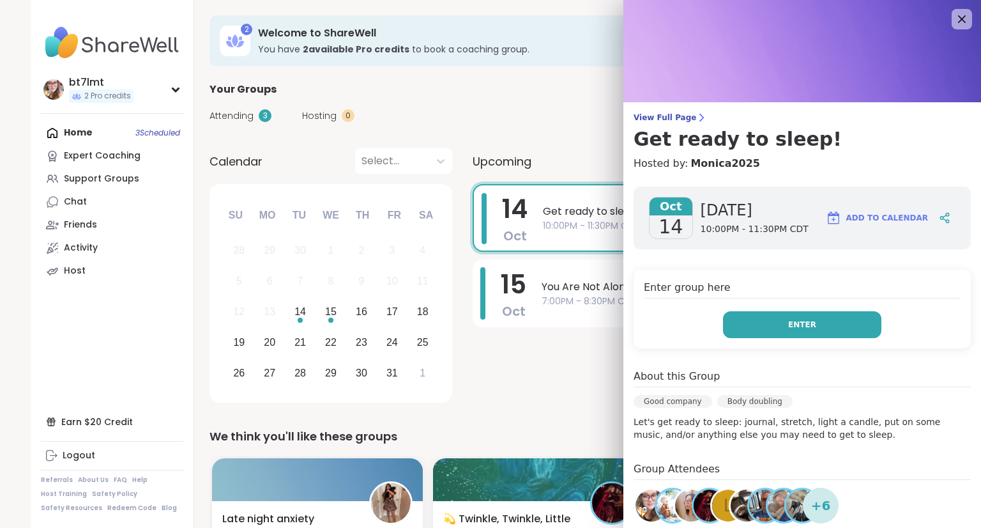
click at [731, 316] on button "Enter" at bounding box center [802, 324] width 158 height 27
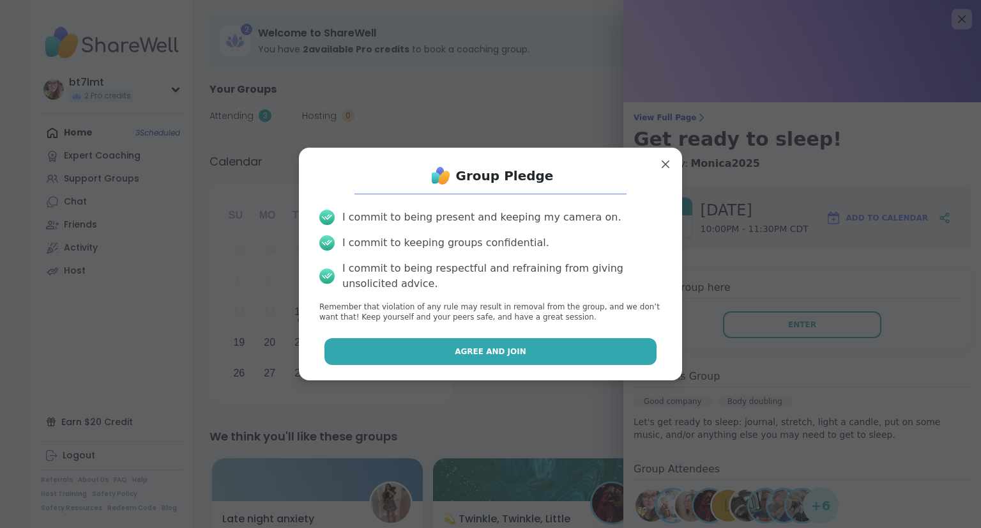
drag, startPoint x: 528, startPoint y: 369, endPoint x: 532, endPoint y: 342, distance: 26.6
click at [528, 365] on div "Group Pledge I commit to being present and keeping my camera on. I commit to ke…" at bounding box center [490, 264] width 363 height 212
click at [532, 342] on button "Agree and Join" at bounding box center [490, 351] width 333 height 27
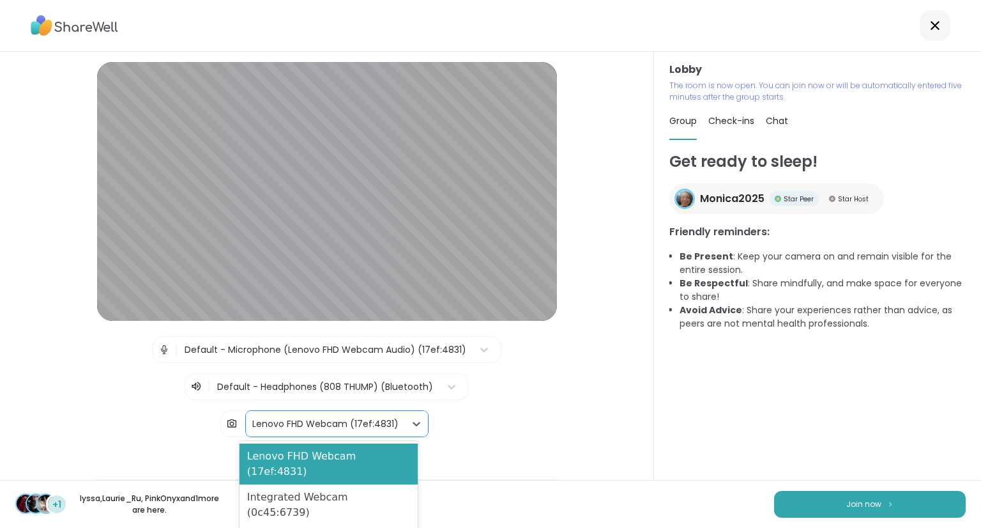
click at [339, 418] on div "Lenovo FHD Webcam (17ef:4831)" at bounding box center [325, 423] width 146 height 13
click at [330, 525] on div "Blur My Video" at bounding box center [329, 538] width 178 height 26
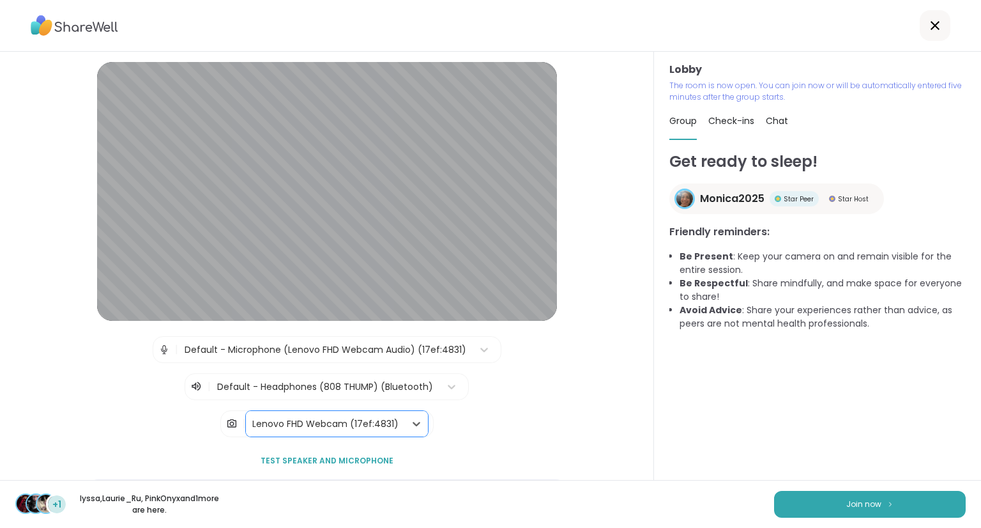
click at [263, 420] on div "Lenovo FHD Webcam (17ef:4831)" at bounding box center [325, 423] width 146 height 13
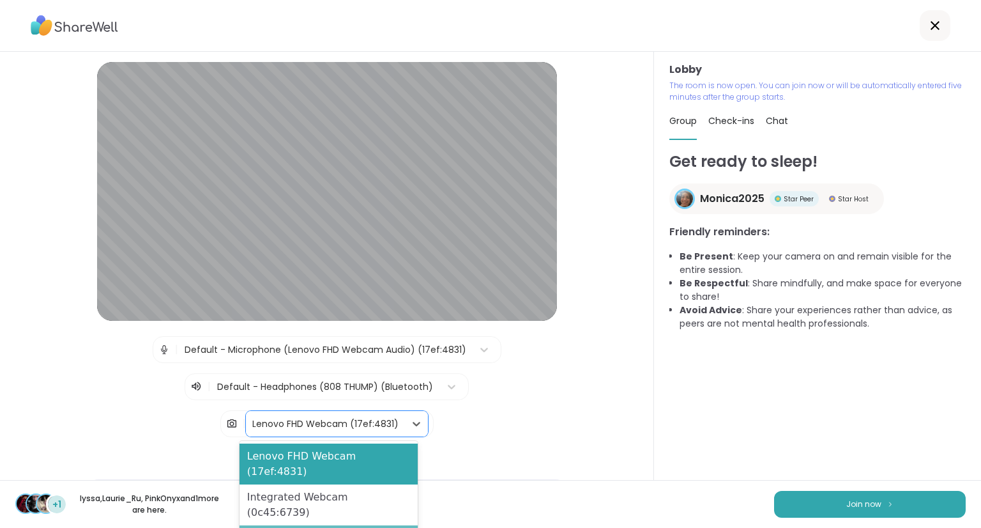
click at [287, 525] on div "Blur My Video" at bounding box center [329, 538] width 178 height 26
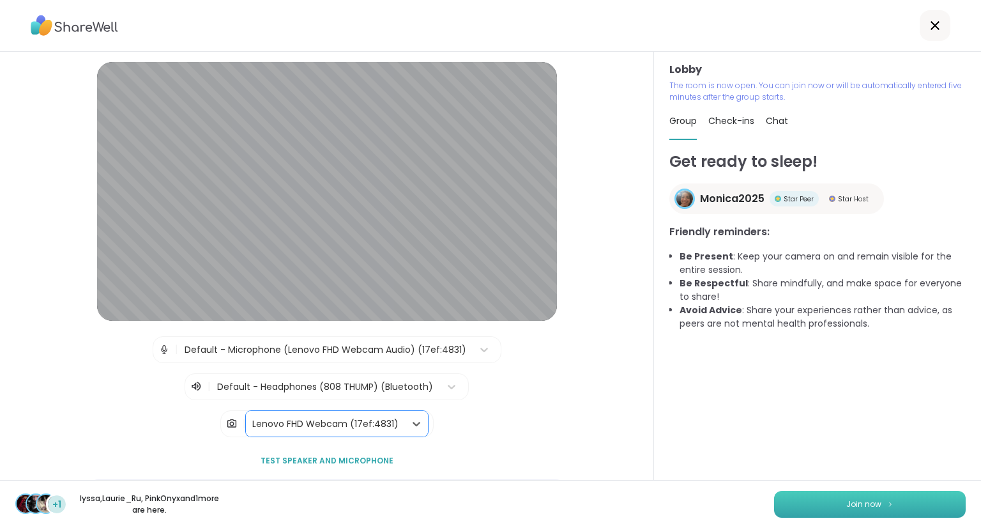
click at [846, 492] on button "Join now" at bounding box center [870, 504] width 192 height 27
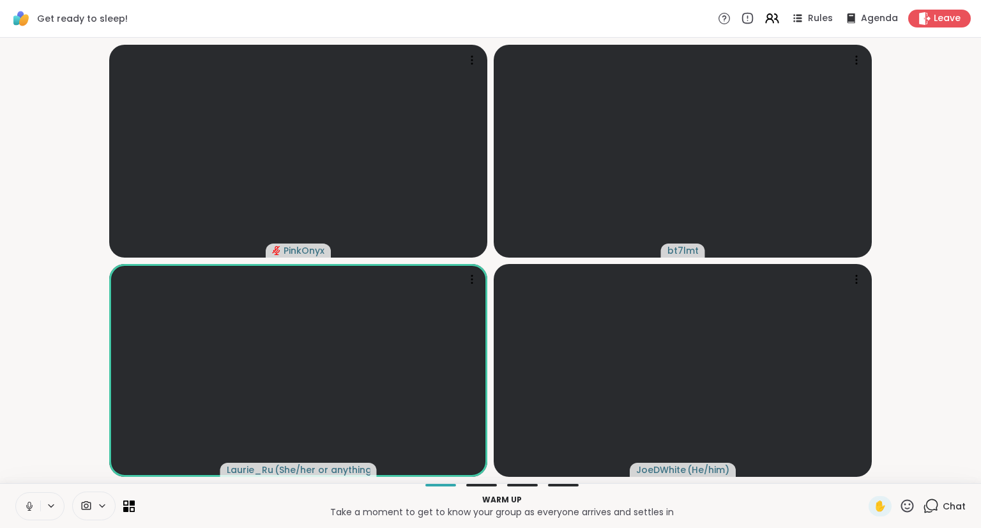
click at [929, 498] on icon at bounding box center [931, 506] width 16 height 16
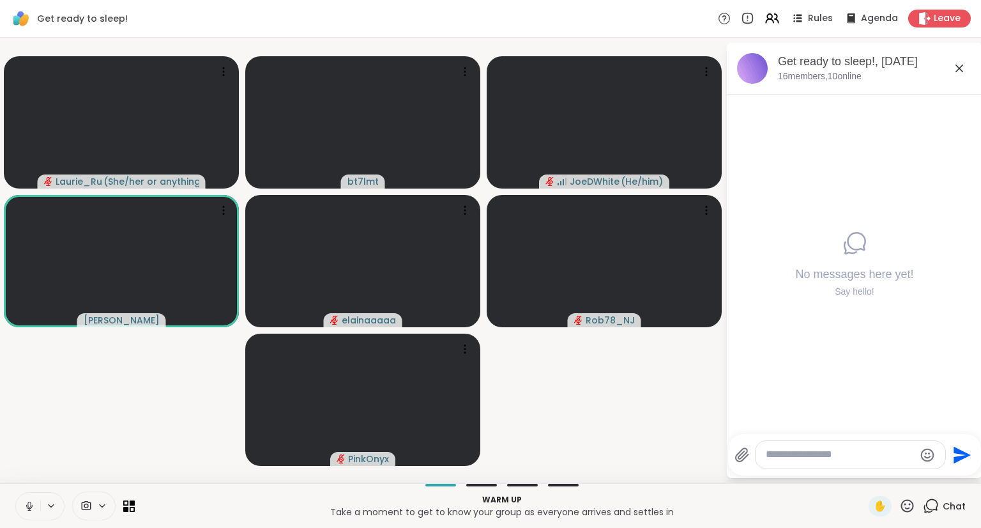
click at [29, 503] on icon at bounding box center [29, 505] width 11 height 11
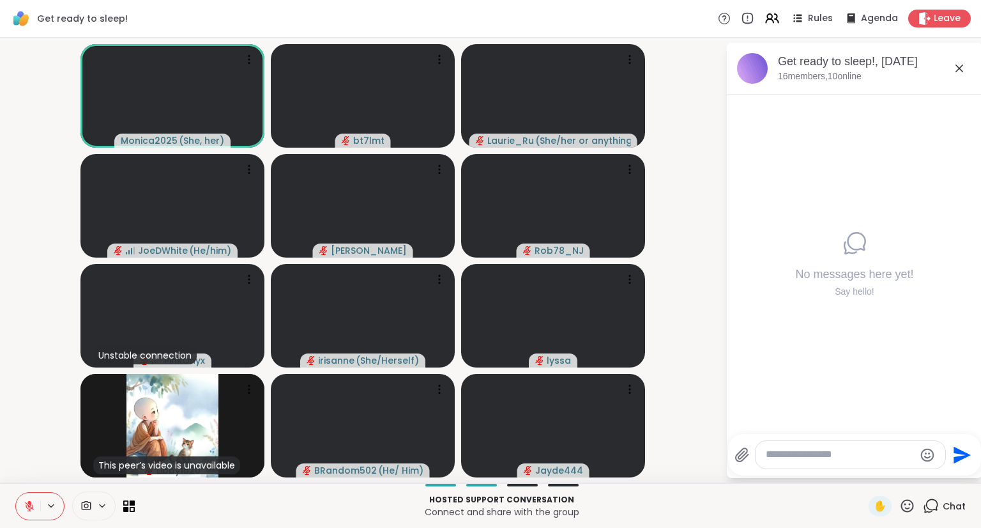
click at [961, 68] on icon at bounding box center [959, 68] width 15 height 15
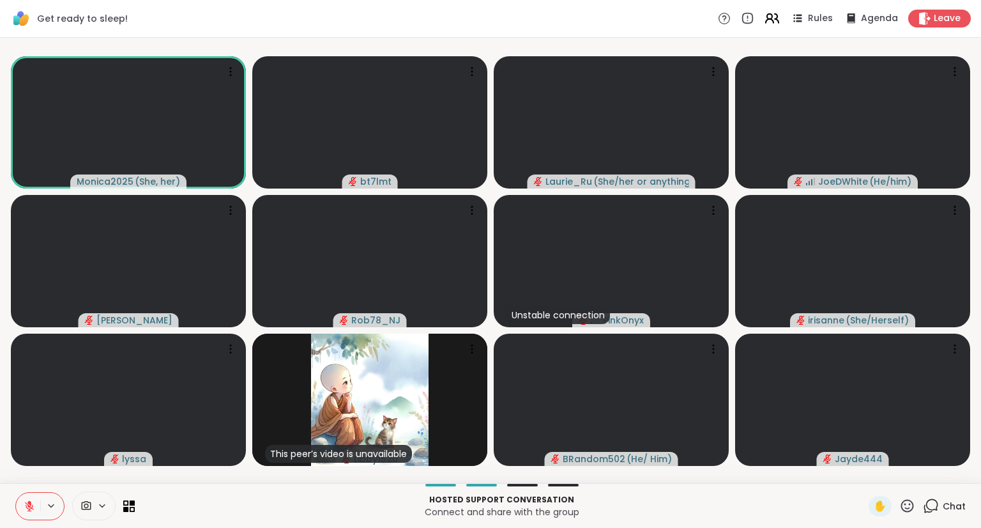
click at [764, 15] on icon at bounding box center [772, 18] width 16 height 16
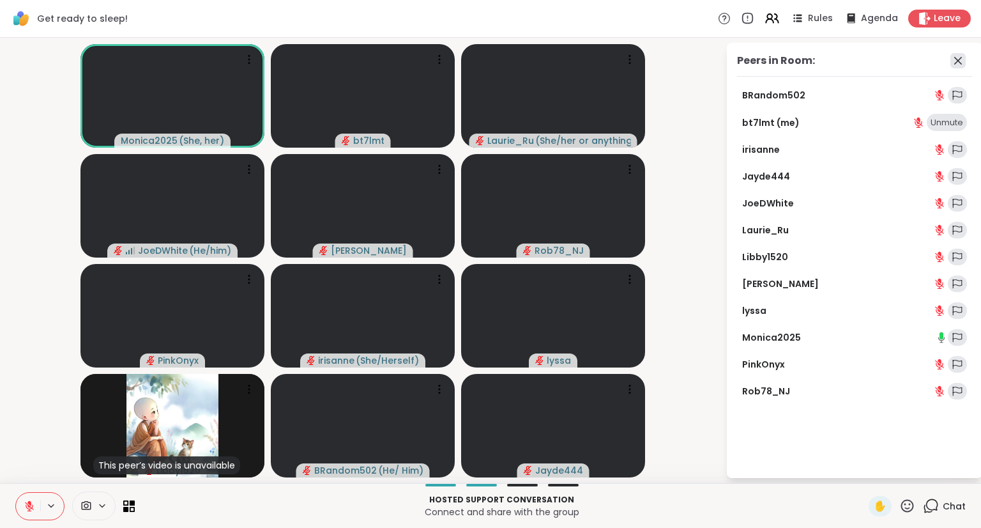
click at [955, 59] on icon at bounding box center [957, 60] width 15 height 15
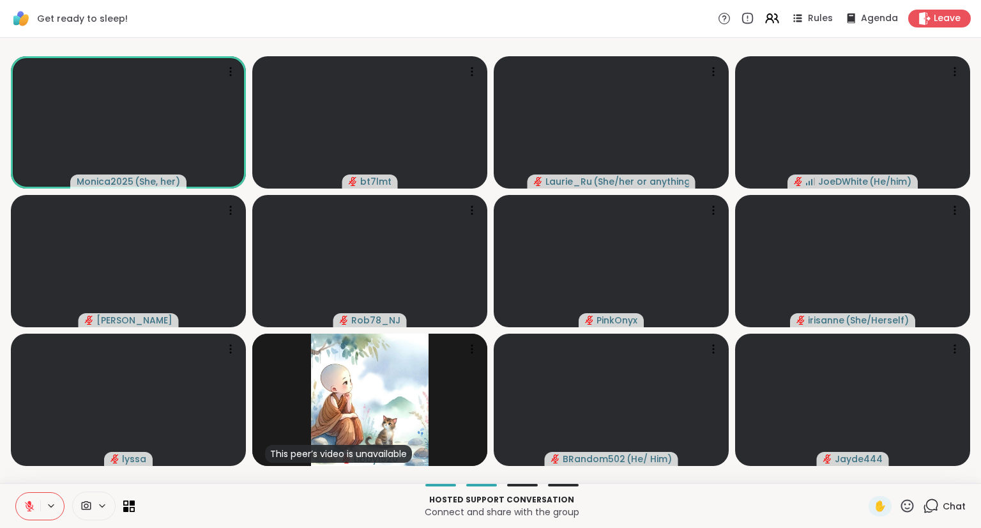
click at [943, 502] on span "Chat" at bounding box center [954, 505] width 23 height 13
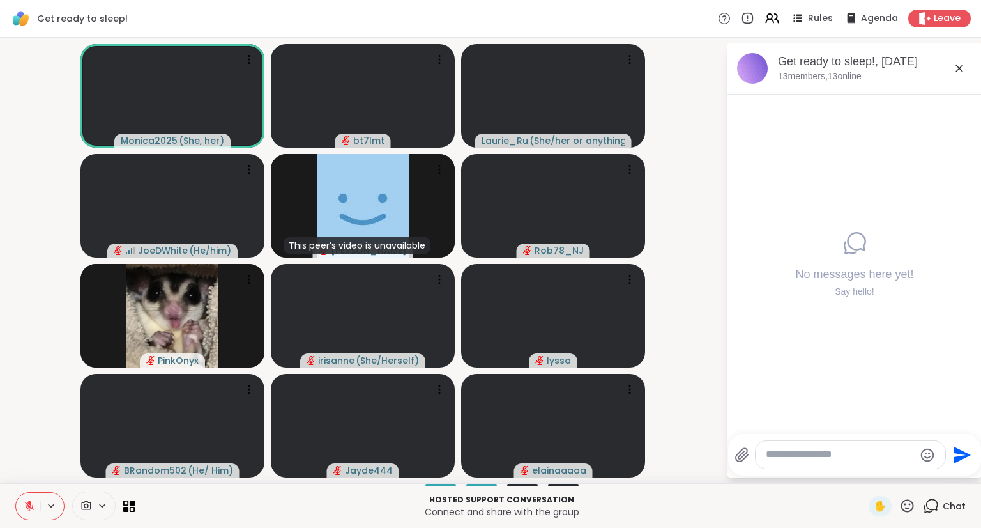
click at [899, 499] on icon at bounding box center [907, 506] width 16 height 16
click at [858, 463] on div "❤️" at bounding box center [869, 472] width 23 height 20
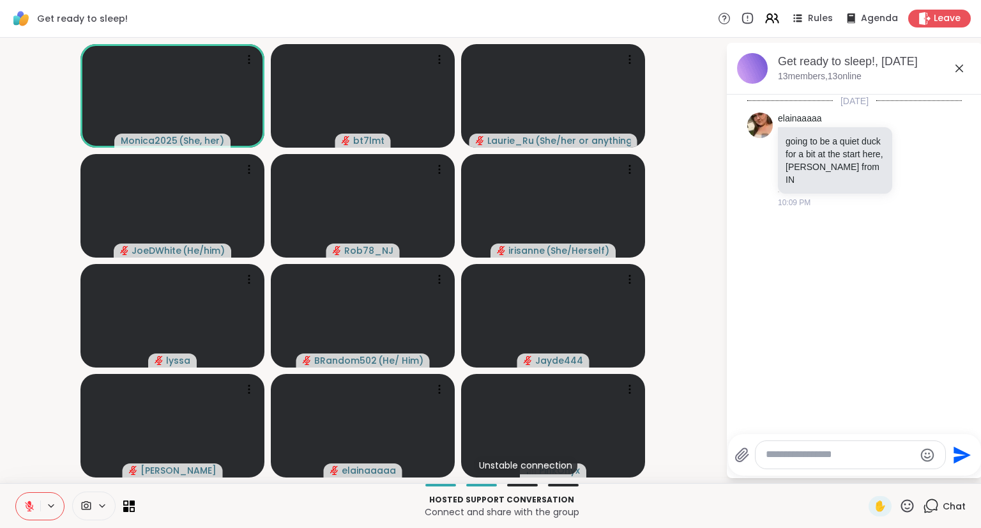
click at [29, 506] on icon at bounding box center [29, 505] width 9 height 9
click at [29, 509] on icon at bounding box center [29, 509] width 1 height 3
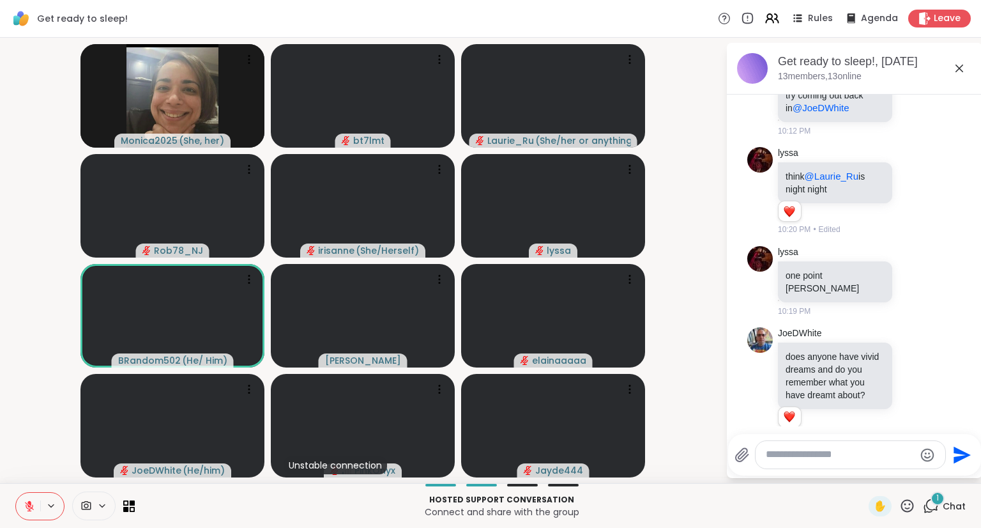
scroll to position [501, 0]
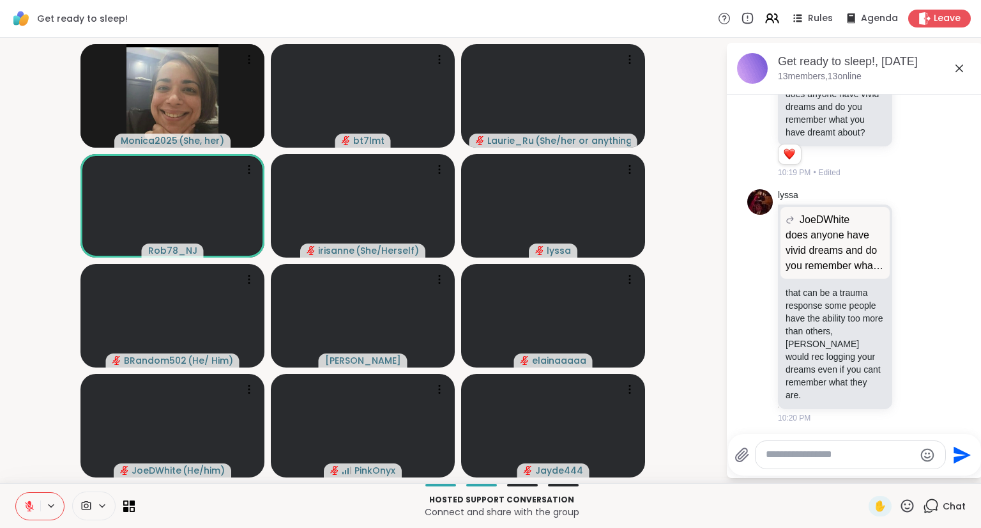
click at [24, 502] on icon at bounding box center [29, 505] width 11 height 11
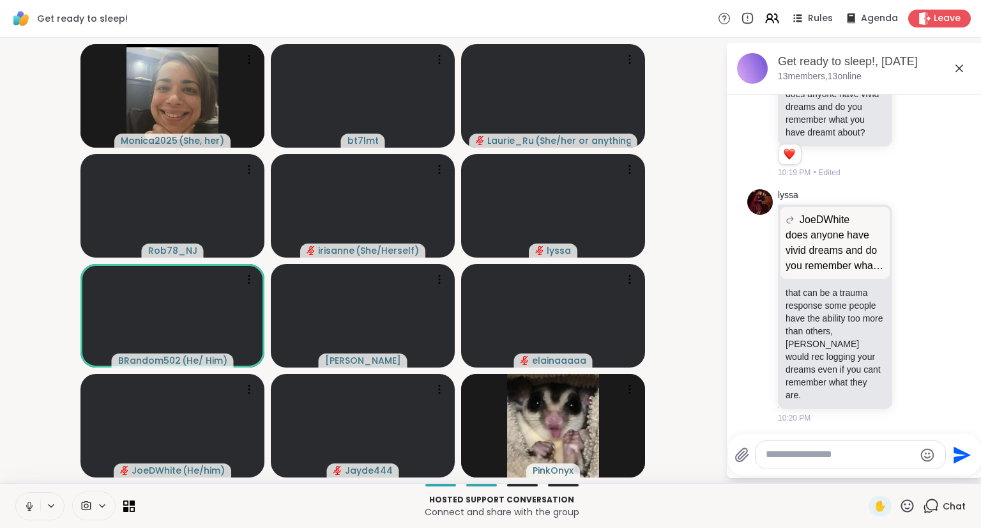
click at [26, 506] on icon at bounding box center [29, 505] width 11 height 11
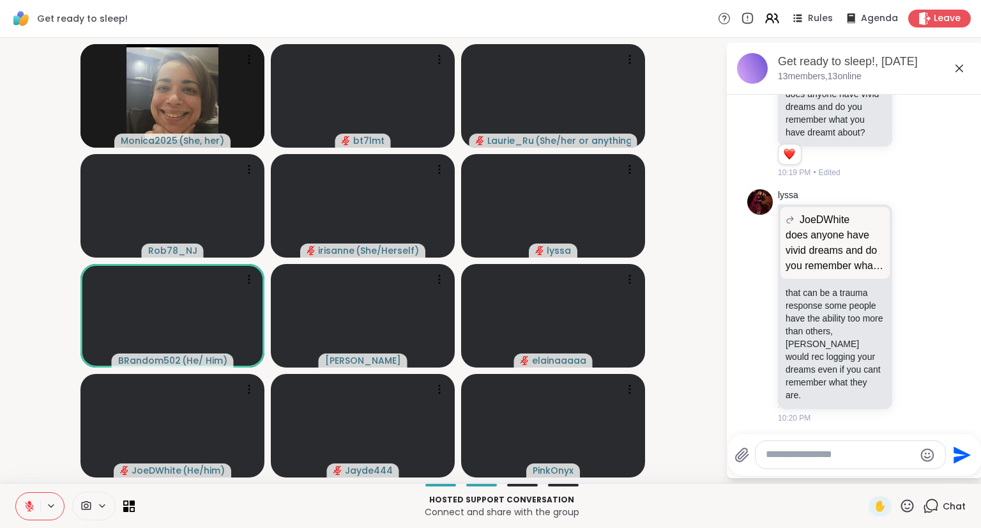
click at [793, 460] on textarea "Type your message" at bounding box center [840, 454] width 149 height 13
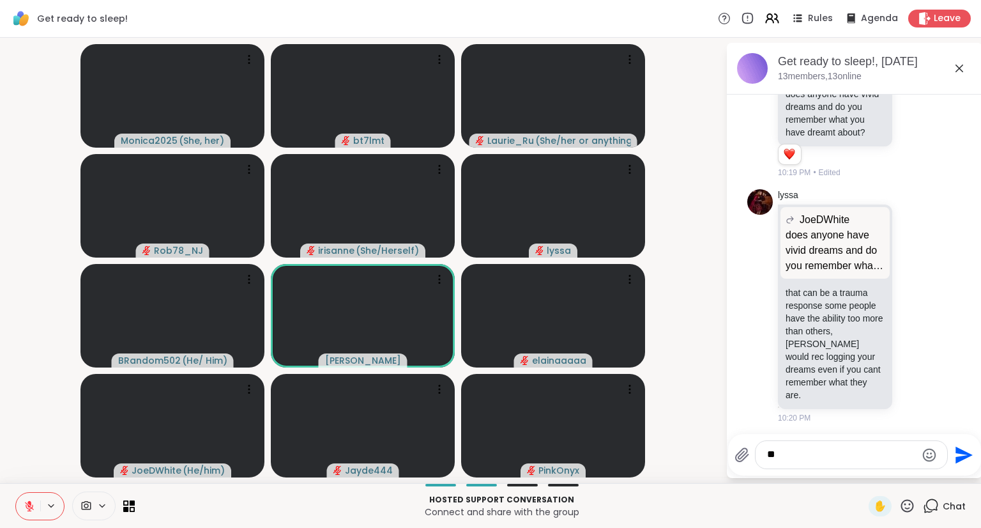
type textarea "***"
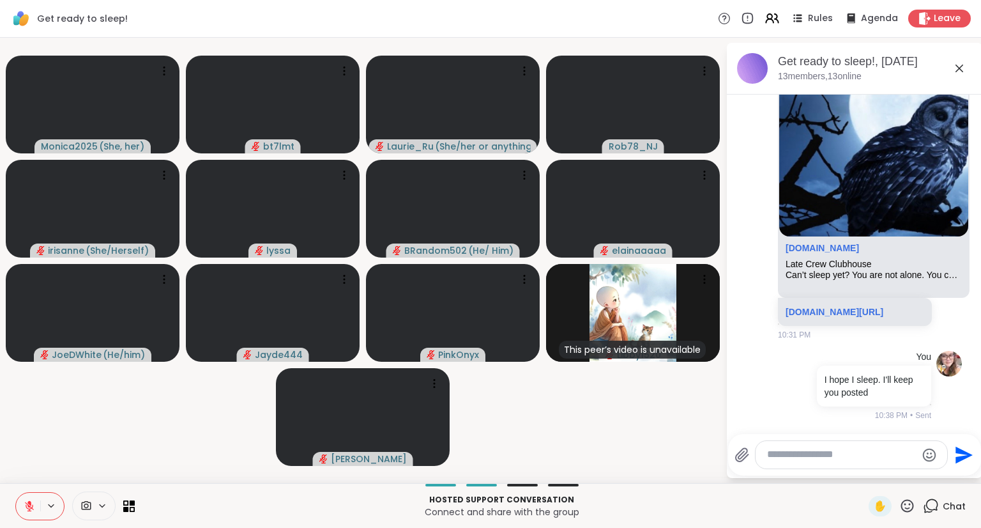
scroll to position [2032, 0]
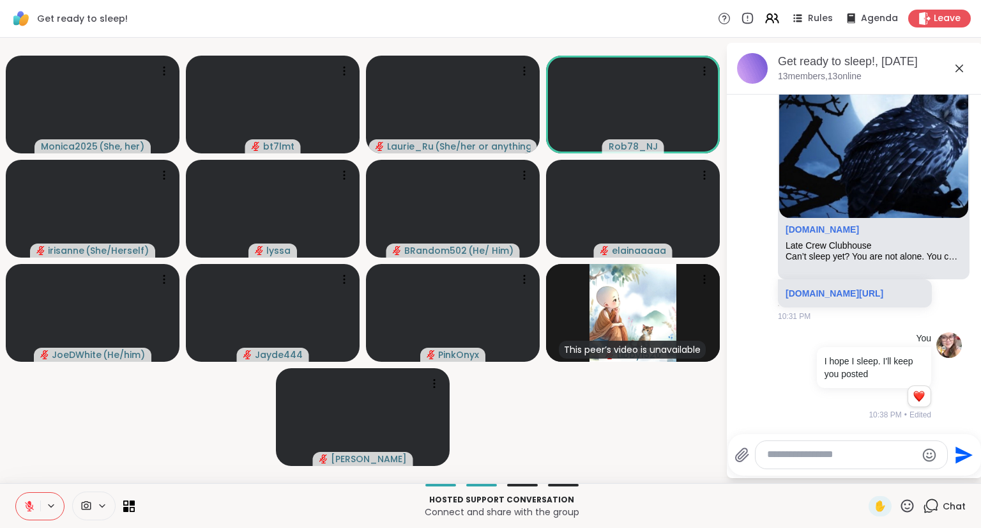
click at [819, 455] on textarea "Type your message" at bounding box center [841, 454] width 149 height 13
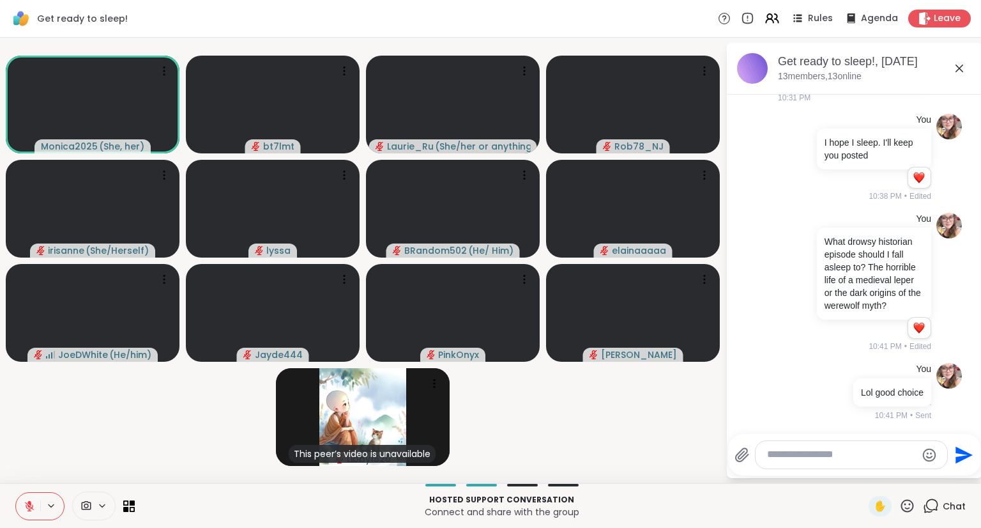
scroll to position [2331, 0]
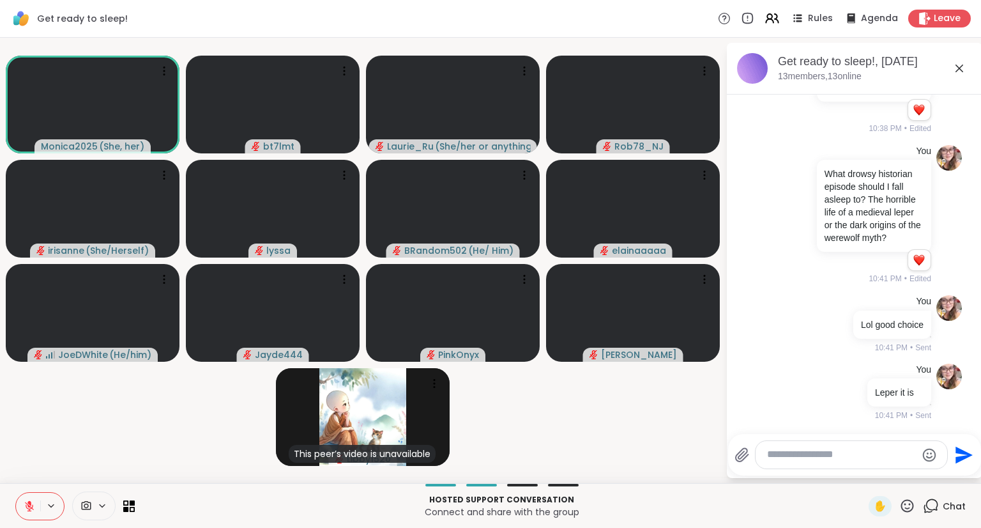
click at [818, 458] on textarea "Type your message" at bounding box center [841, 454] width 149 height 13
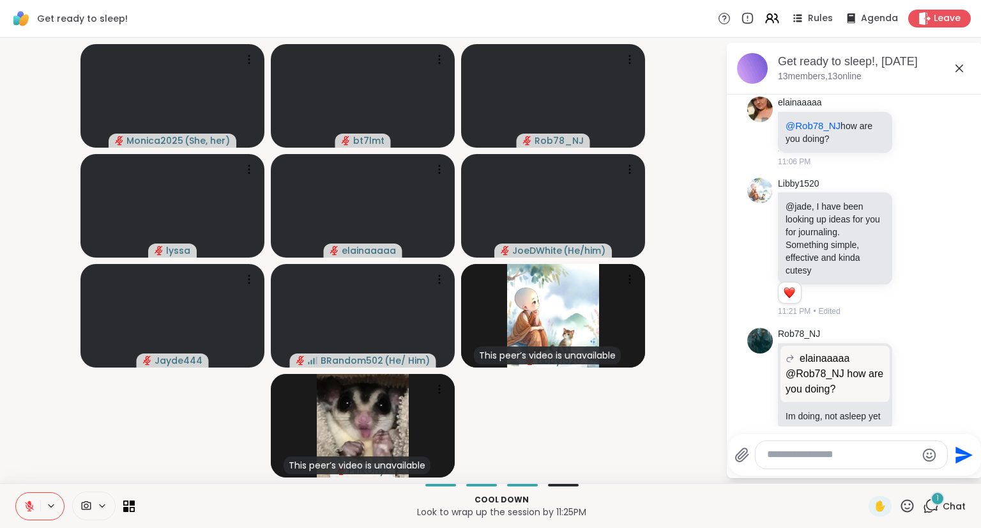
scroll to position [4927, 0]
